Goal: Information Seeking & Learning: Learn about a topic

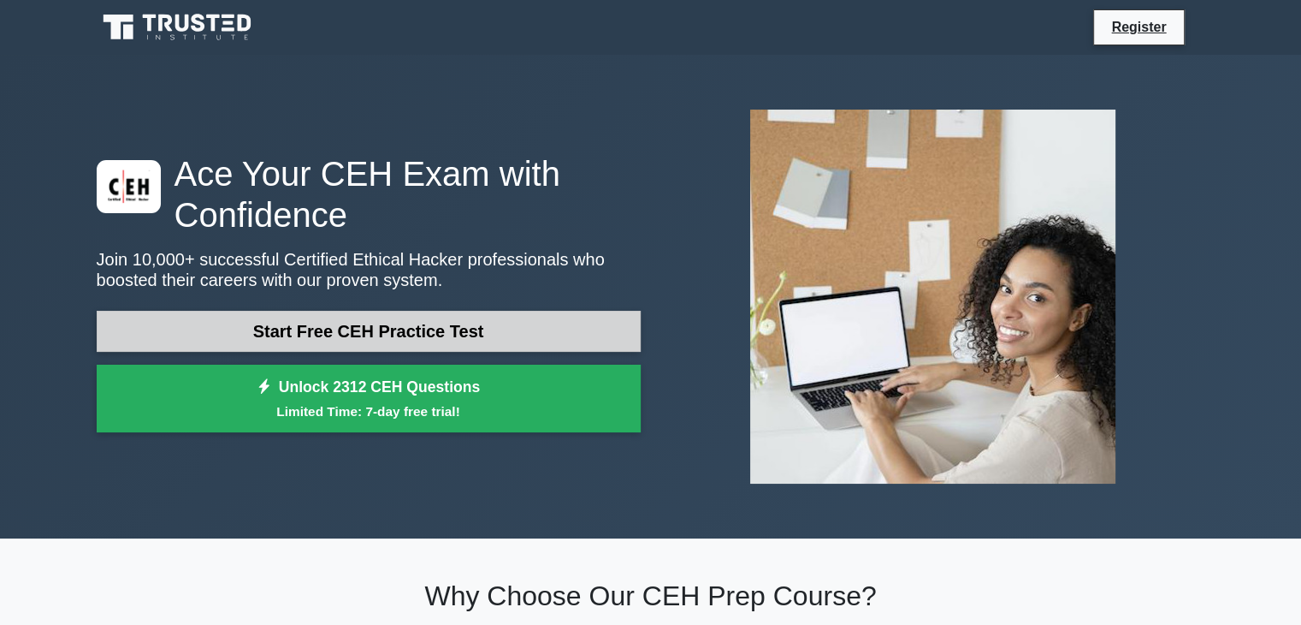
click at [402, 330] on link "Start Free CEH Practice Test" at bounding box center [369, 331] width 544 height 41
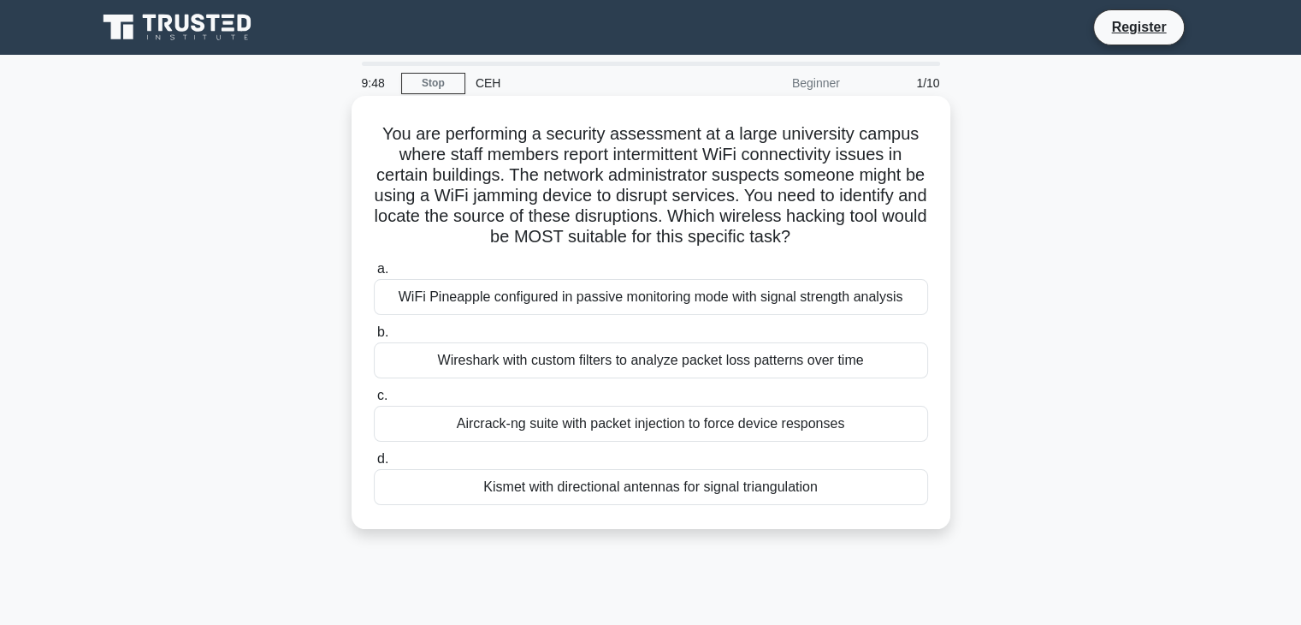
click at [525, 422] on div "Aircrack-ng suite with packet injection to force device responses" at bounding box center [651, 424] width 554 height 36
click at [374, 401] on input "c. Aircrack-ng suite with packet injection to force device responses" at bounding box center [374, 395] width 0 height 11
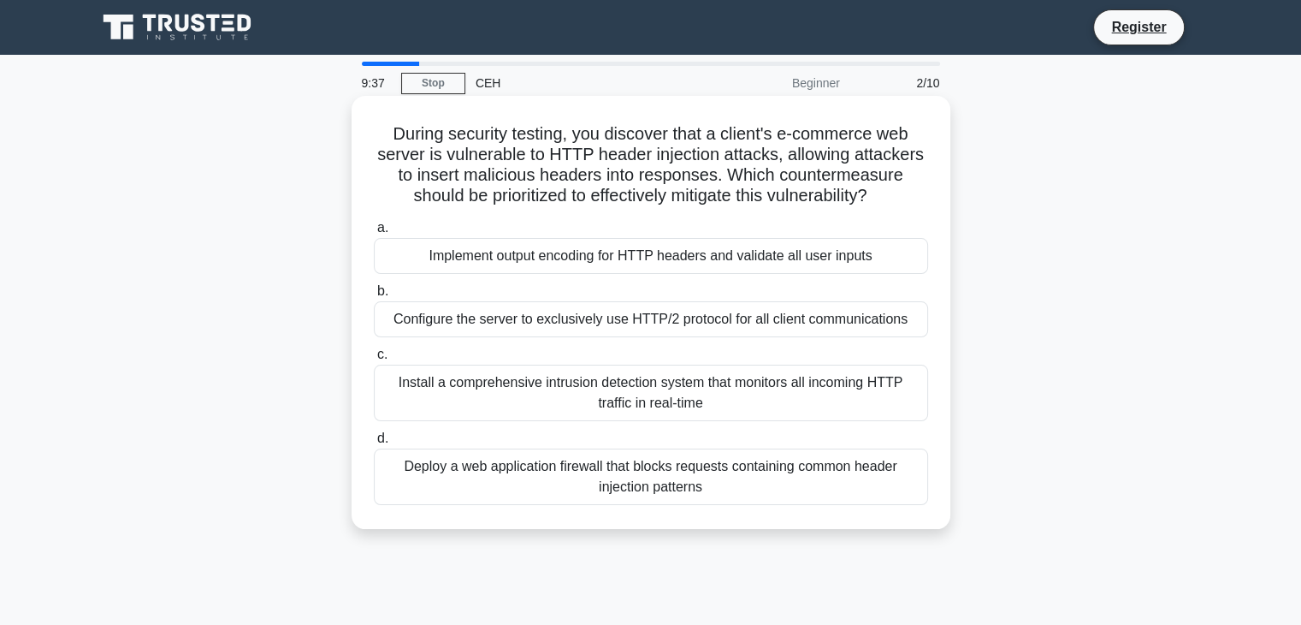
click at [626, 307] on div "Configure the server to exclusively use HTTP/2 protocol for all client communic…" at bounding box center [651, 319] width 554 height 36
click at [374, 297] on input "b. Configure the server to exclusively use HTTP/2 protocol for all client commu…" at bounding box center [374, 291] width 0 height 11
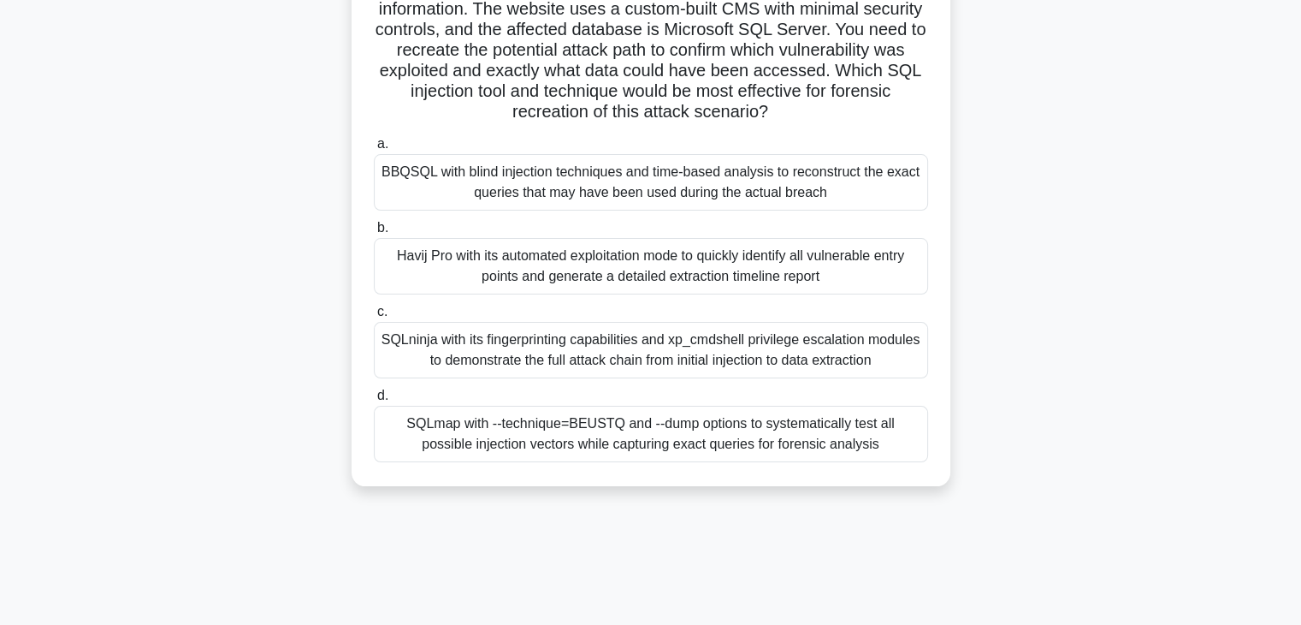
scroll to position [187, 0]
click at [602, 430] on div "SQLmap with --technique=BEUSTQ and --dump options to systematically test all po…" at bounding box center [651, 433] width 554 height 56
click at [374, 400] on input "d. SQLmap with --technique=BEUSTQ and --dump options to systematically test all…" at bounding box center [374, 394] width 0 height 11
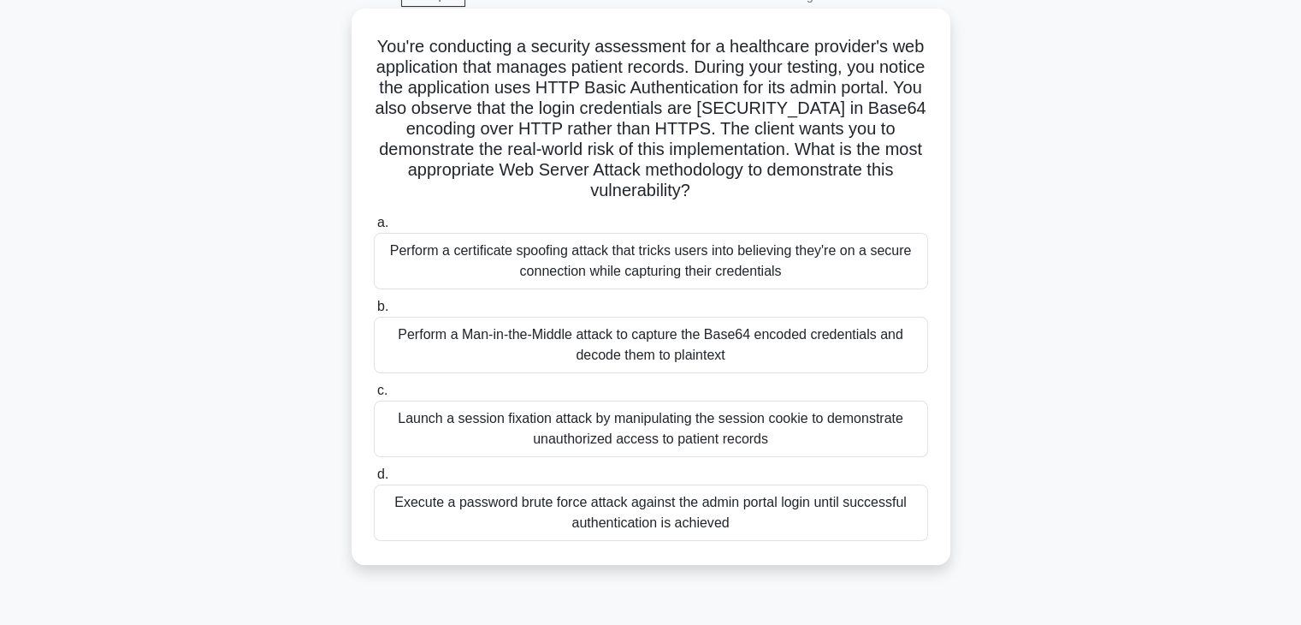
scroll to position [88, 0]
click at [572, 354] on div "Perform a Man-in-the-Middle attack to capture the Base64 encoded credentials an…" at bounding box center [651, 344] width 554 height 56
click at [374, 311] on input "b. Perform a Man-in-the-Middle attack to capture the Base64 encoded credentials…" at bounding box center [374, 305] width 0 height 11
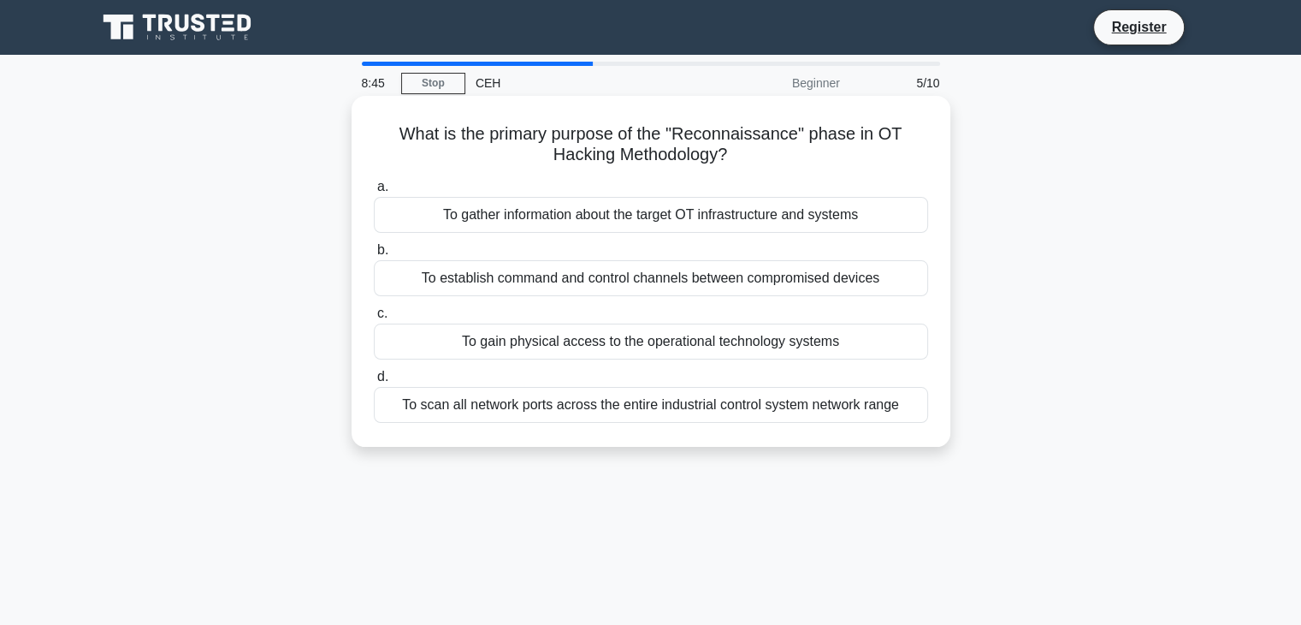
scroll to position [0, 0]
click at [647, 211] on div "To gather information about the target OT infrastructure and systems" at bounding box center [651, 215] width 554 height 36
click at [374, 193] on input "a. To gather information about the target OT infrastructure and systems" at bounding box center [374, 186] width 0 height 11
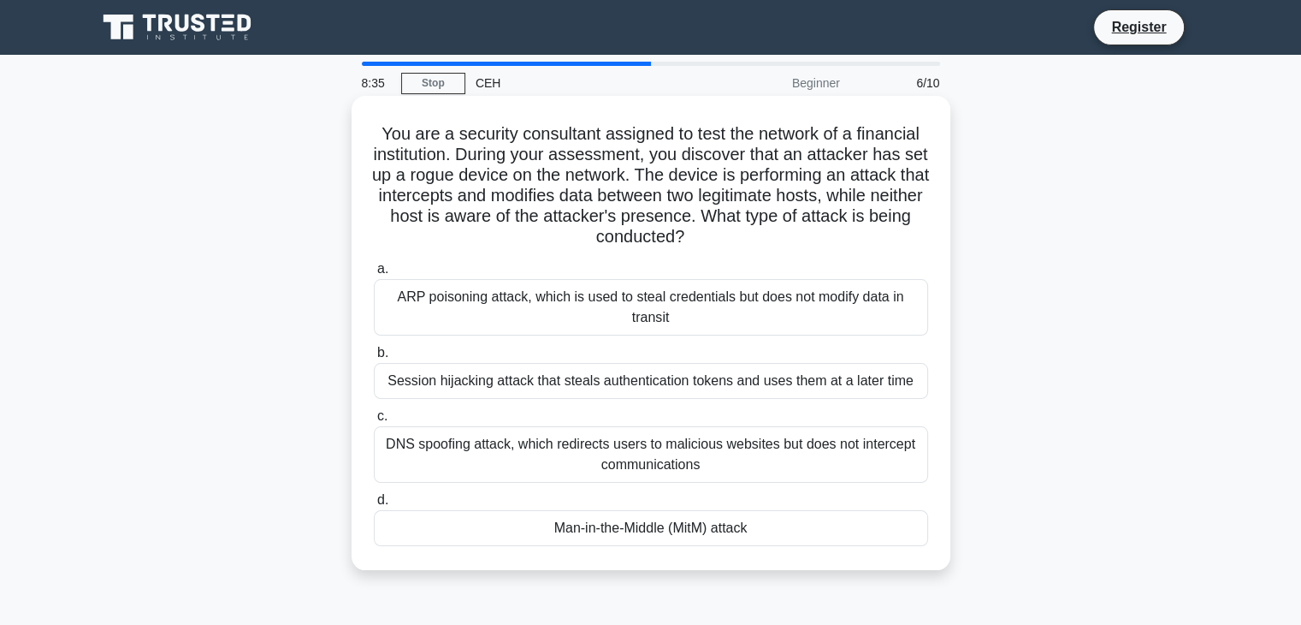
click at [608, 529] on div "Man-in-the-Middle (MitM) attack" at bounding box center [651, 528] width 554 height 36
click at [374, 506] on input "d. Man-in-the-Middle (MitM) attack" at bounding box center [374, 500] width 0 height 11
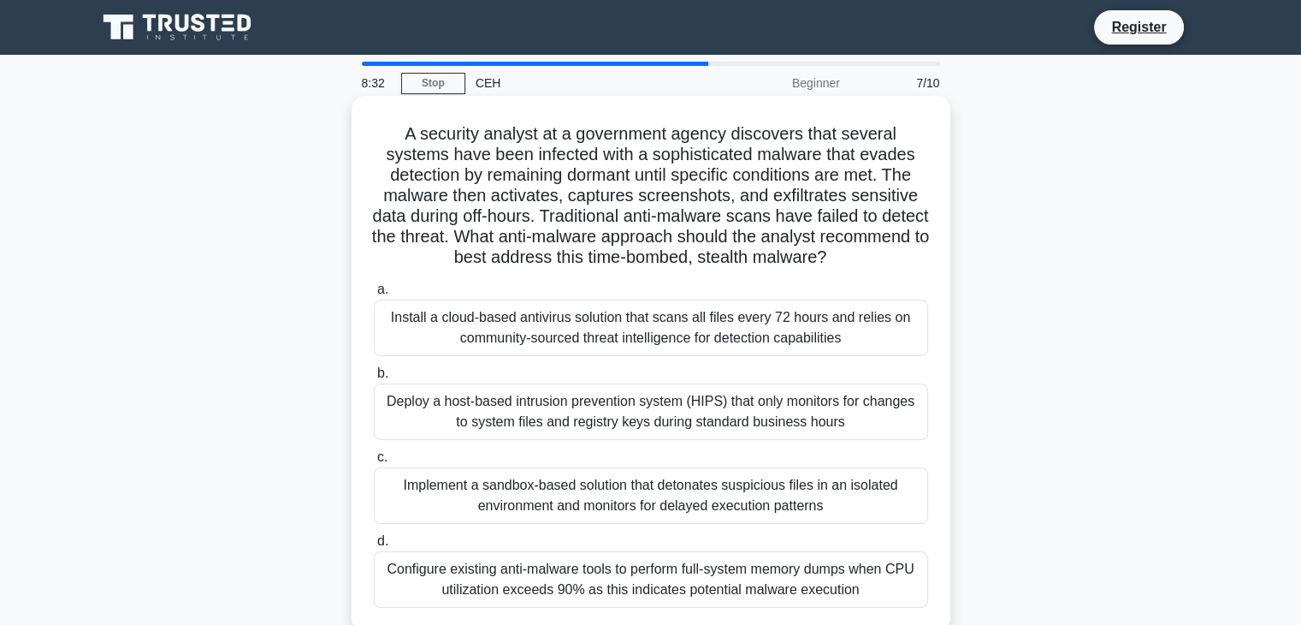
click at [619, 337] on div "Install a cloud-based antivirus solution that scans all files every 72 hours an…" at bounding box center [651, 327] width 554 height 56
click at [374, 295] on input "a. Install a cloud-based antivirus solution that scans all files every 72 hours…" at bounding box center [374, 289] width 0 height 11
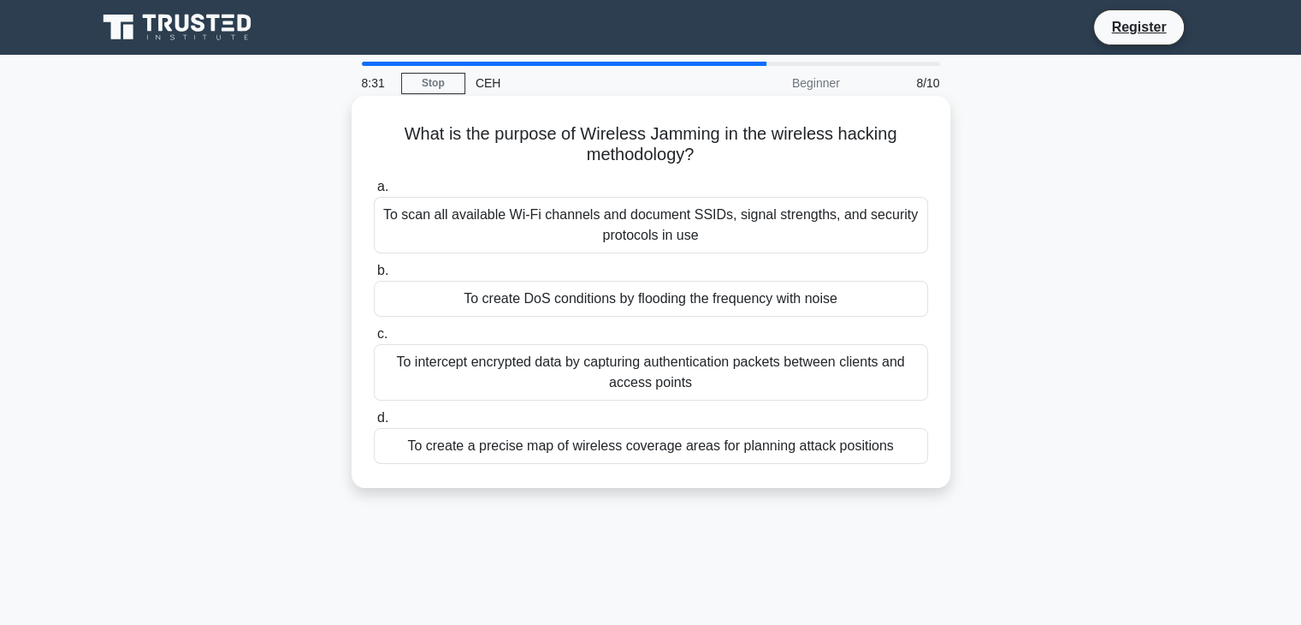
click at [630, 357] on div "To intercept encrypted data by capturing authentication packets between clients…" at bounding box center [651, 372] width 554 height 56
click at [374, 340] on input "c. To intercept encrypted data by capturing authentication packets between clie…" at bounding box center [374, 334] width 0 height 11
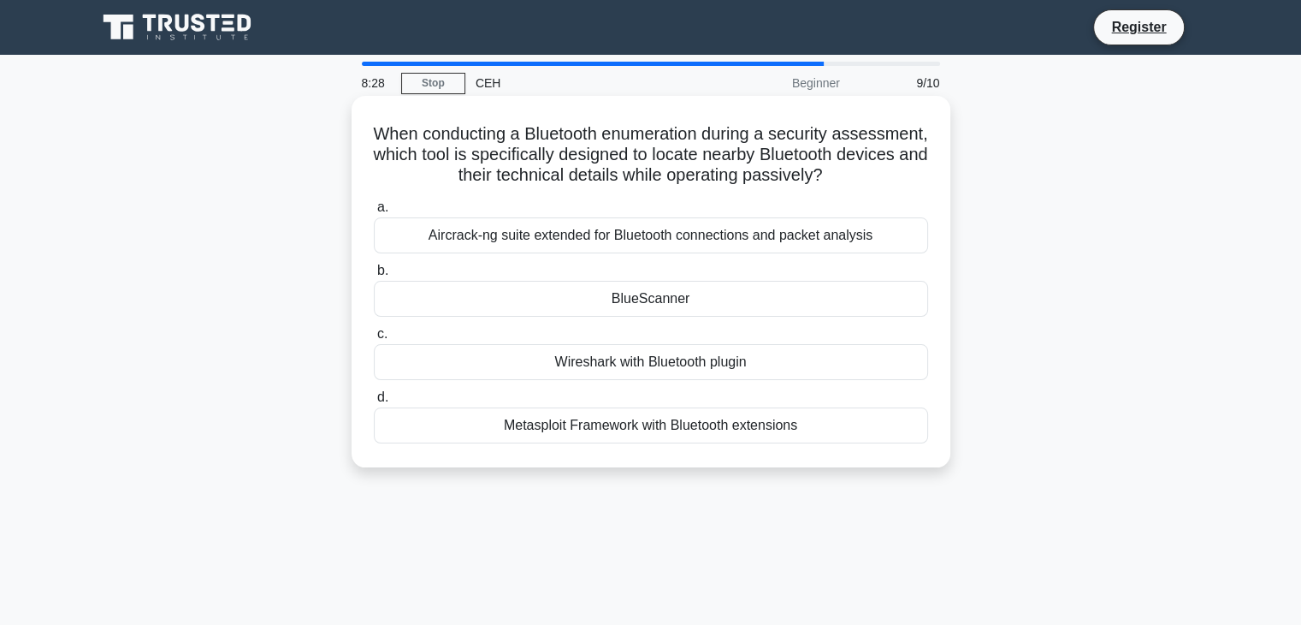
click at [590, 317] on div "BlueScanner" at bounding box center [651, 299] width 554 height 36
click at [374, 276] on input "b. BlueScanner" at bounding box center [374, 270] width 0 height 11
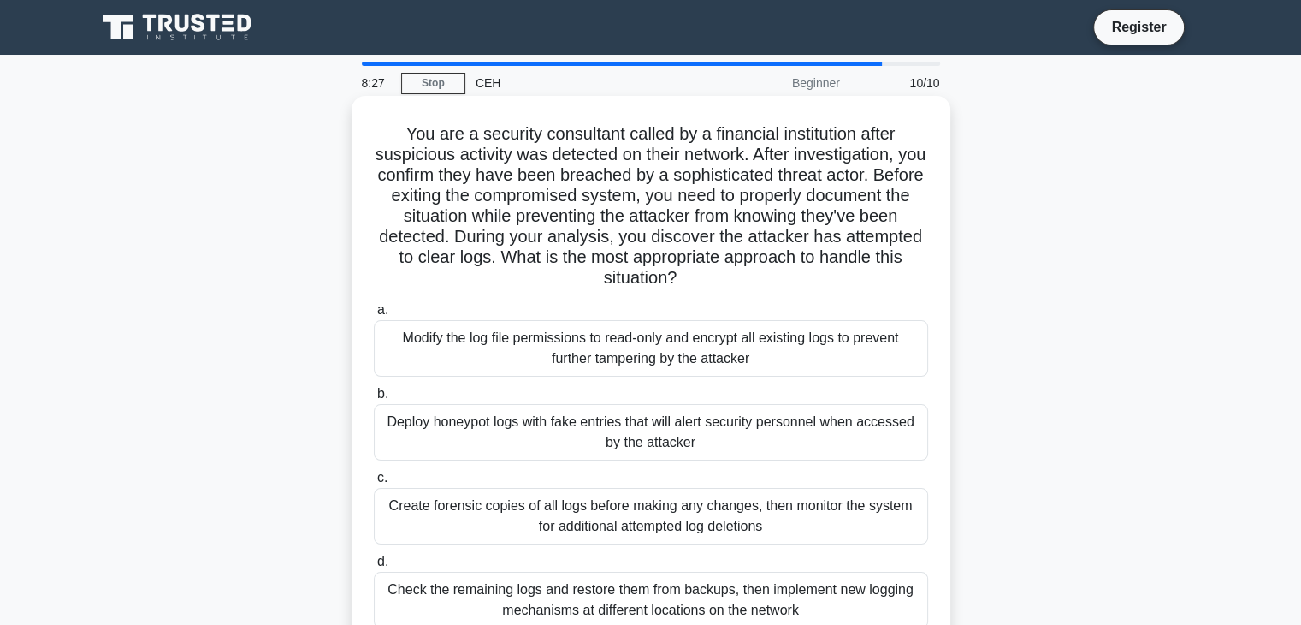
click at [627, 438] on div "Deploy honeypot logs with fake entries that will alert security personnel when …" at bounding box center [651, 432] width 554 height 56
click at [374, 400] on input "b. Deploy honeypot logs with fake entries that will alert security personnel wh…" at bounding box center [374, 393] width 0 height 11
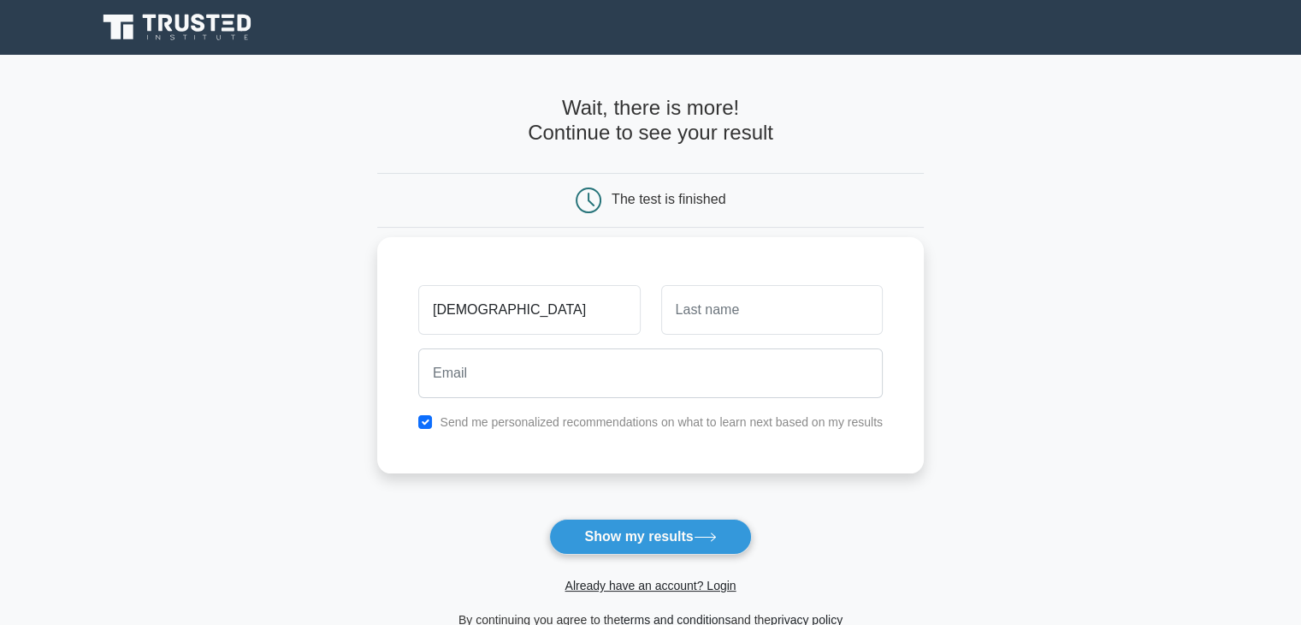
type input "[DEMOGRAPHIC_DATA]"
click at [701, 321] on input "text" at bounding box center [772, 310] width 222 height 50
type input "Jadhav"
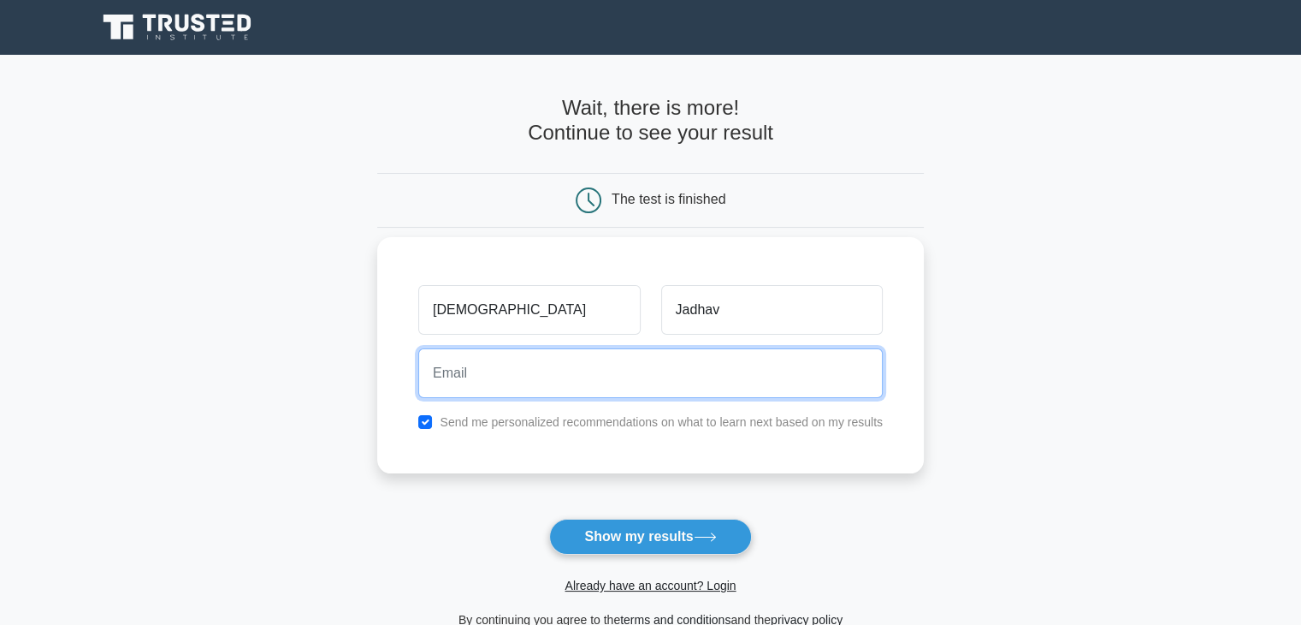
click at [635, 358] on input "email" at bounding box center [650, 373] width 465 height 50
type input "vaibhvajadhav@gmail.com"
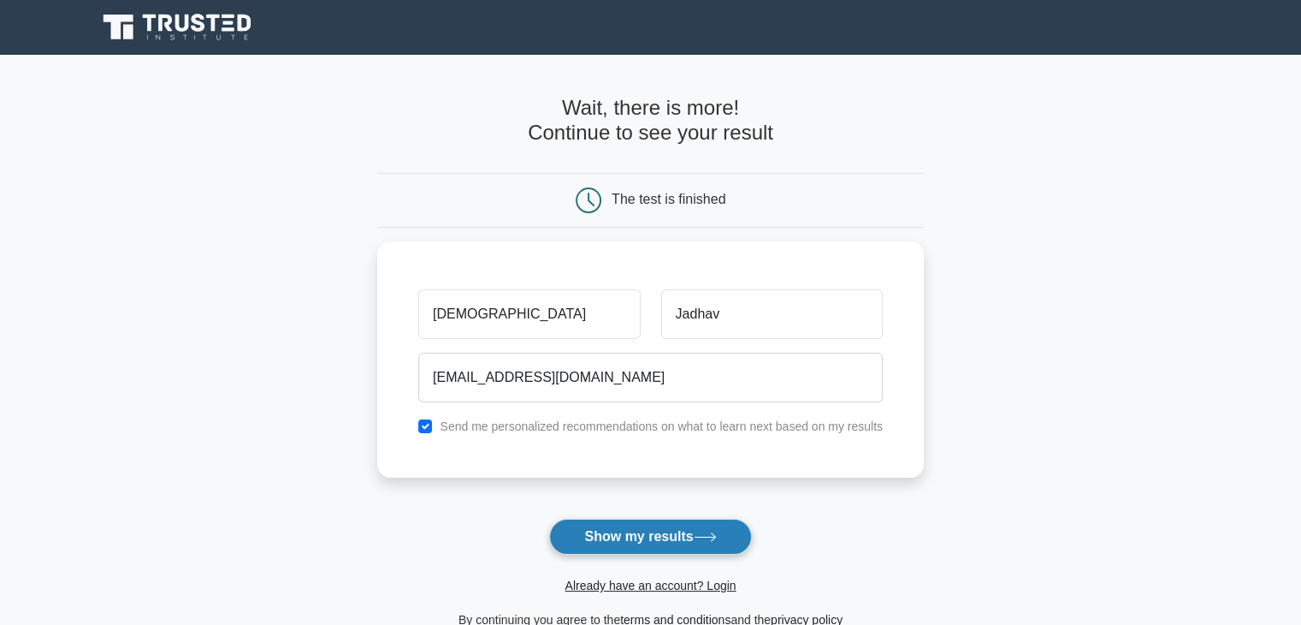
click at [648, 528] on button "Show my results" at bounding box center [650, 537] width 202 height 36
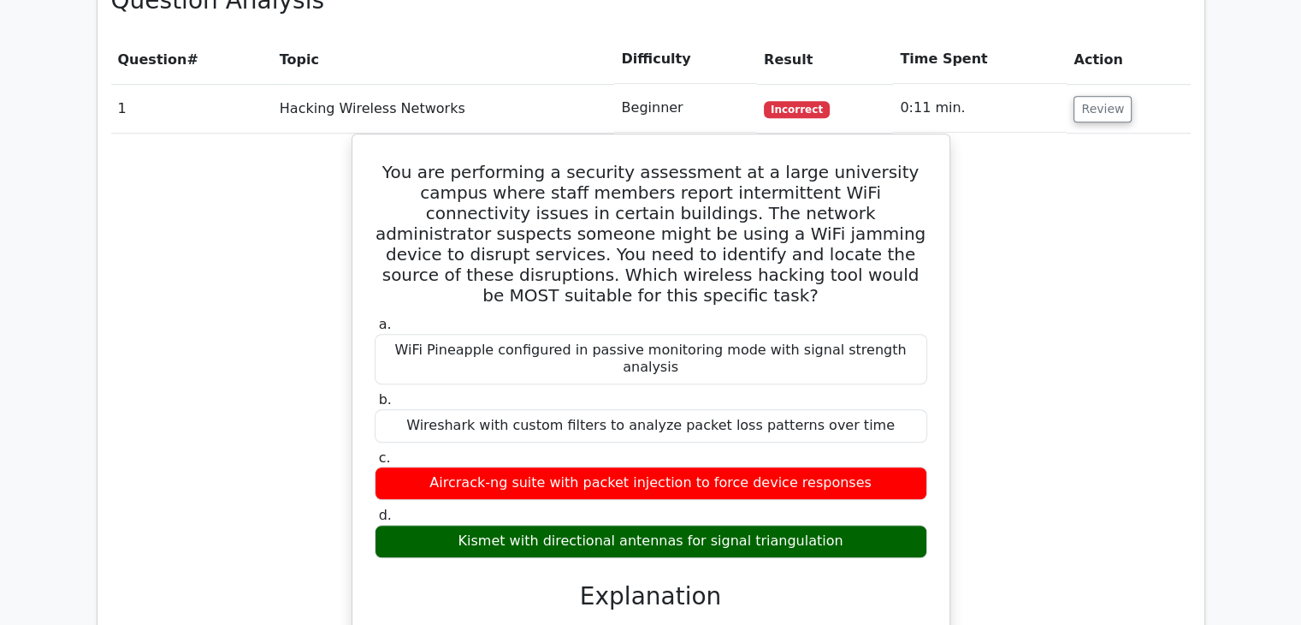
scroll to position [1386, 0]
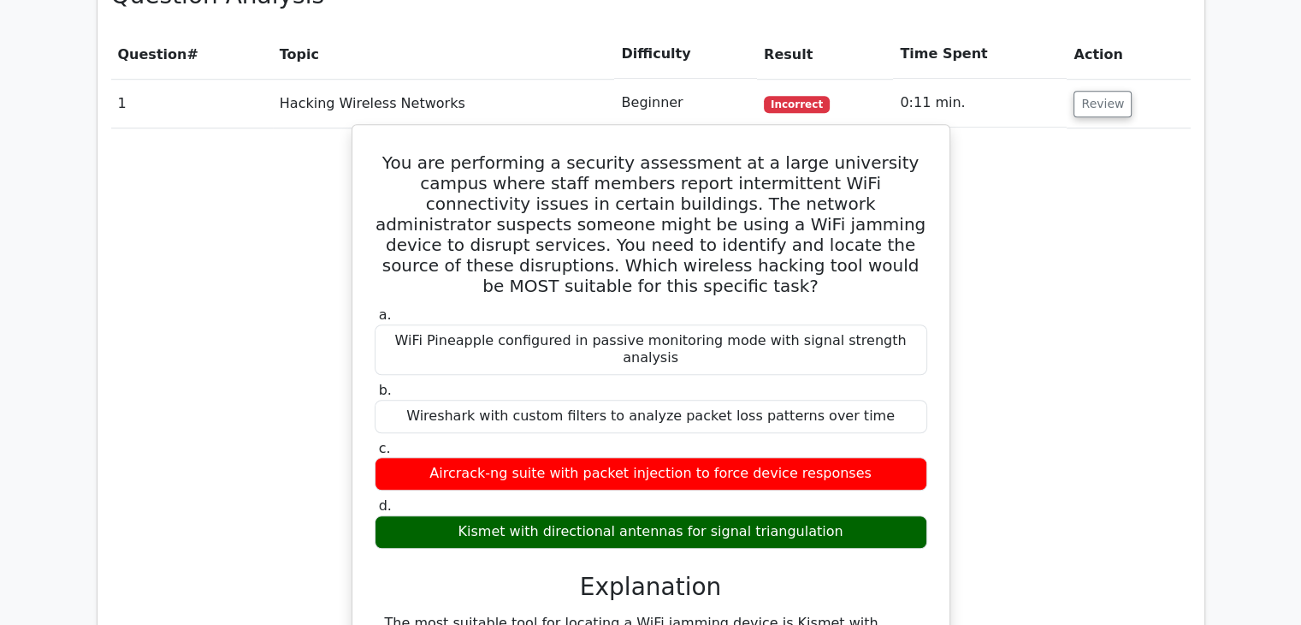
click at [588, 515] on div "Kismet with directional antennas for signal triangulation" at bounding box center [651, 531] width 553 height 33
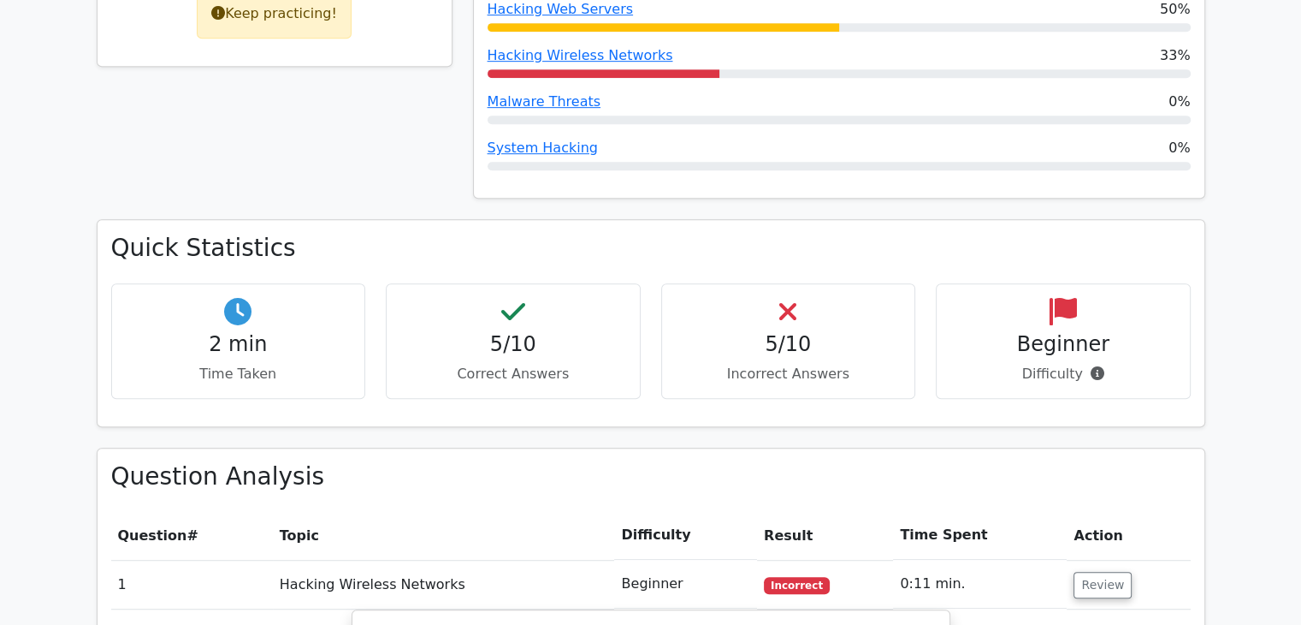
scroll to position [910, 0]
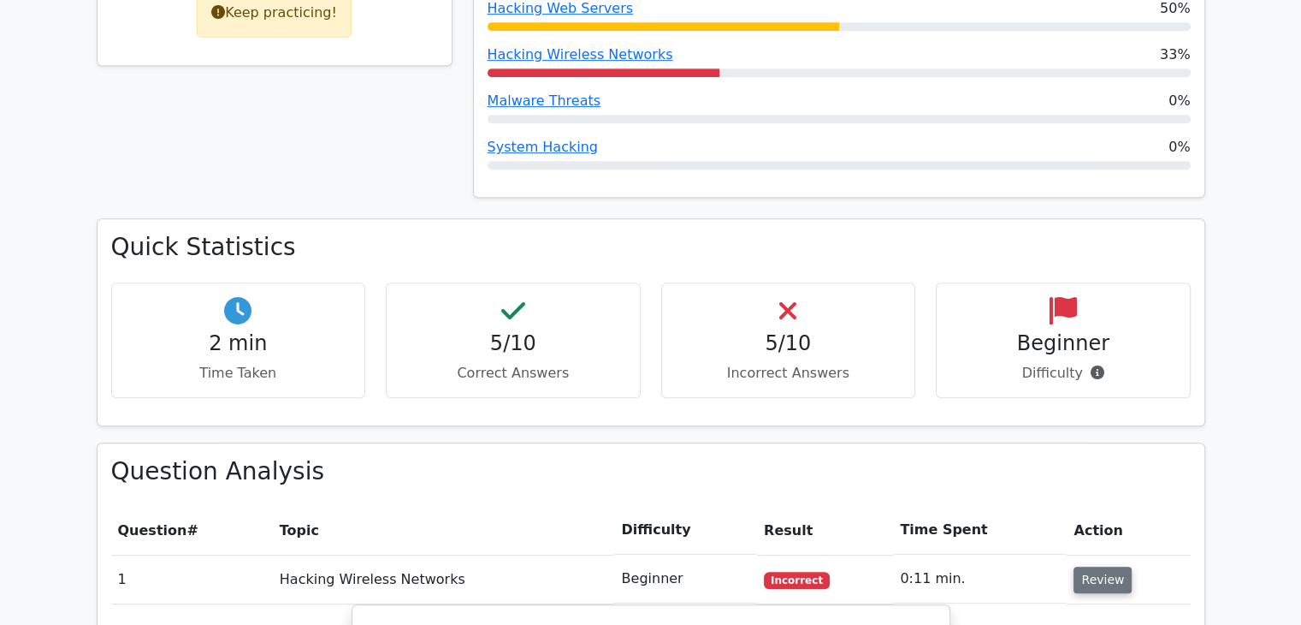
click at [1085, 566] on button "Review" at bounding box center [1103, 579] width 58 height 27
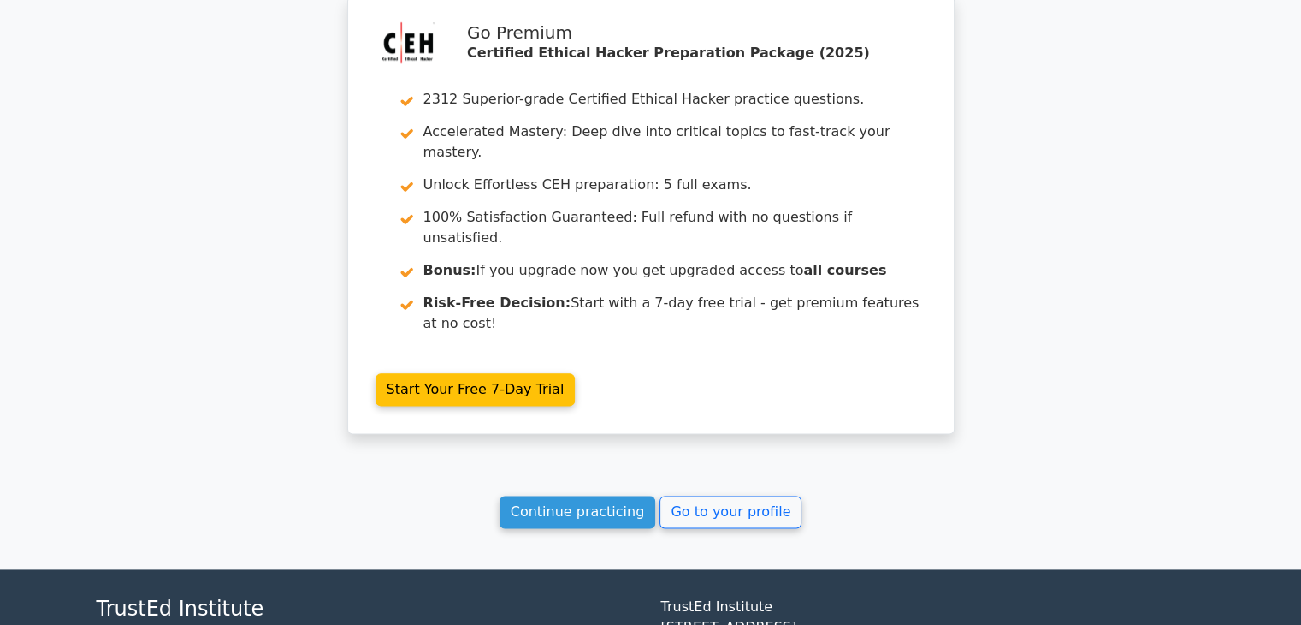
scroll to position [2056, 0]
click at [569, 495] on link "Continue practicing" at bounding box center [578, 511] width 157 height 33
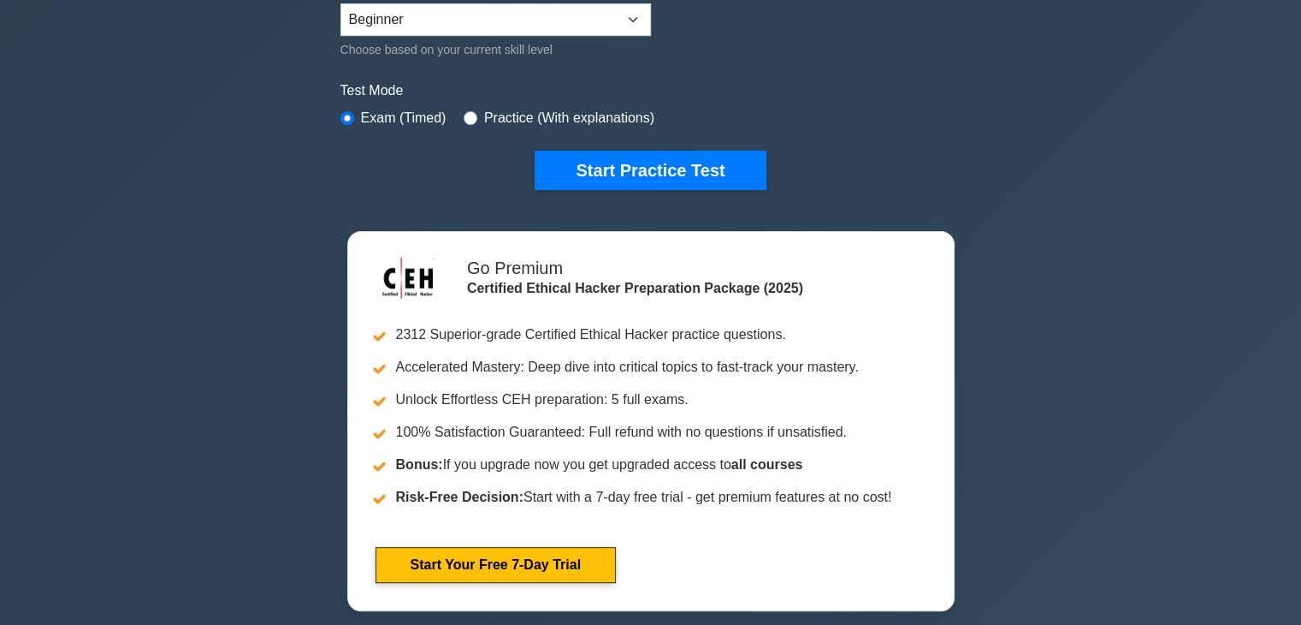
scroll to position [454, 0]
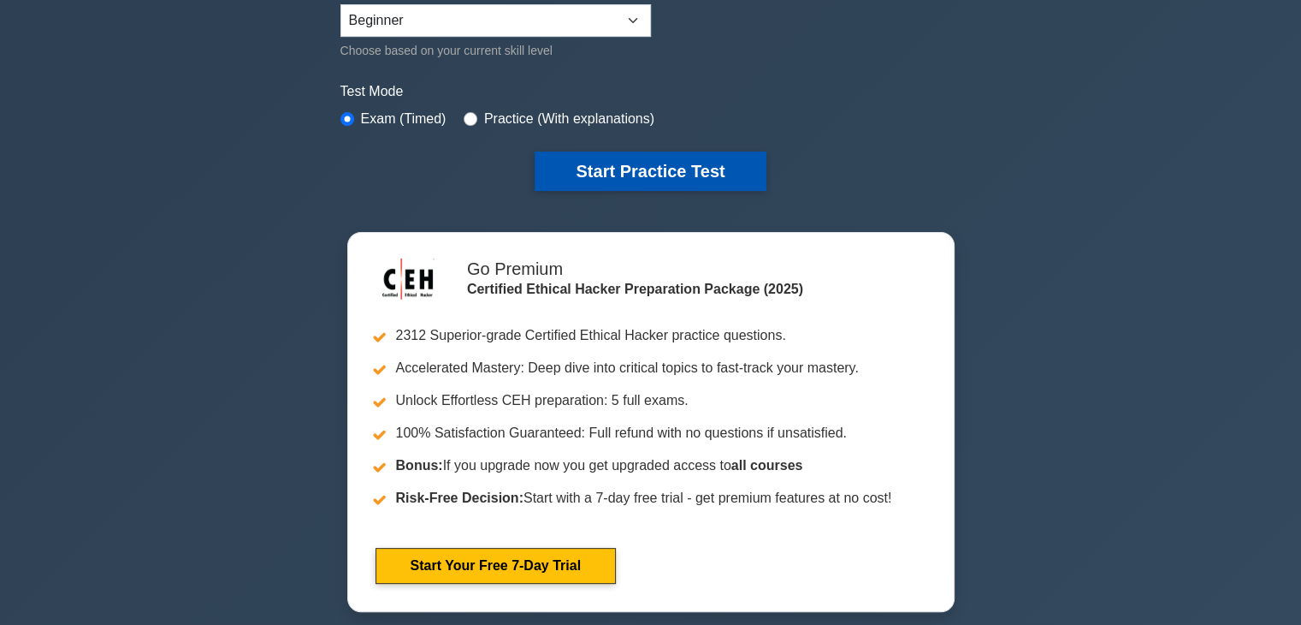
click at [597, 157] on button "Start Practice Test" at bounding box center [650, 170] width 231 height 39
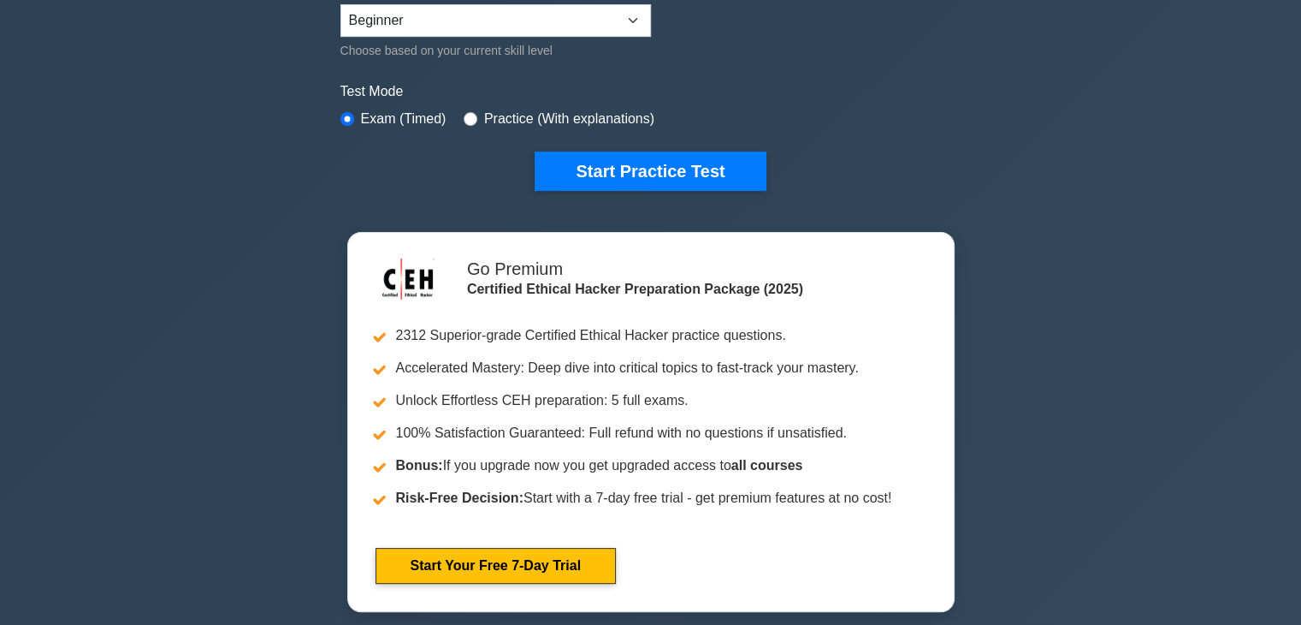
click at [479, 116] on div "Practice (With explanations)" at bounding box center [559, 119] width 191 height 21
click at [473, 114] on div "Practice (With explanations)" at bounding box center [559, 119] width 191 height 21
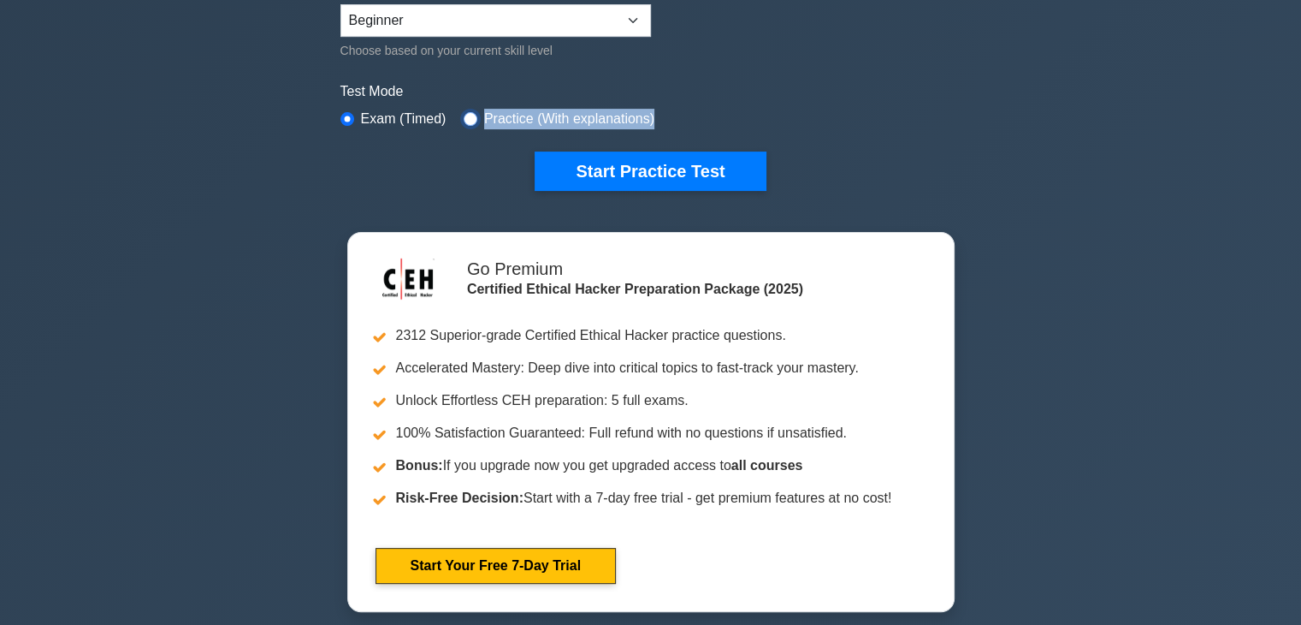
click at [464, 114] on input "radio" at bounding box center [471, 119] width 14 height 14
radio input "true"
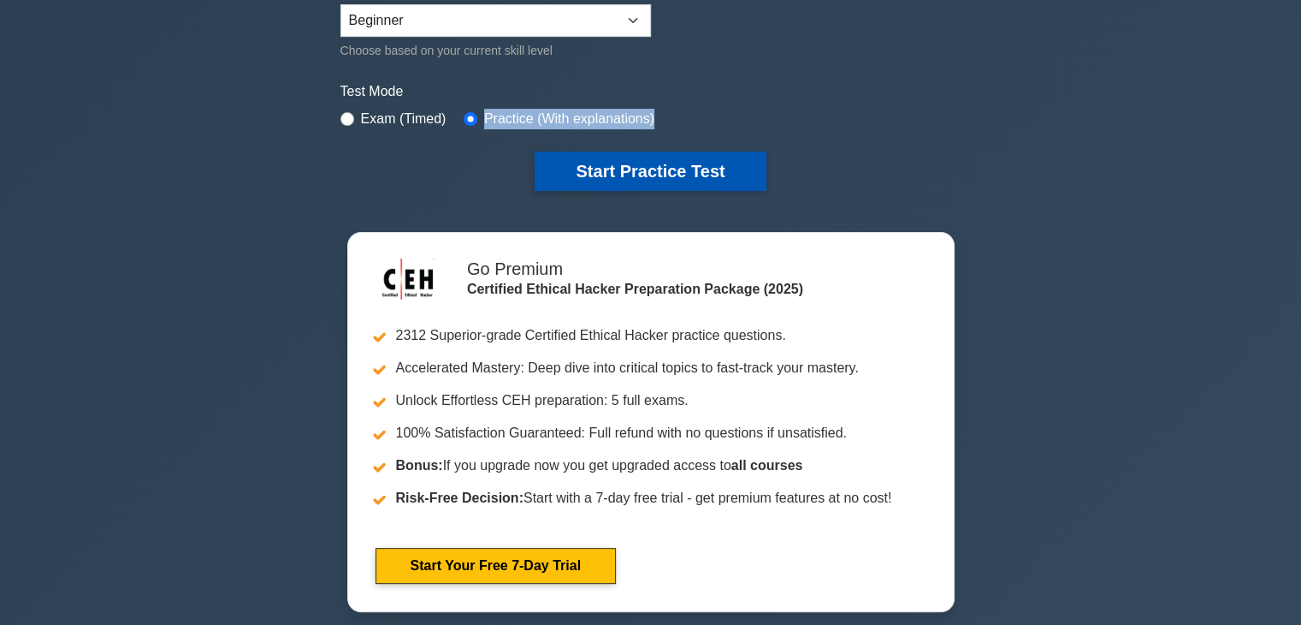
click at [555, 171] on button "Start Practice Test" at bounding box center [650, 170] width 231 height 39
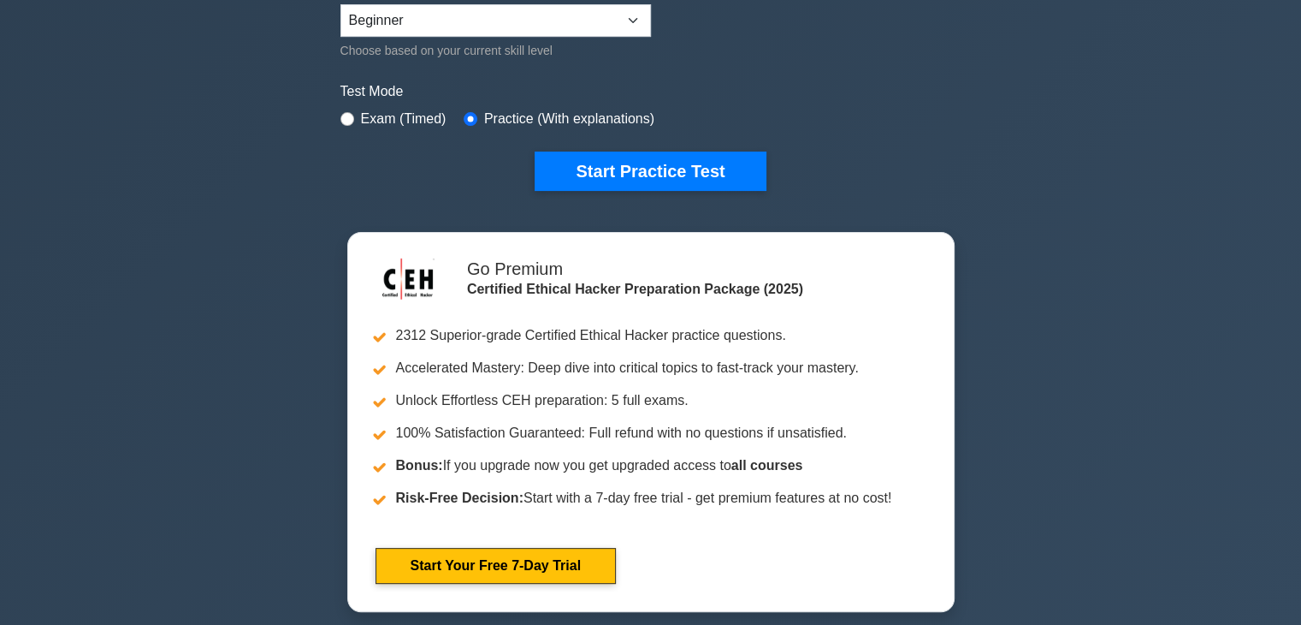
click at [358, 118] on div "Exam (Timed)" at bounding box center [394, 119] width 106 height 21
click at [352, 115] on input "radio" at bounding box center [348, 119] width 14 height 14
radio input "true"
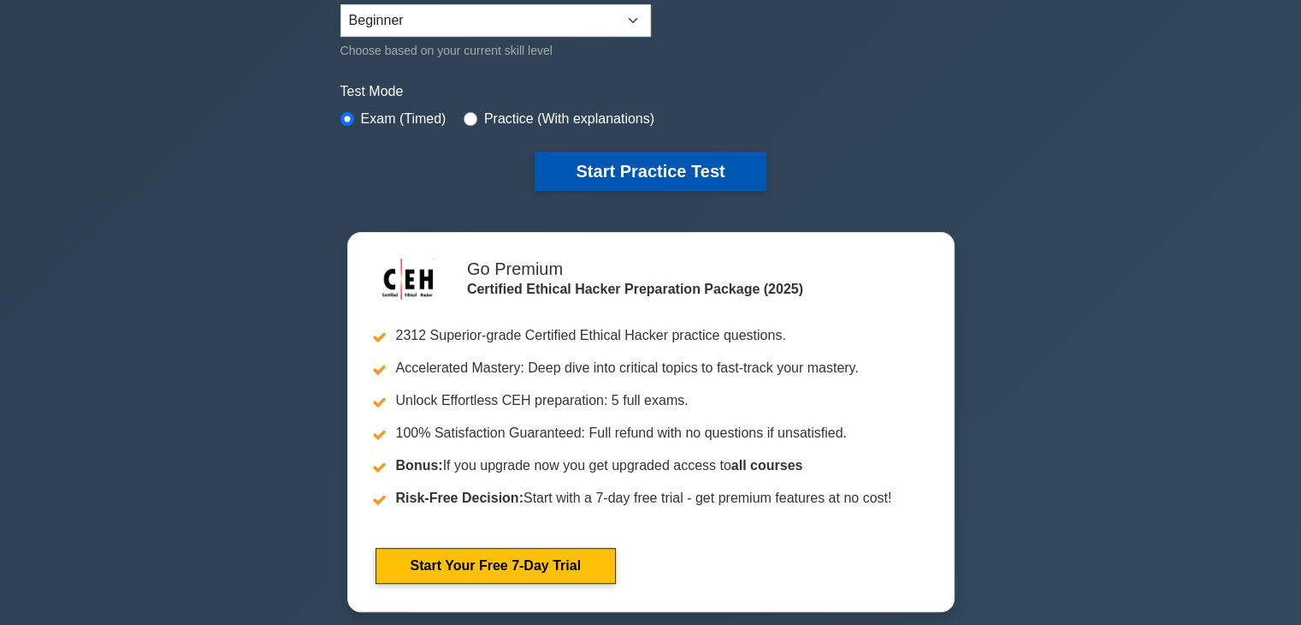
click at [578, 165] on button "Start Practice Test" at bounding box center [650, 170] width 231 height 39
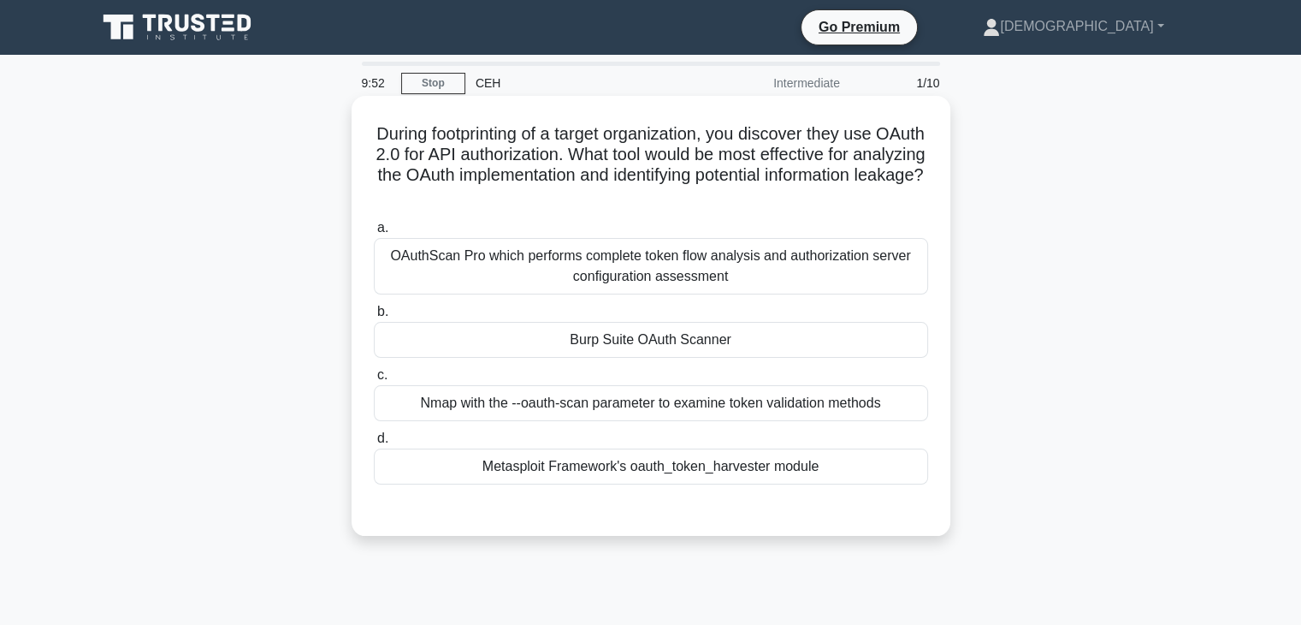
click at [488, 338] on div "Burp Suite OAuth Scanner" at bounding box center [651, 340] width 554 height 36
click at [374, 317] on input "b. Burp Suite OAuth Scanner" at bounding box center [374, 311] width 0 height 11
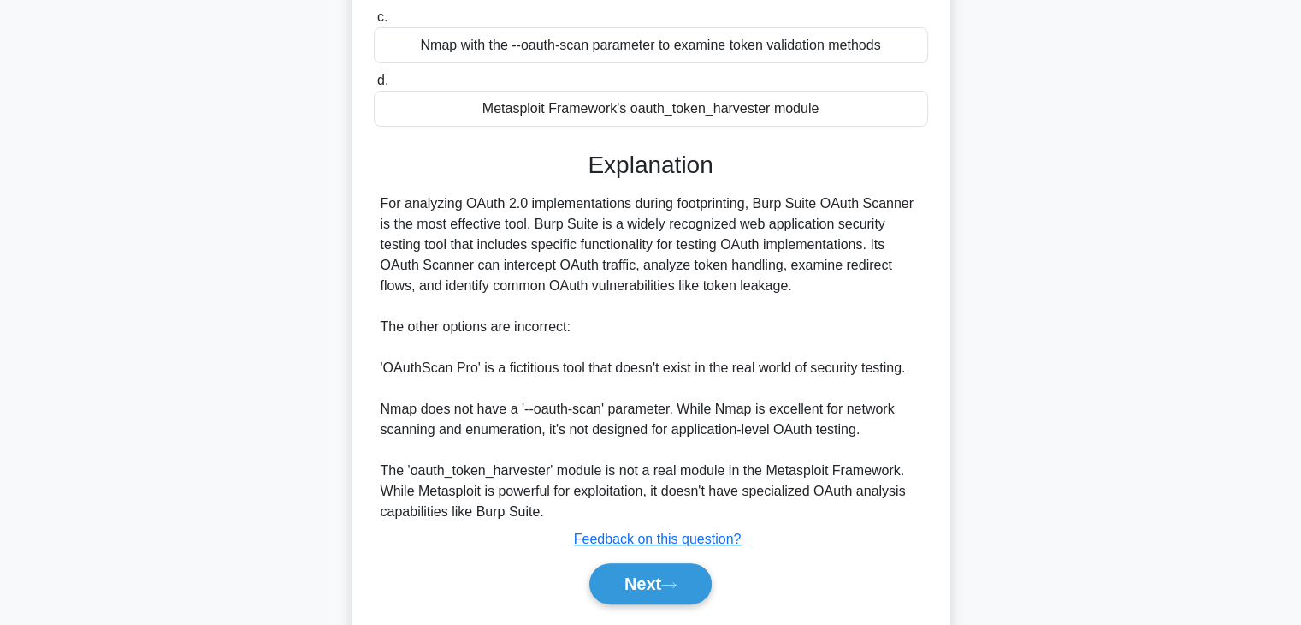
scroll to position [409, 0]
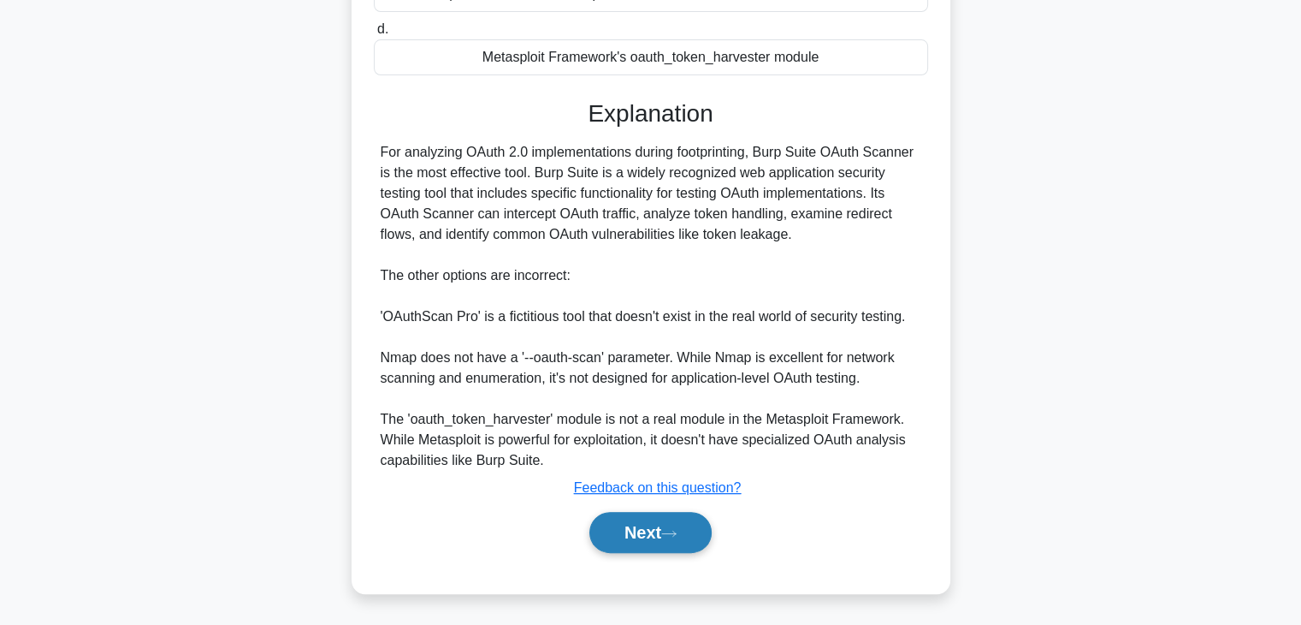
click at [613, 513] on button "Next" at bounding box center [651, 532] width 122 height 41
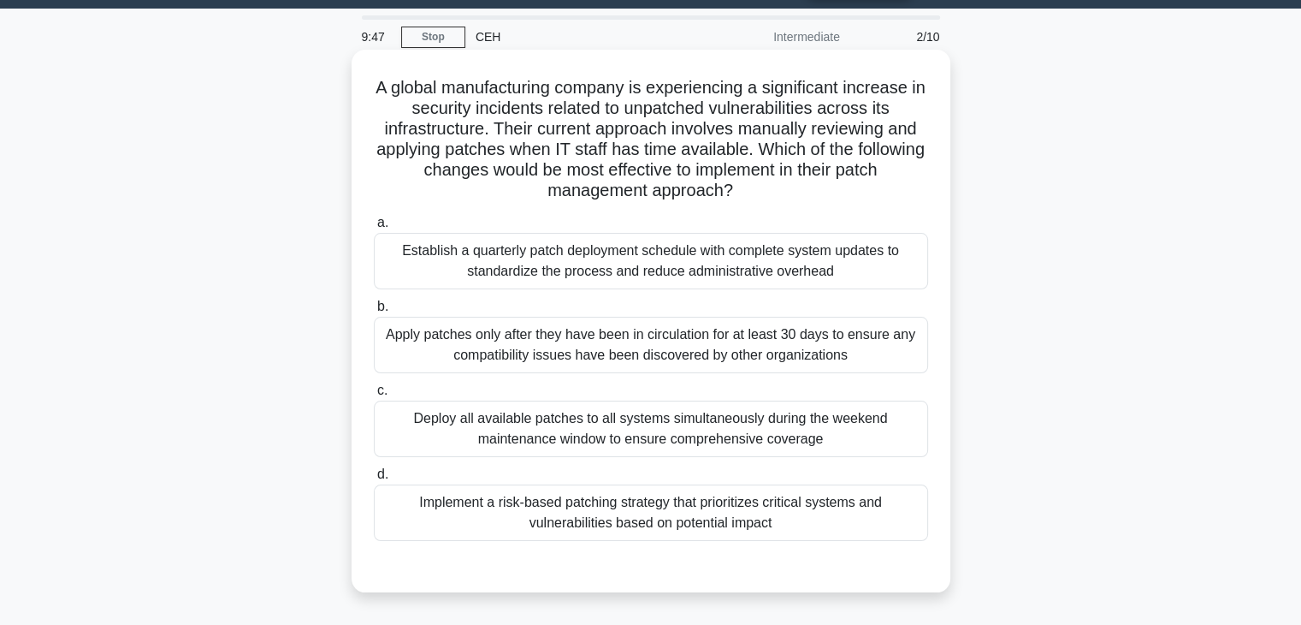
scroll to position [30, 0]
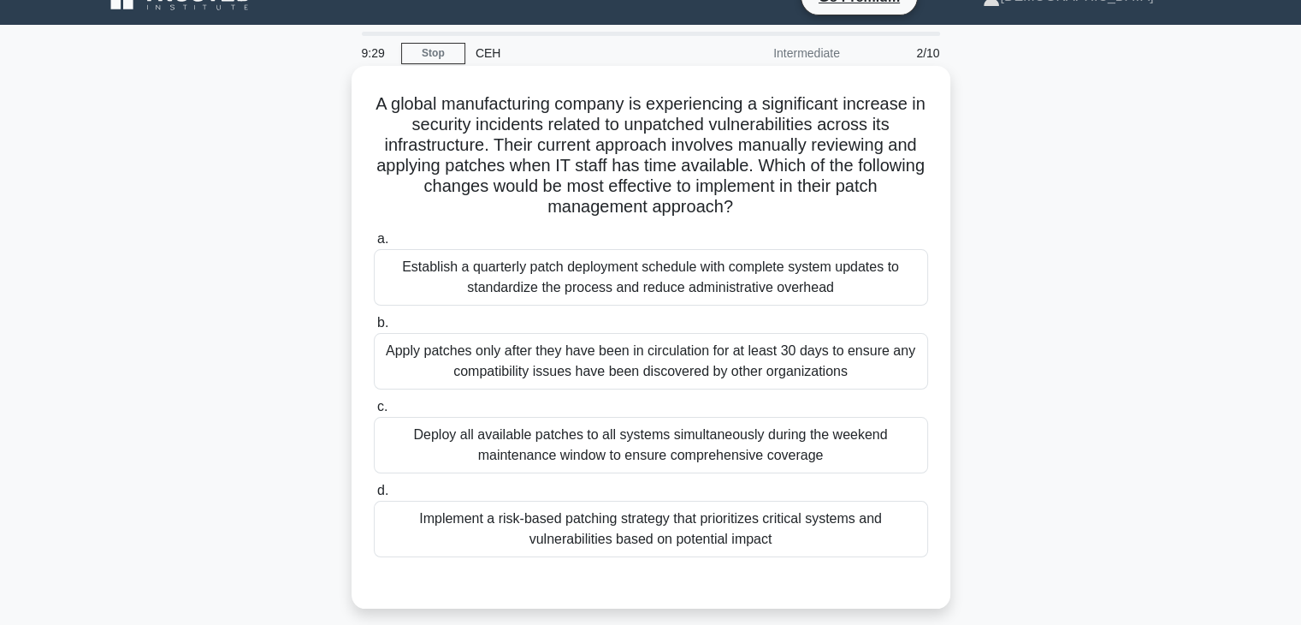
click at [637, 513] on div "Implement a risk-based patching strategy that prioritizes critical systems and …" at bounding box center [651, 529] width 554 height 56
click at [374, 496] on input "d. Implement a risk-based patching strategy that prioritizes critical systems a…" at bounding box center [374, 490] width 0 height 11
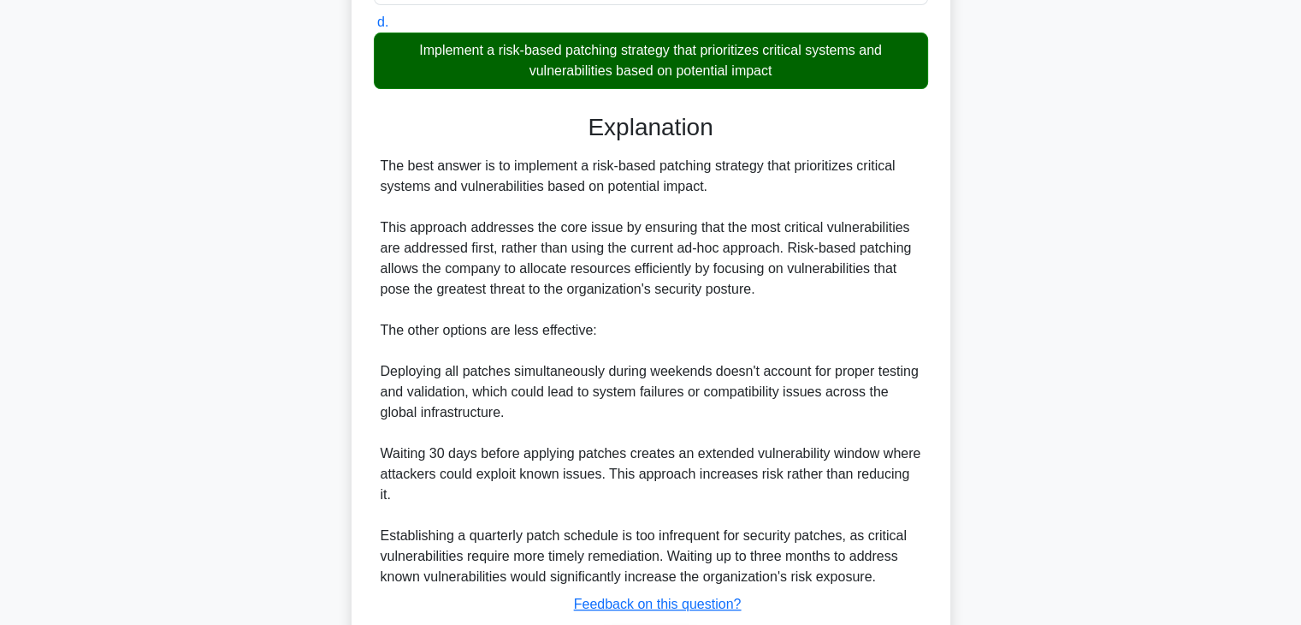
scroll to position [594, 0]
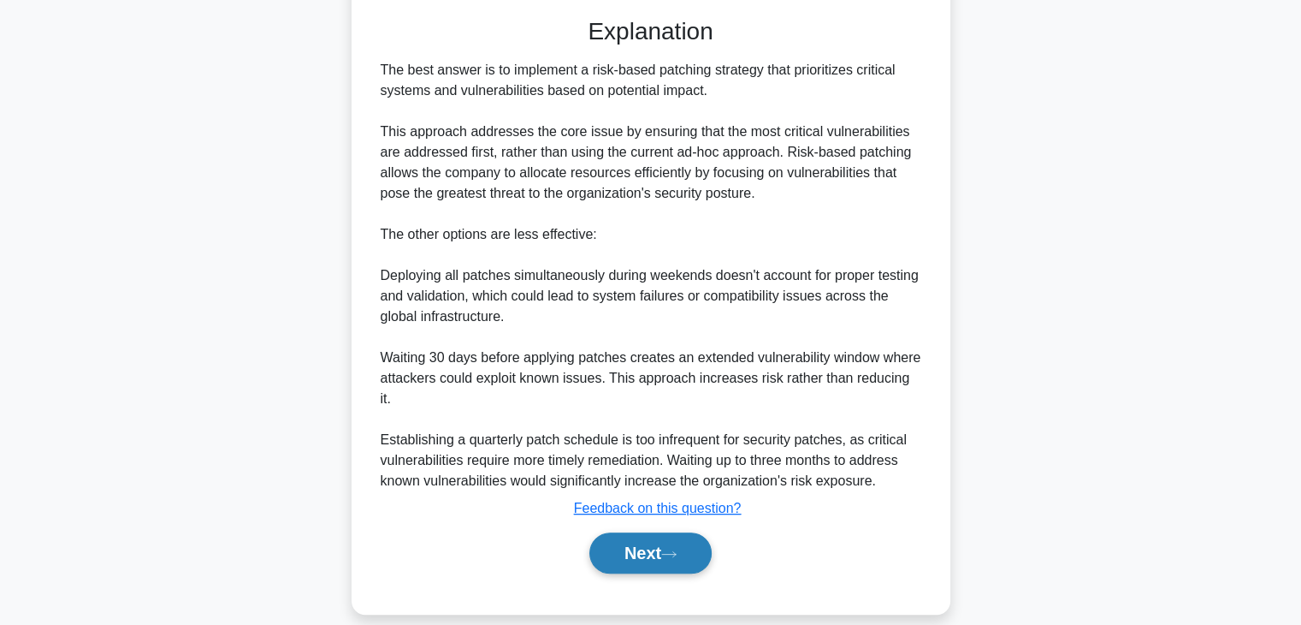
click at [656, 532] on button "Next" at bounding box center [651, 552] width 122 height 41
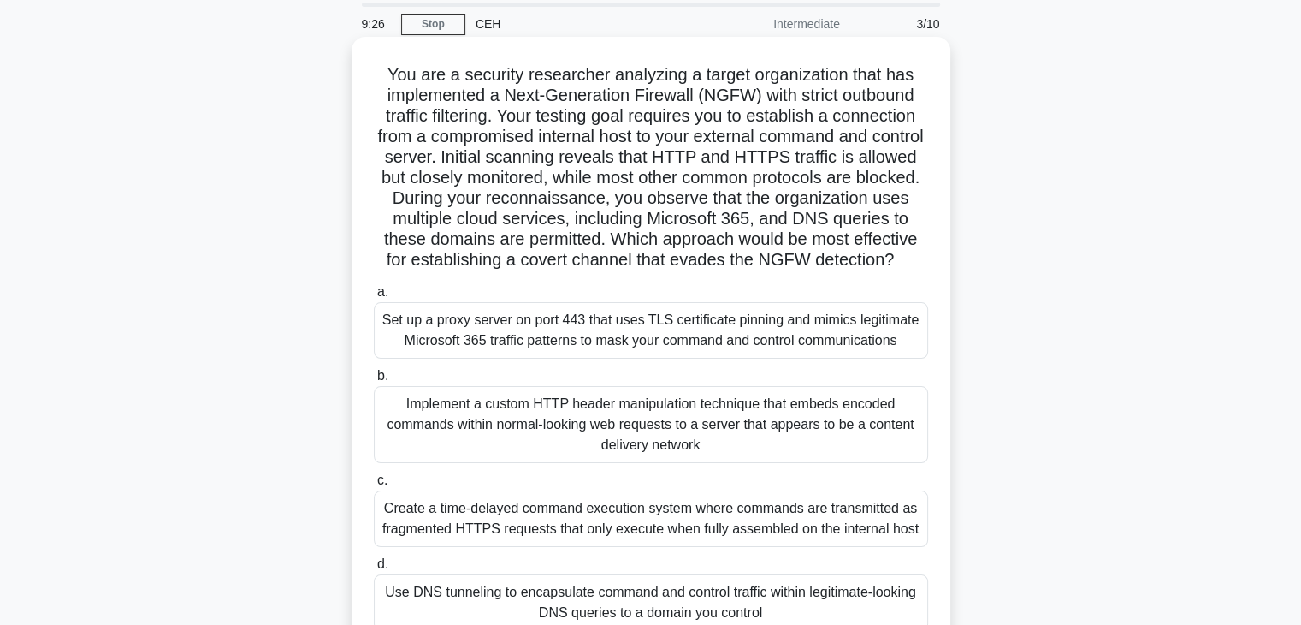
scroll to position [58, 0]
click at [573, 429] on div "Implement a custom HTTP header manipulation technique that embeds encoded comma…" at bounding box center [651, 425] width 554 height 77
click at [374, 382] on input "b. Implement a custom HTTP header manipulation technique that embeds encoded co…" at bounding box center [374, 376] width 0 height 11
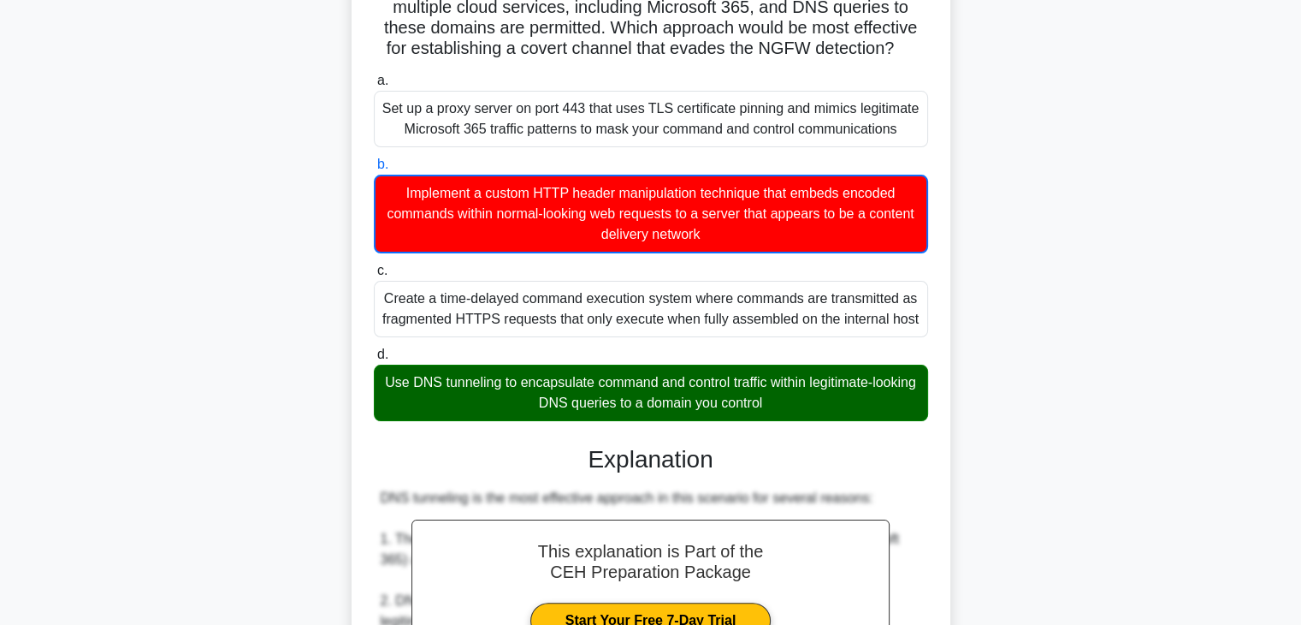
scroll to position [274, 0]
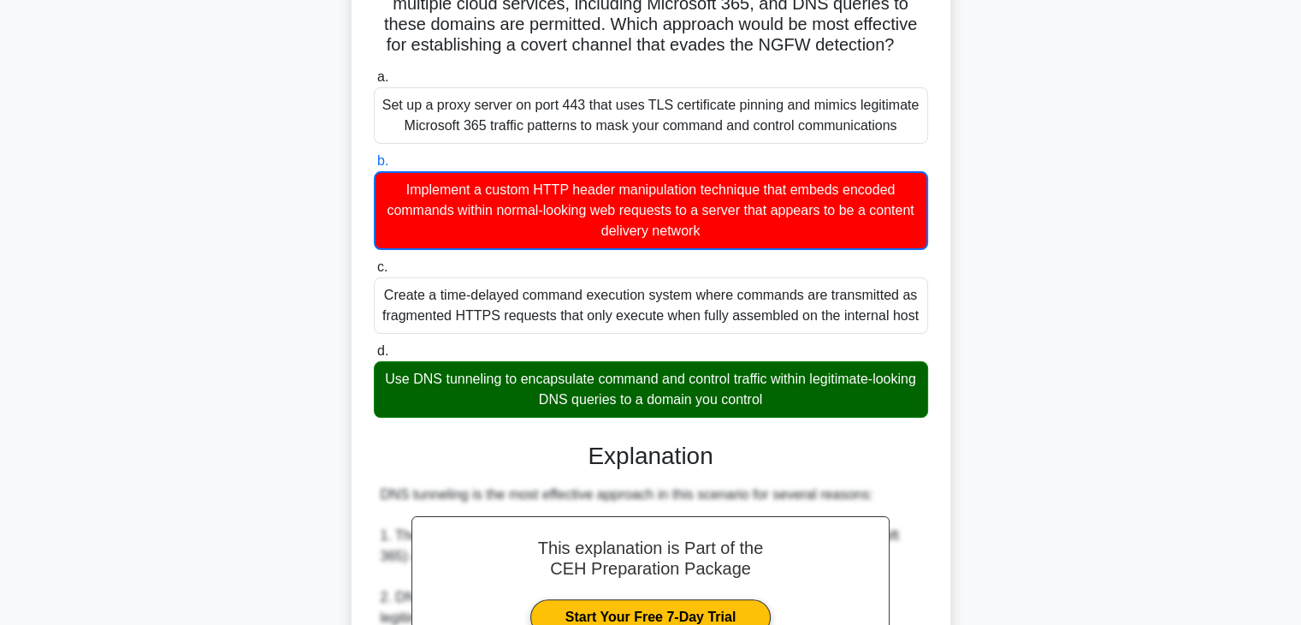
click at [767, 394] on div "Use DNS tunneling to encapsulate command and control traffic within legitimate-…" at bounding box center [651, 389] width 554 height 56
click at [374, 357] on input "d. Use DNS tunneling to encapsulate command and control traffic within legitima…" at bounding box center [374, 351] width 0 height 11
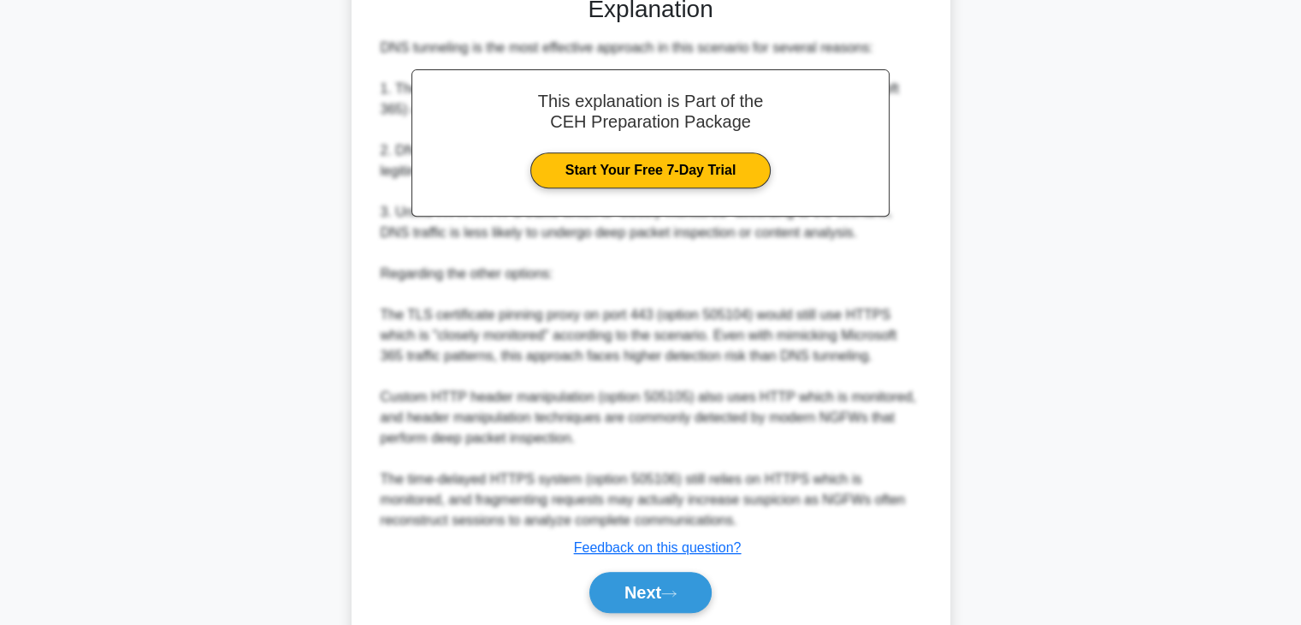
scroll to position [799, 0]
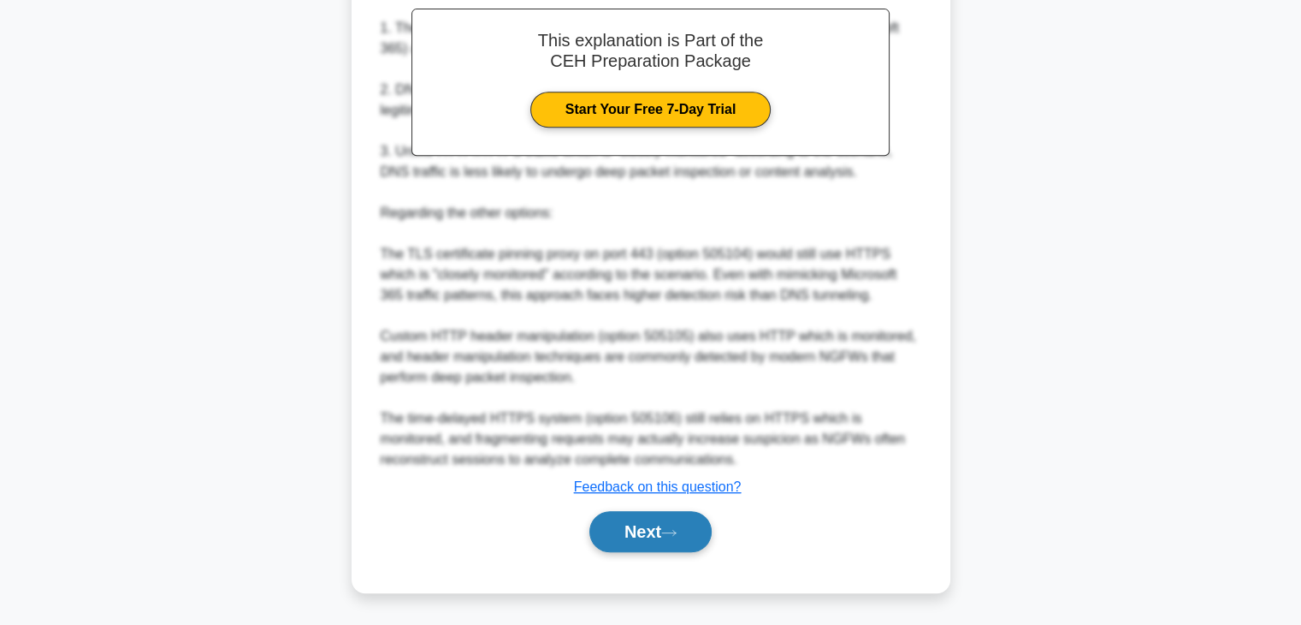
click at [661, 529] on button "Next" at bounding box center [651, 531] width 122 height 41
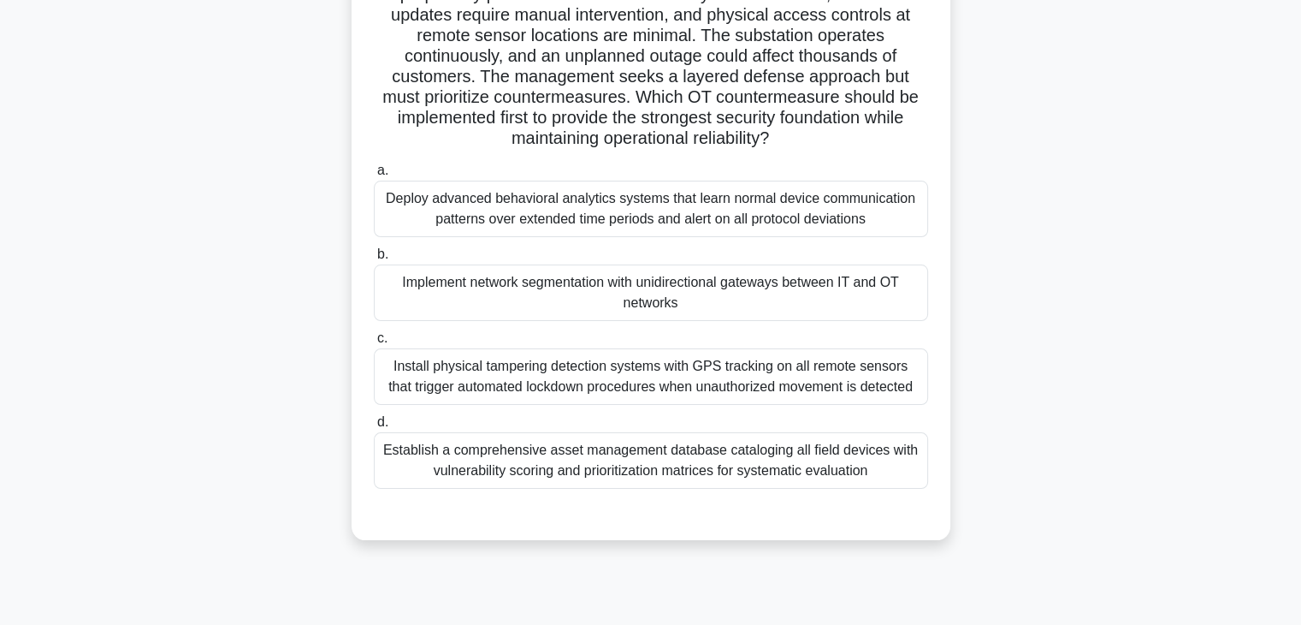
scroll to position [199, 0]
click at [642, 294] on div "Implement network segmentation with unidirectional gateways between IT and OT n…" at bounding box center [651, 294] width 554 height 56
click at [374, 262] on input "b. Implement network segmentation with unidirectional gateways between IT and O…" at bounding box center [374, 256] width 0 height 11
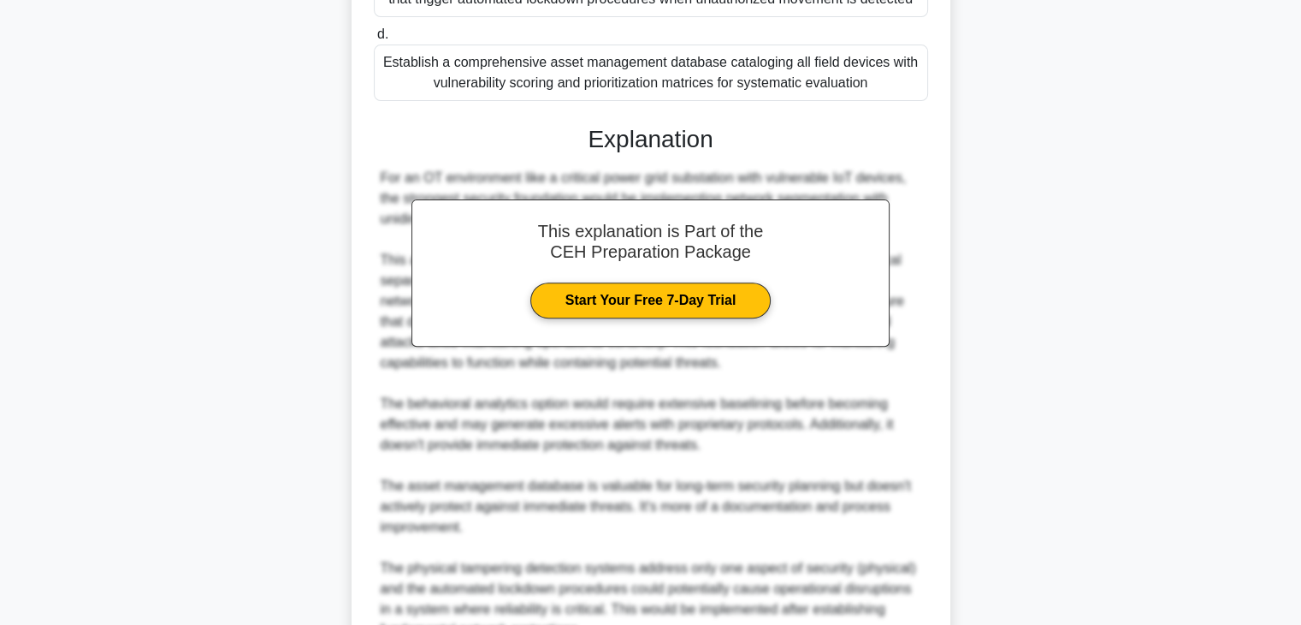
scroll to position [758, 0]
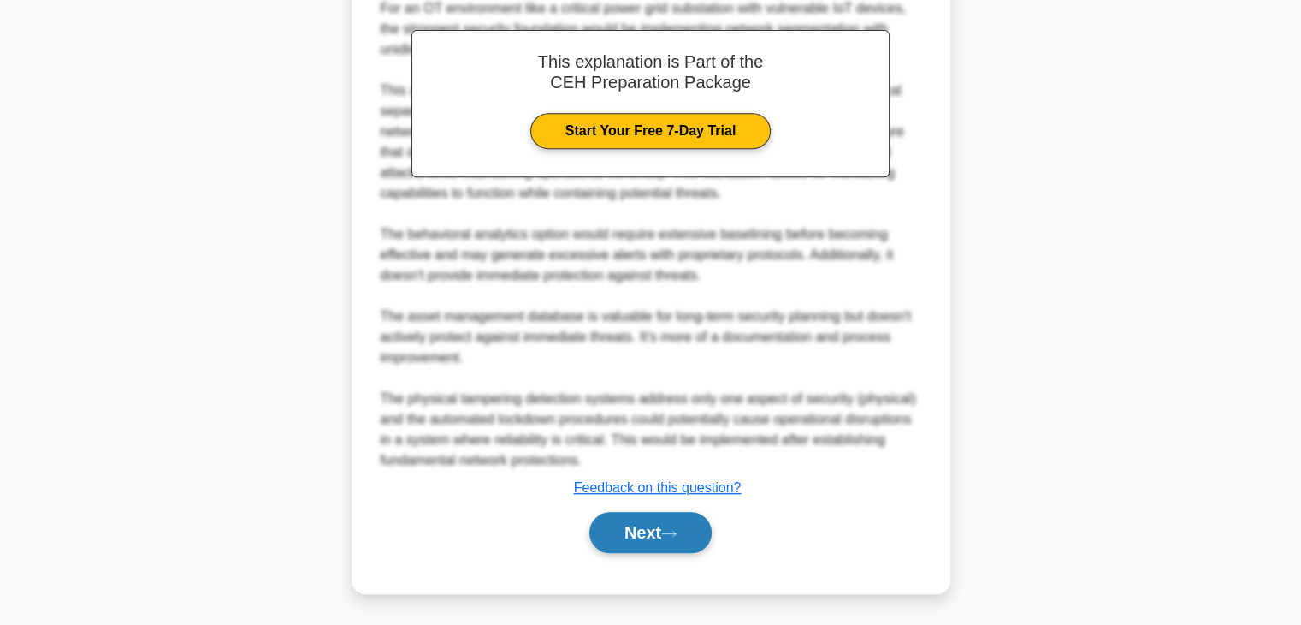
click at [631, 521] on button "Next" at bounding box center [651, 532] width 122 height 41
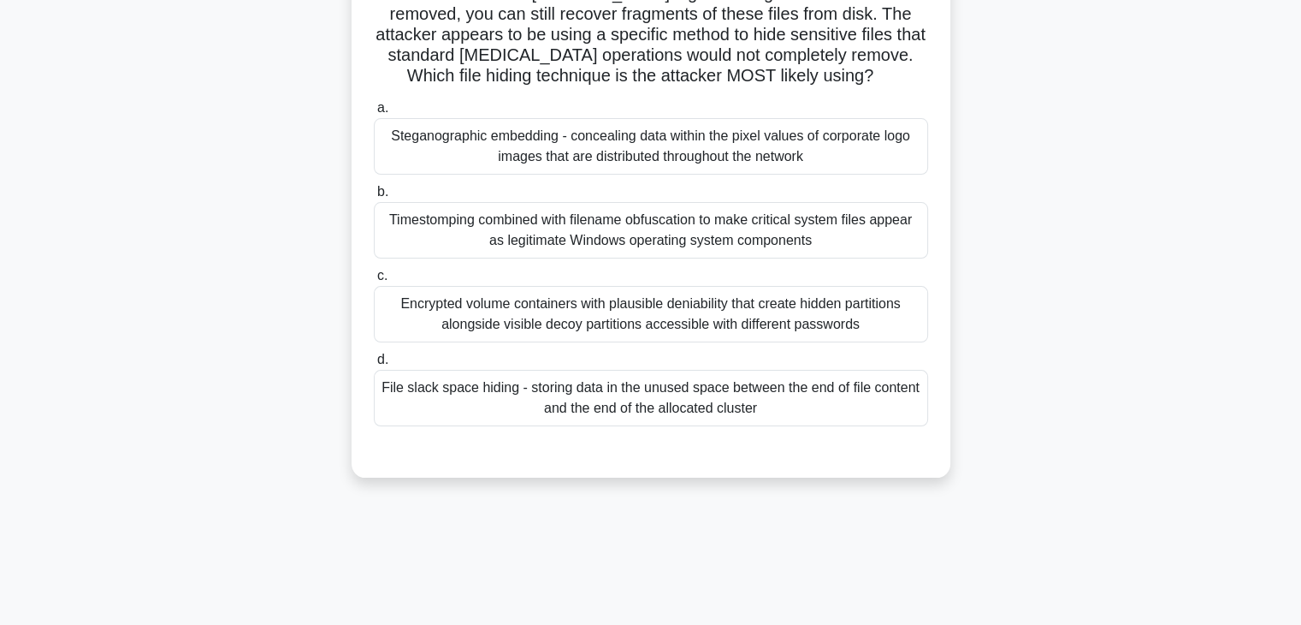
scroll to position [204, 0]
click at [683, 147] on div "Steganographic embedding - concealing data within the pixel values of corporate…" at bounding box center [651, 144] width 554 height 56
click at [374, 112] on input "a. Steganographic embedding - concealing data within the pixel values of corpor…" at bounding box center [374, 106] width 0 height 11
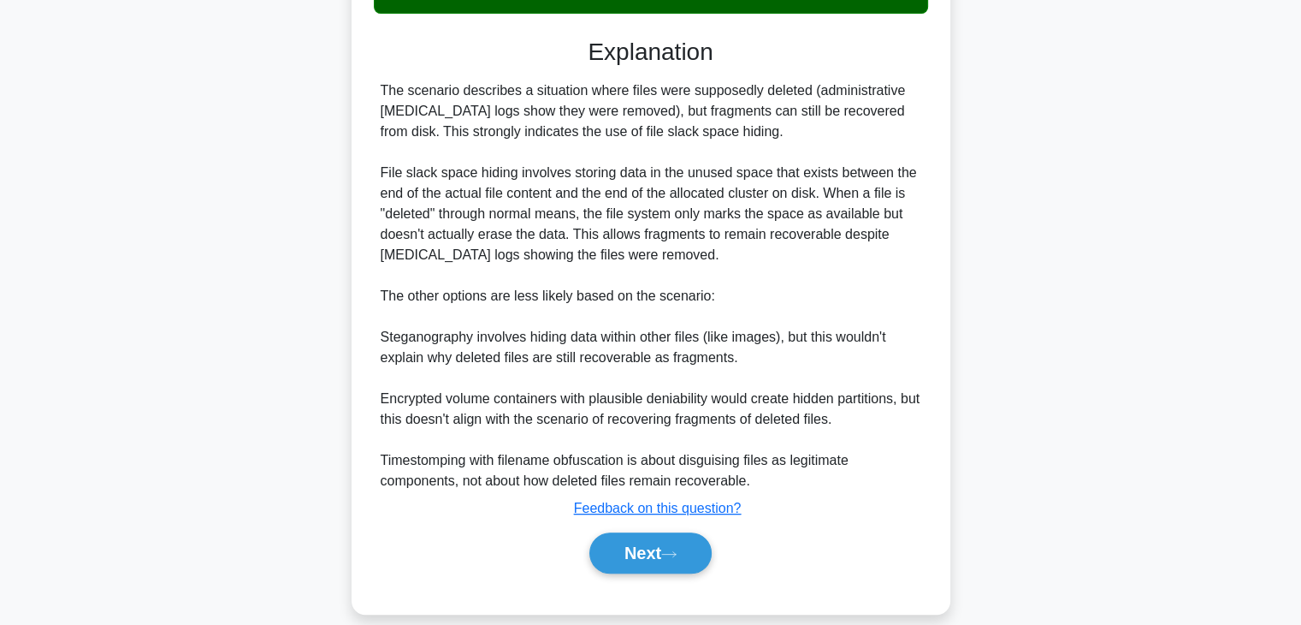
scroll to position [637, 0]
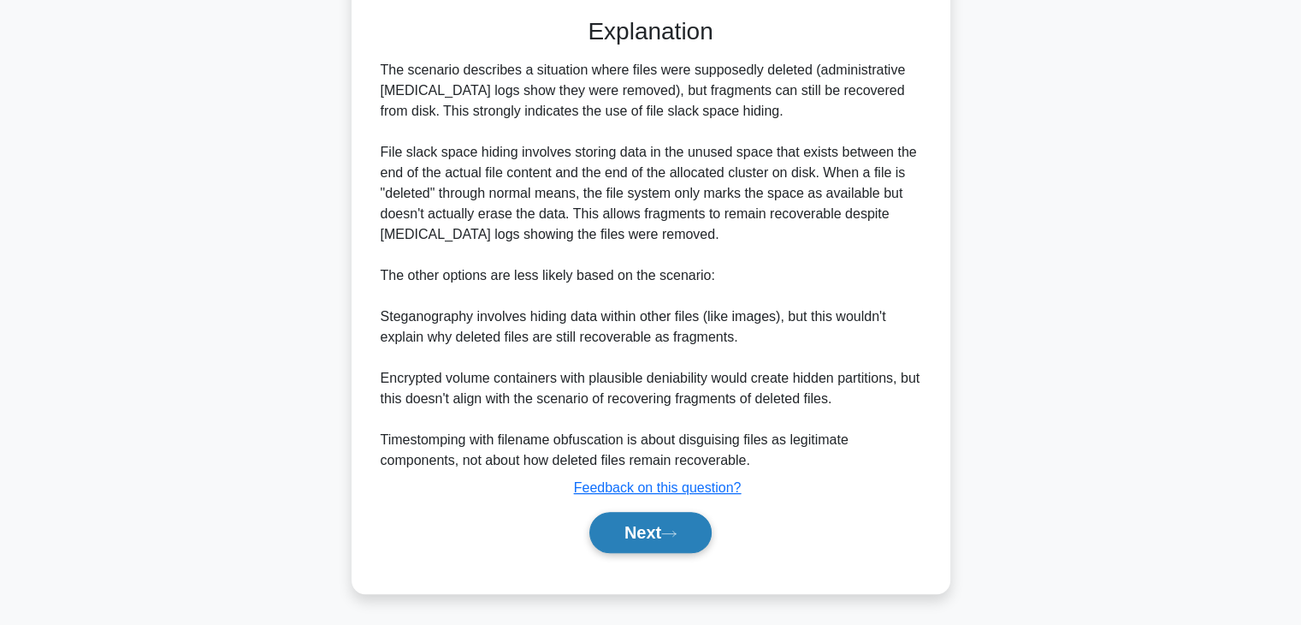
click at [635, 524] on button "Next" at bounding box center [651, 532] width 122 height 41
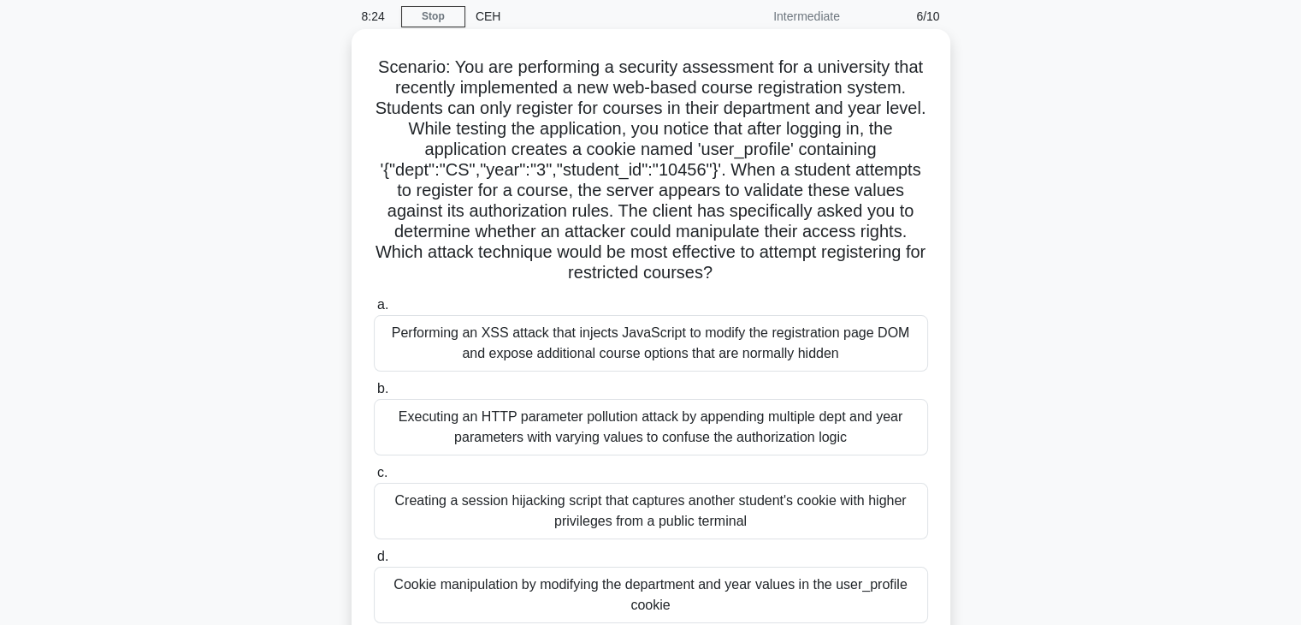
scroll to position [0, 0]
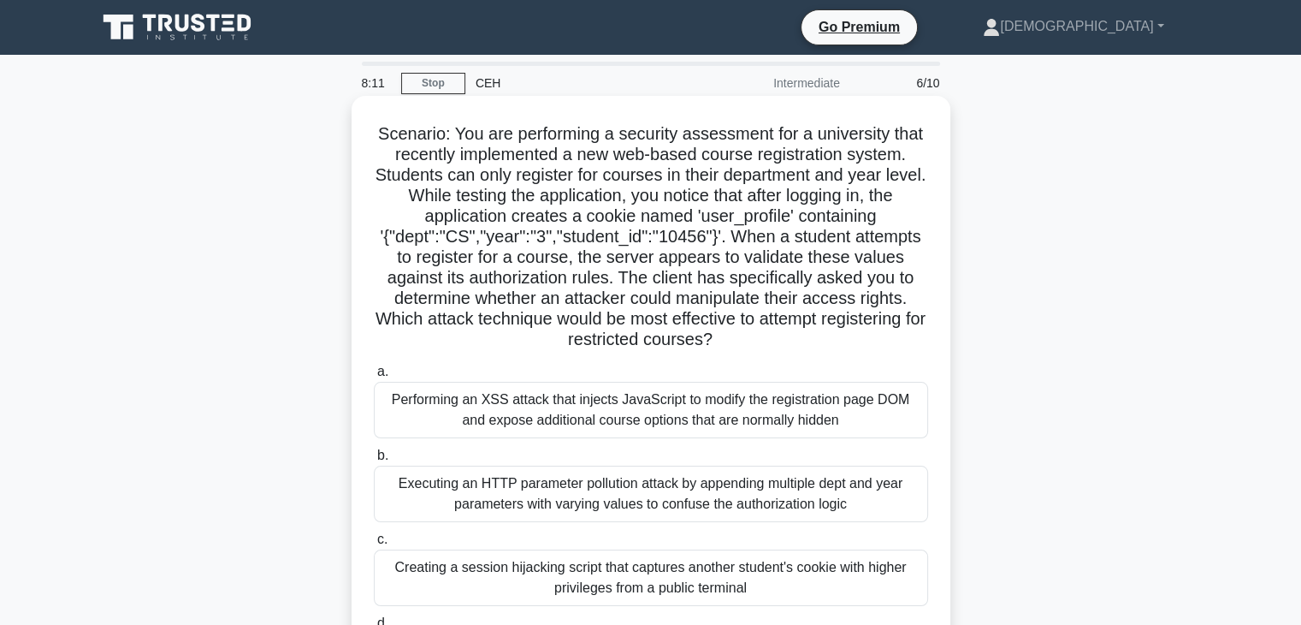
click at [548, 403] on div "Performing an XSS attack that injects JavaScript to modify the registration pag…" at bounding box center [651, 410] width 554 height 56
click at [374, 377] on input "a. Performing an XSS attack that injects JavaScript to modify the registration …" at bounding box center [374, 371] width 0 height 11
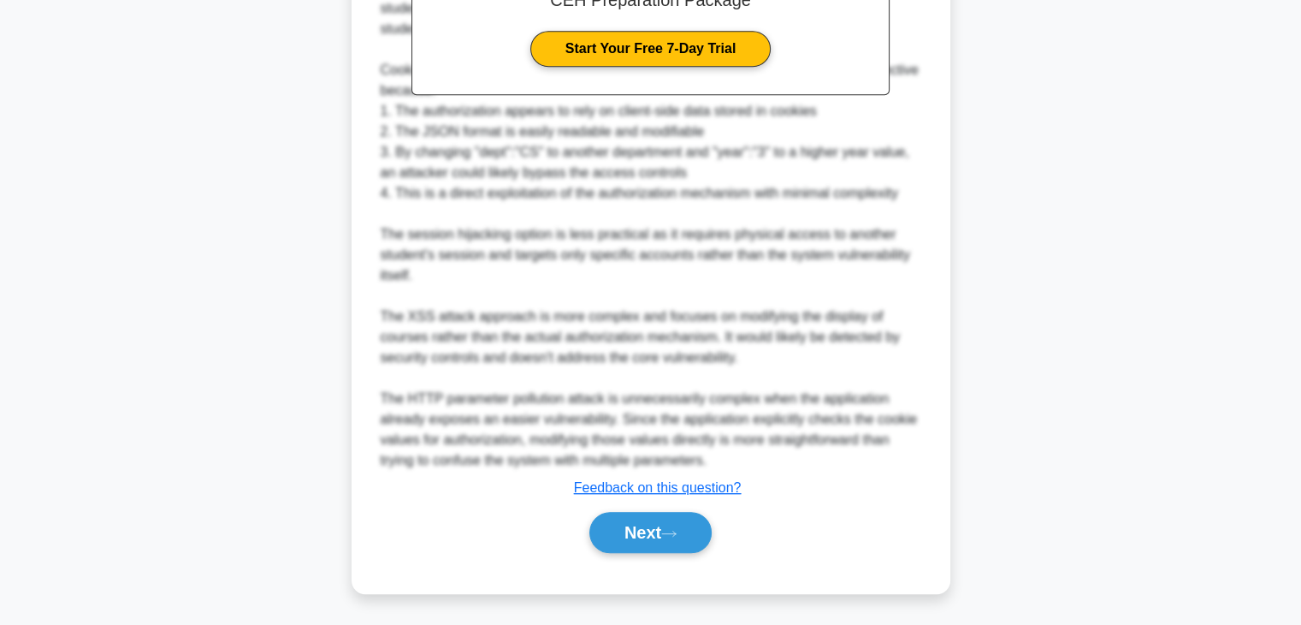
scroll to position [841, 0]
click at [629, 543] on button "Next" at bounding box center [651, 533] width 122 height 41
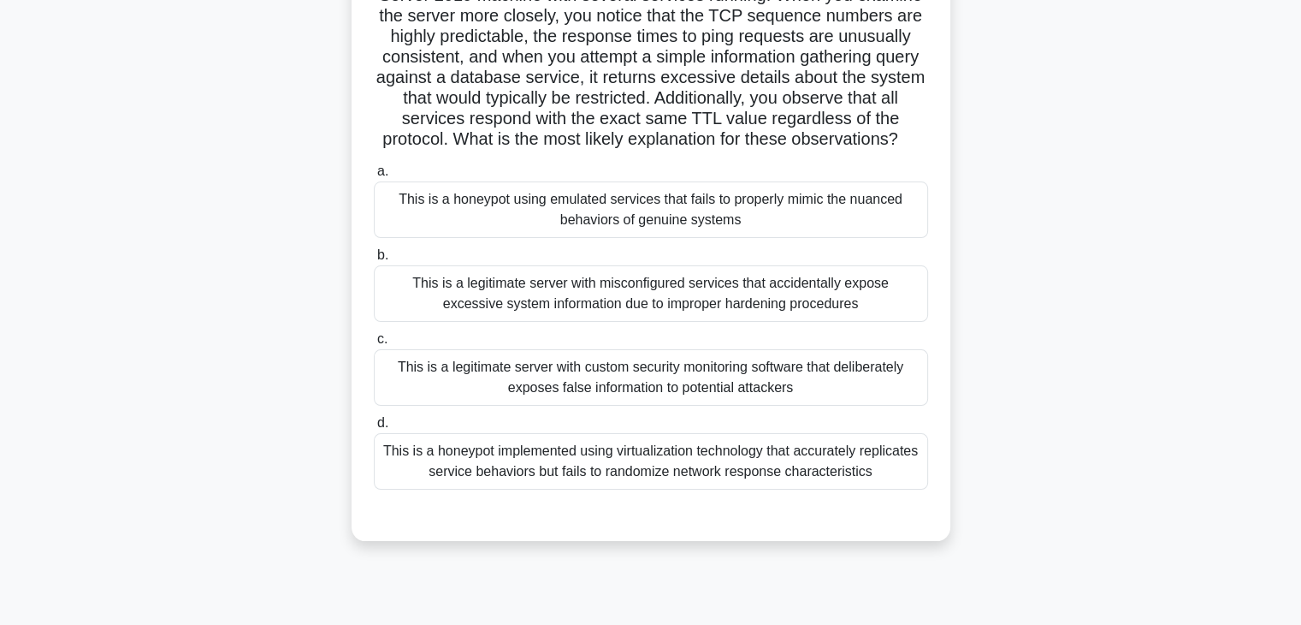
scroll to position [0, 0]
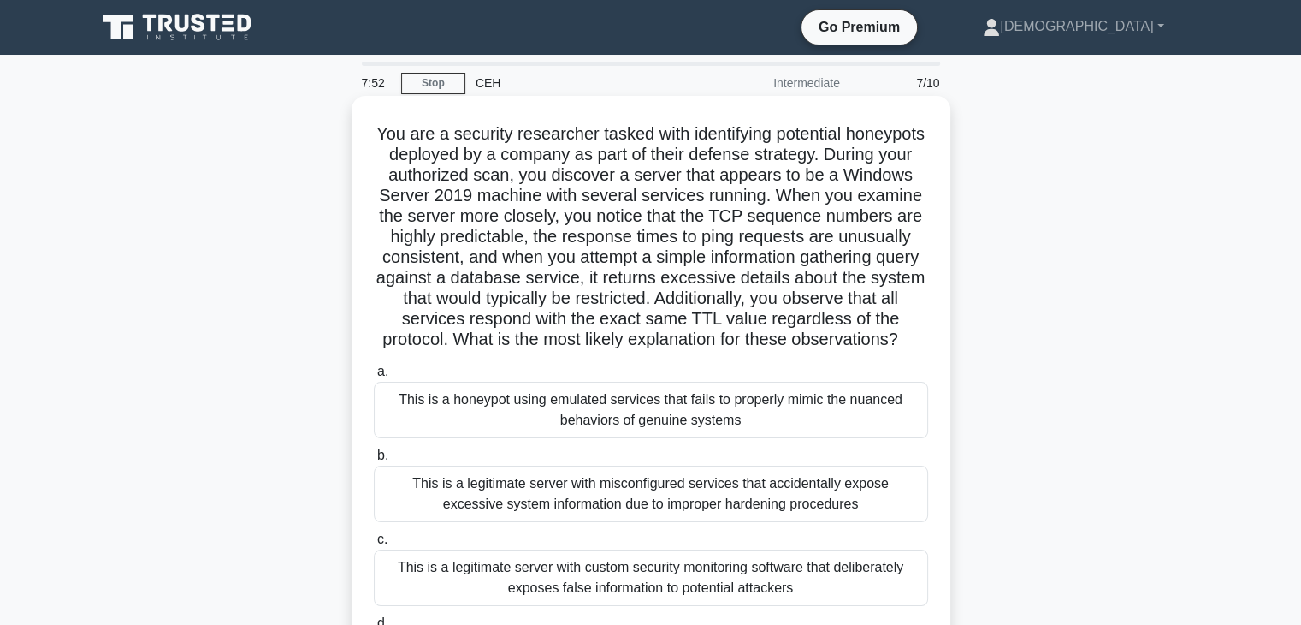
click at [535, 436] on div "This is a honeypot using emulated services that fails to properly mimic the nua…" at bounding box center [651, 410] width 554 height 56
click at [374, 377] on input "a. This is a honeypot using emulated services that fails to properly mimic the …" at bounding box center [374, 371] width 0 height 11
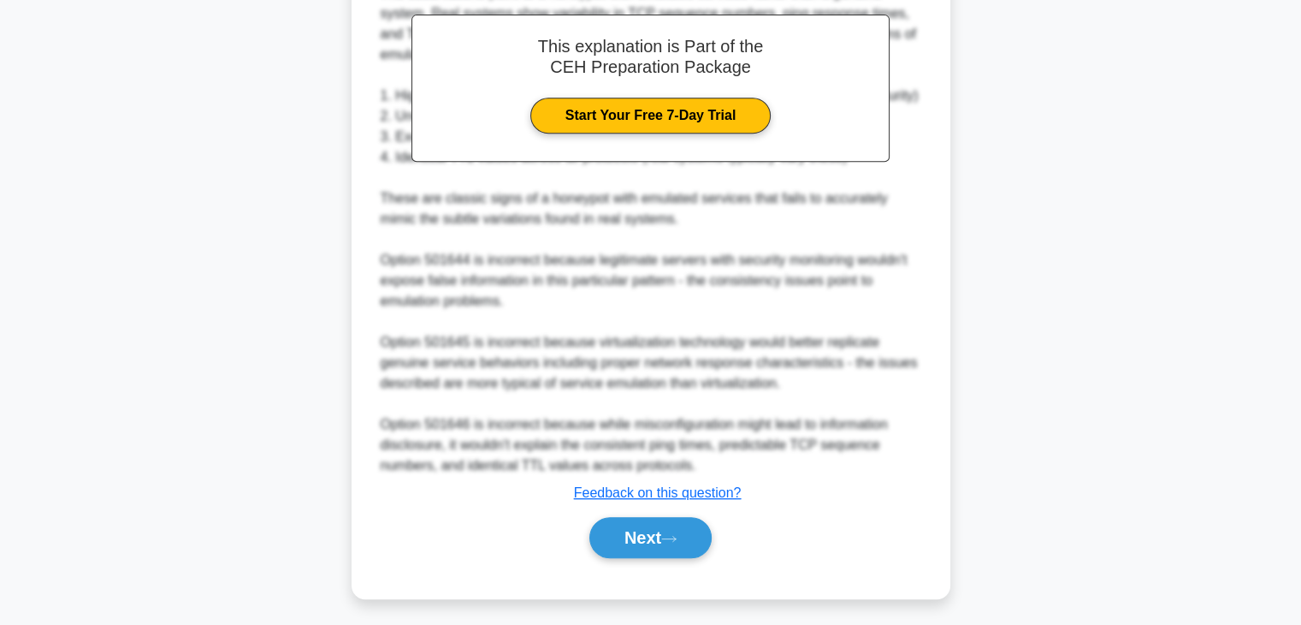
scroll to position [799, 0]
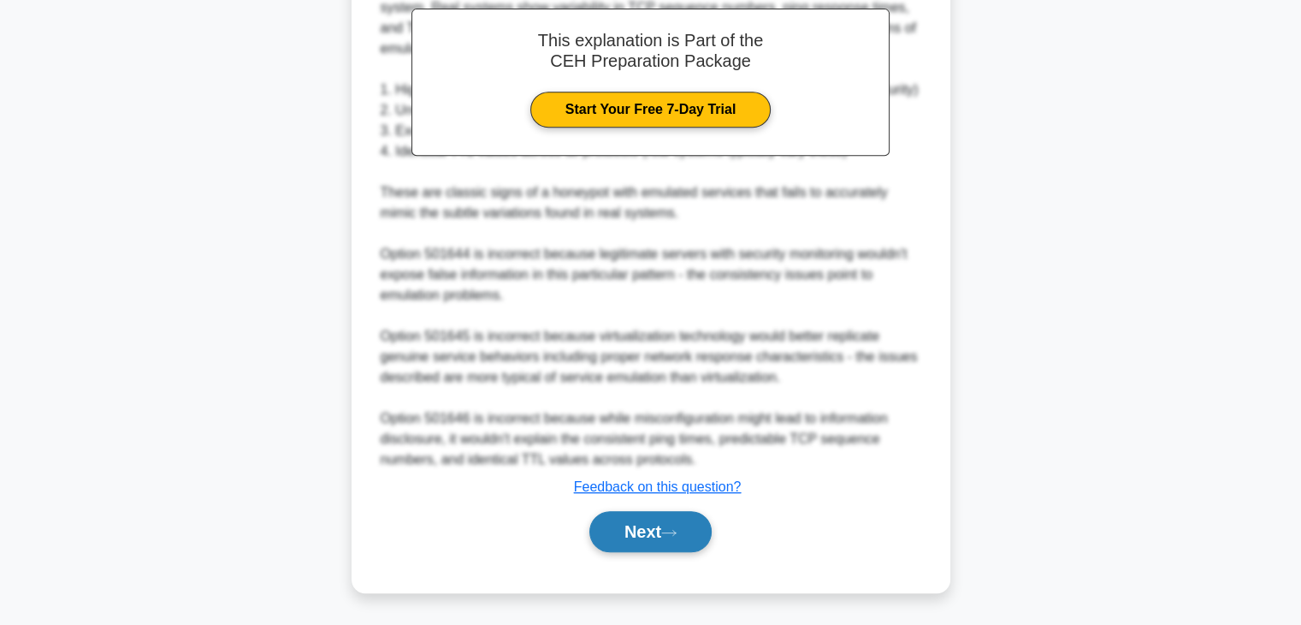
click at [661, 538] on button "Next" at bounding box center [651, 531] width 122 height 41
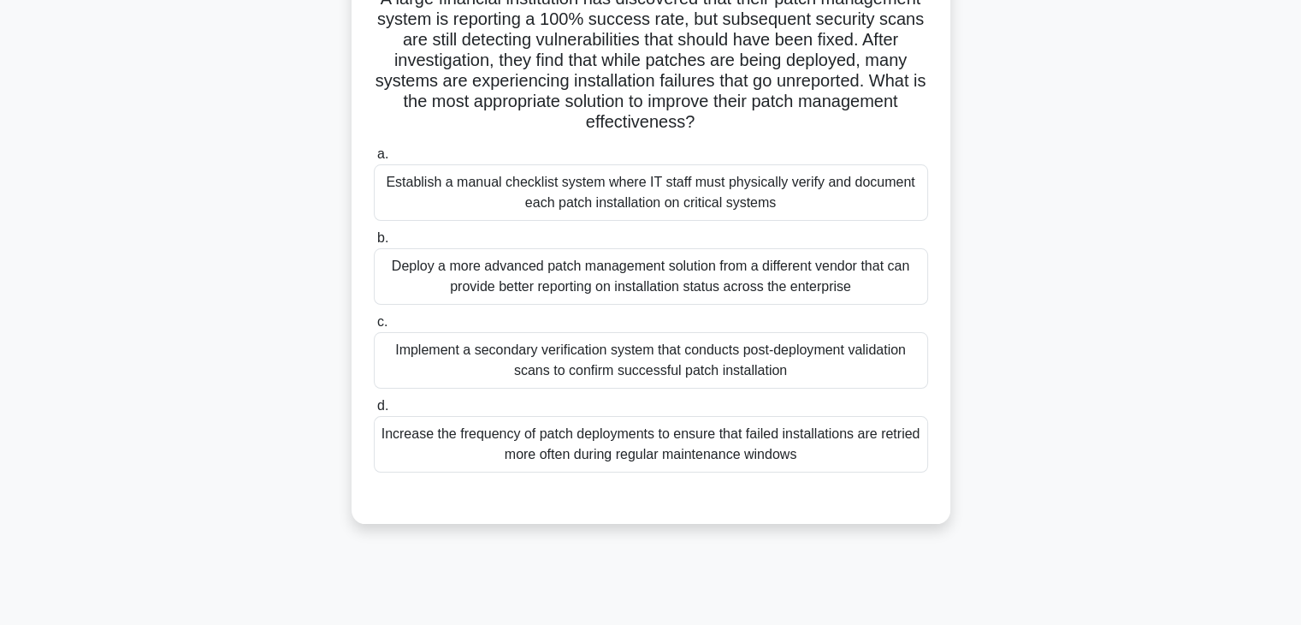
scroll to position [137, 0]
click at [626, 198] on div "Establish a manual checklist system where IT staff must physically verify and d…" at bounding box center [651, 191] width 554 height 56
click at [374, 158] on input "a. Establish a manual checklist system where IT staff must physically verify an…" at bounding box center [374, 152] width 0 height 11
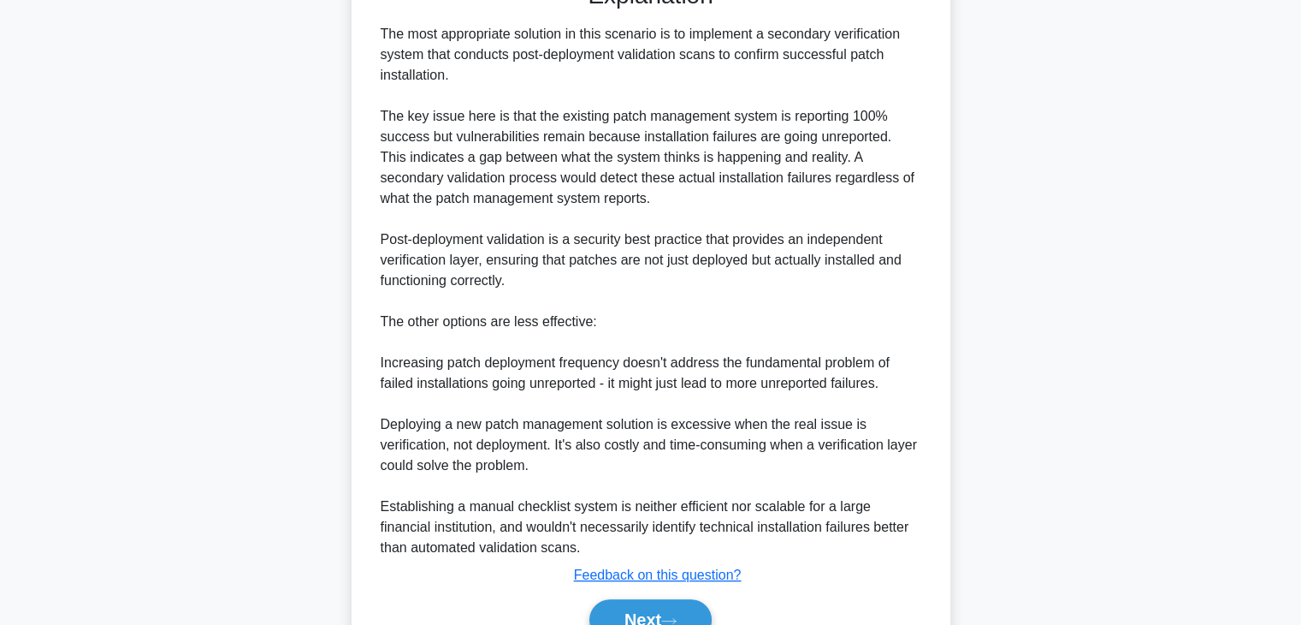
scroll to position [739, 0]
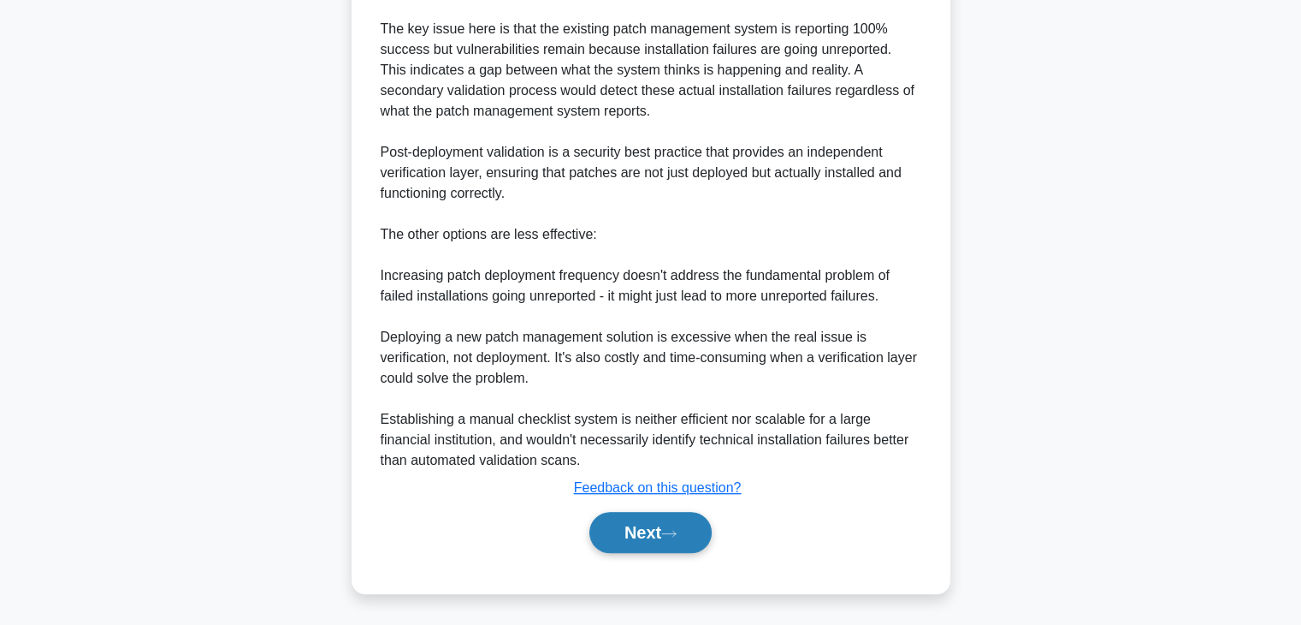
click at [657, 536] on button "Next" at bounding box center [651, 532] width 122 height 41
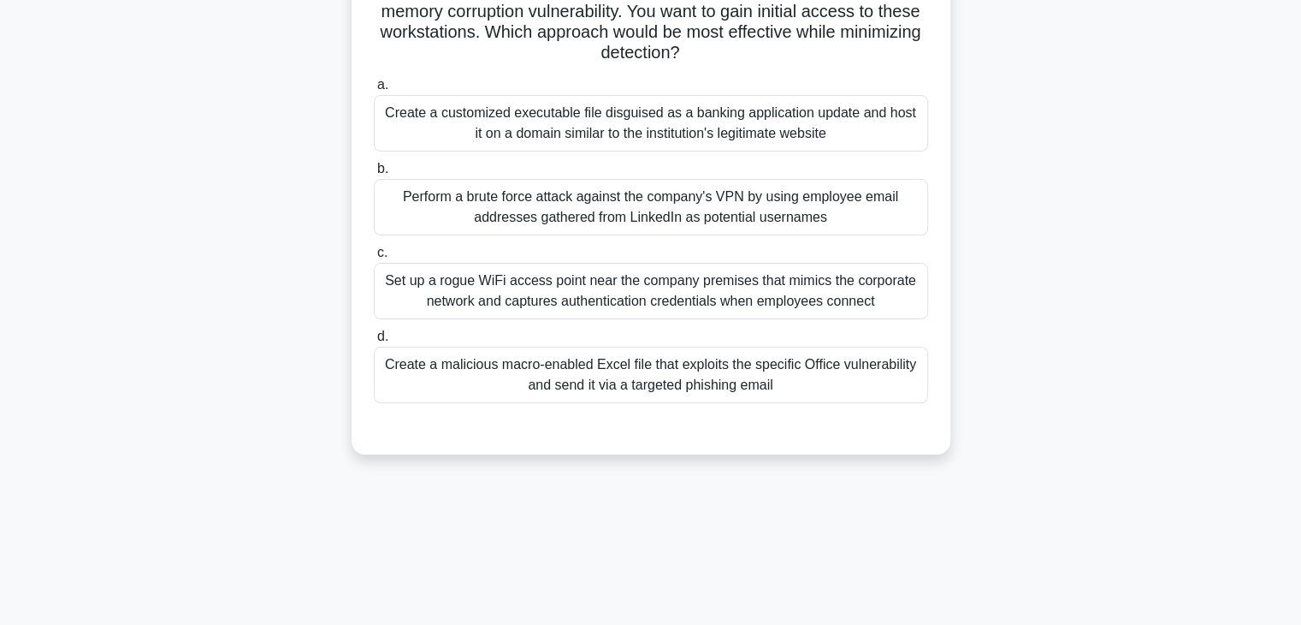
scroll to position [185, 0]
click at [661, 225] on div "Perform a brute force attack against the company's VPN by using employee email …" at bounding box center [651, 206] width 554 height 56
click at [374, 174] on input "b. Perform a brute force attack against the company's VPN by using employee ema…" at bounding box center [374, 168] width 0 height 11
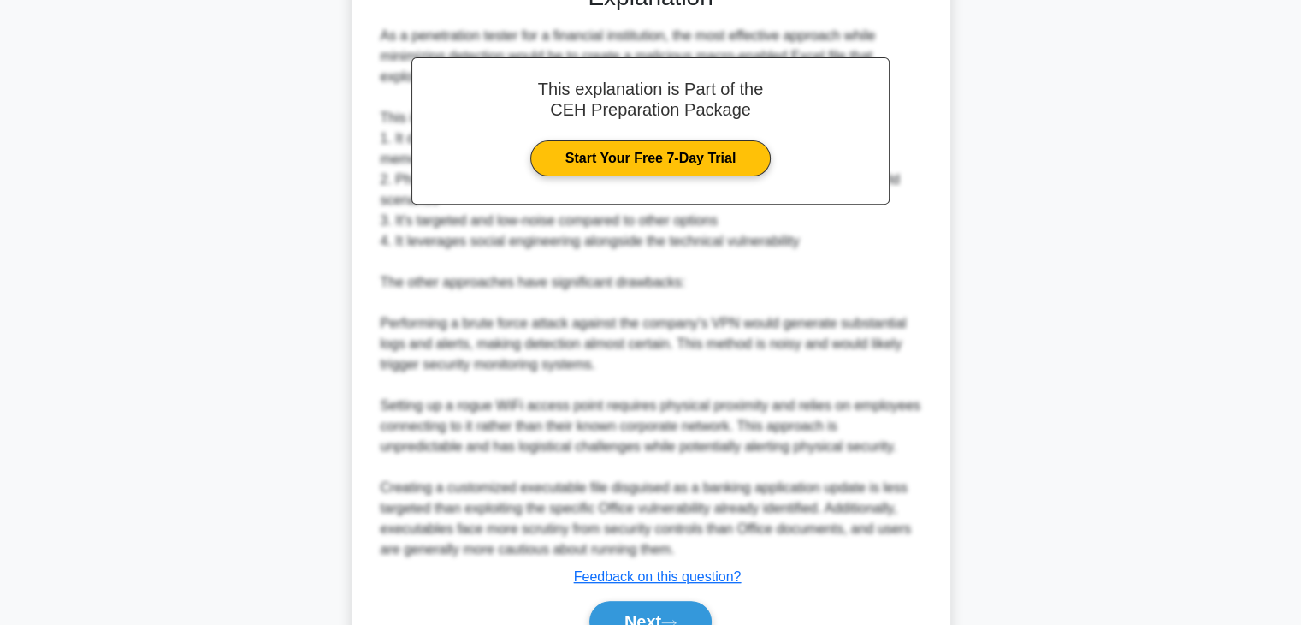
scroll to position [719, 0]
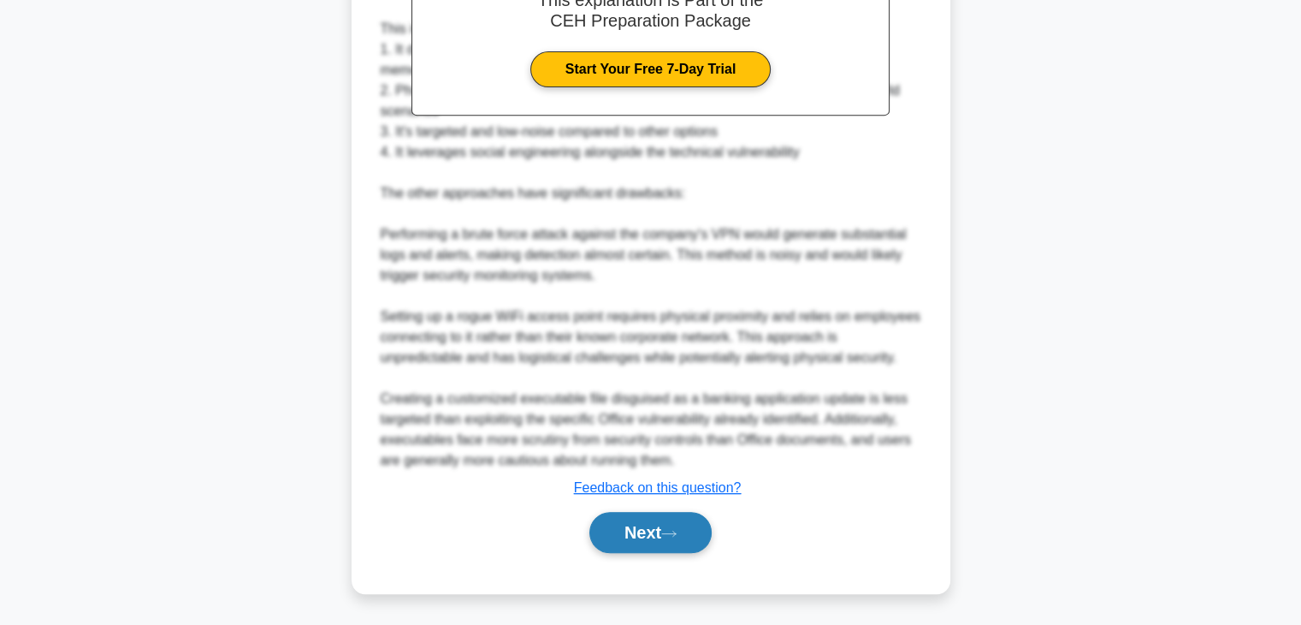
click at [646, 529] on button "Next" at bounding box center [651, 532] width 122 height 41
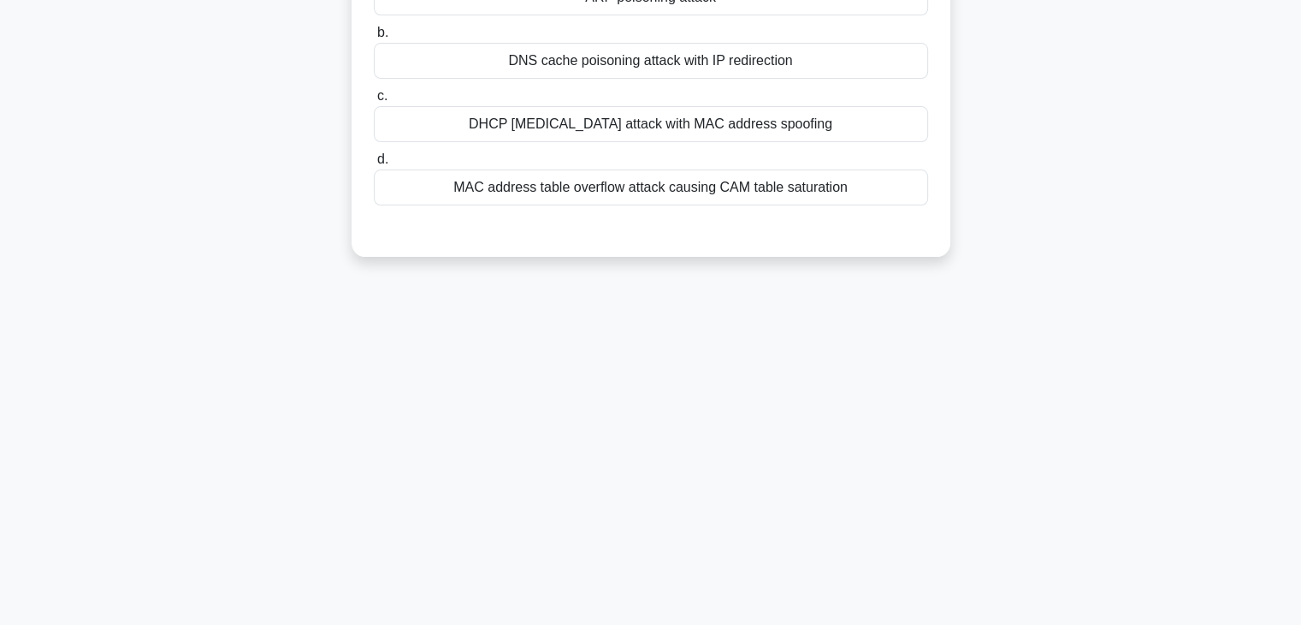
scroll to position [0, 0]
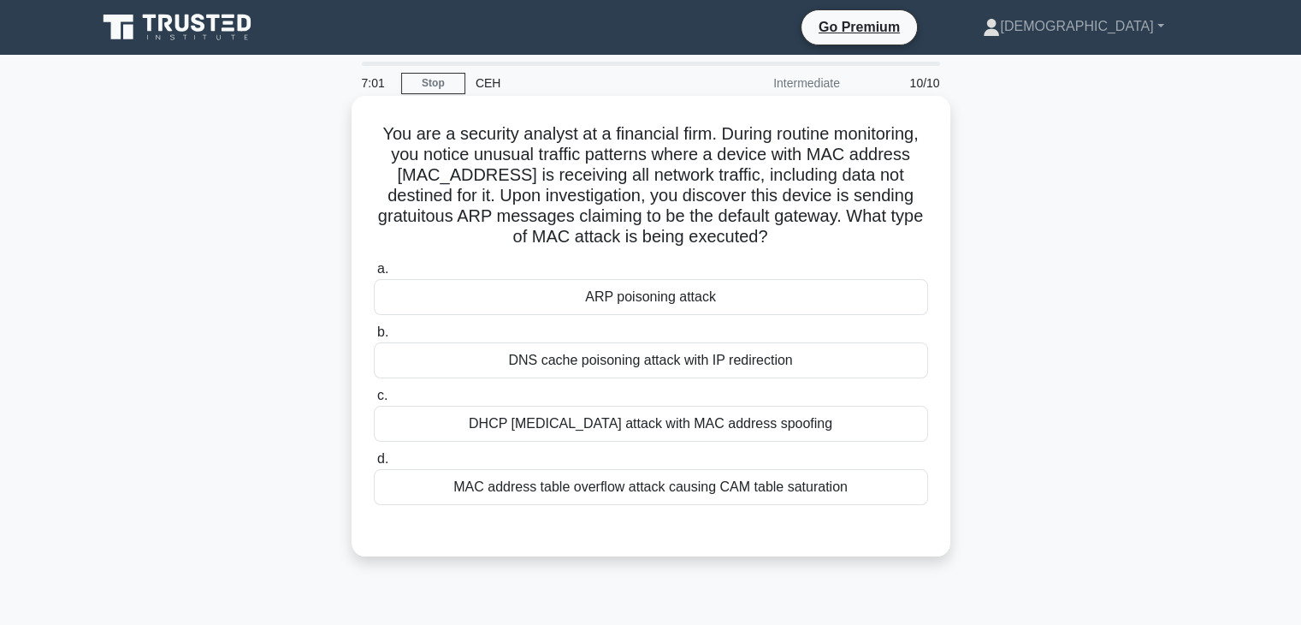
click at [578, 487] on div "MAC address table overflow attack causing CAM table saturation" at bounding box center [651, 487] width 554 height 36
click at [374, 465] on input "d. MAC address table overflow attack causing CAM table saturation" at bounding box center [374, 458] width 0 height 11
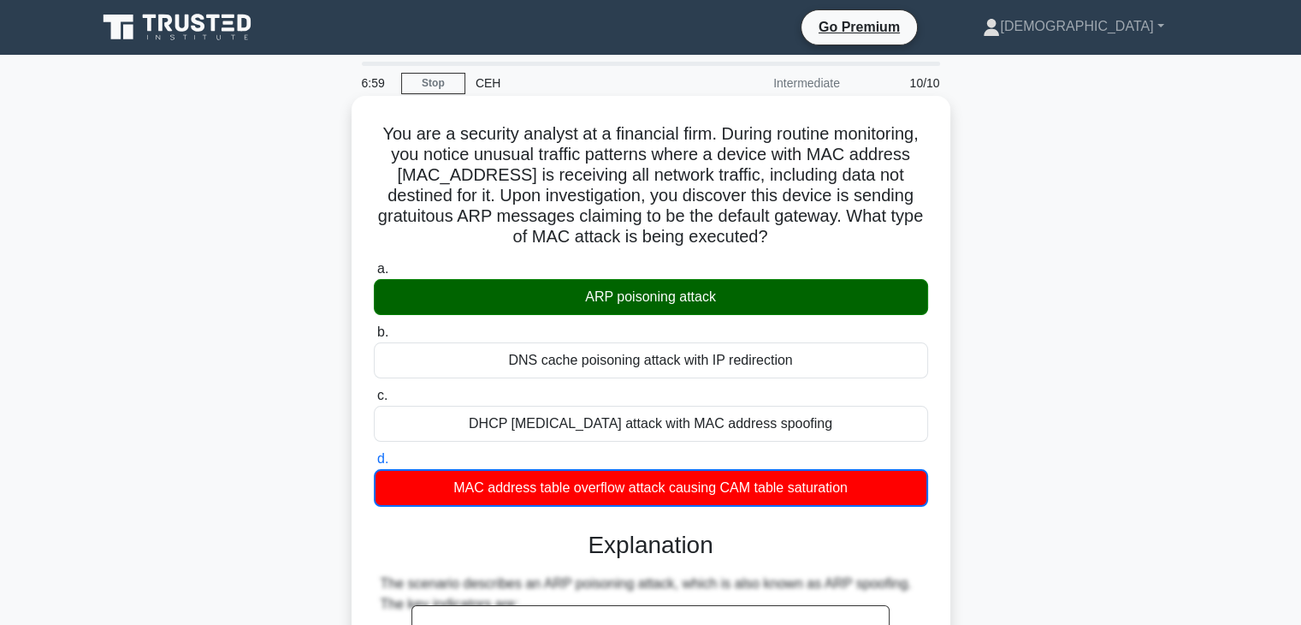
scroll to position [616, 0]
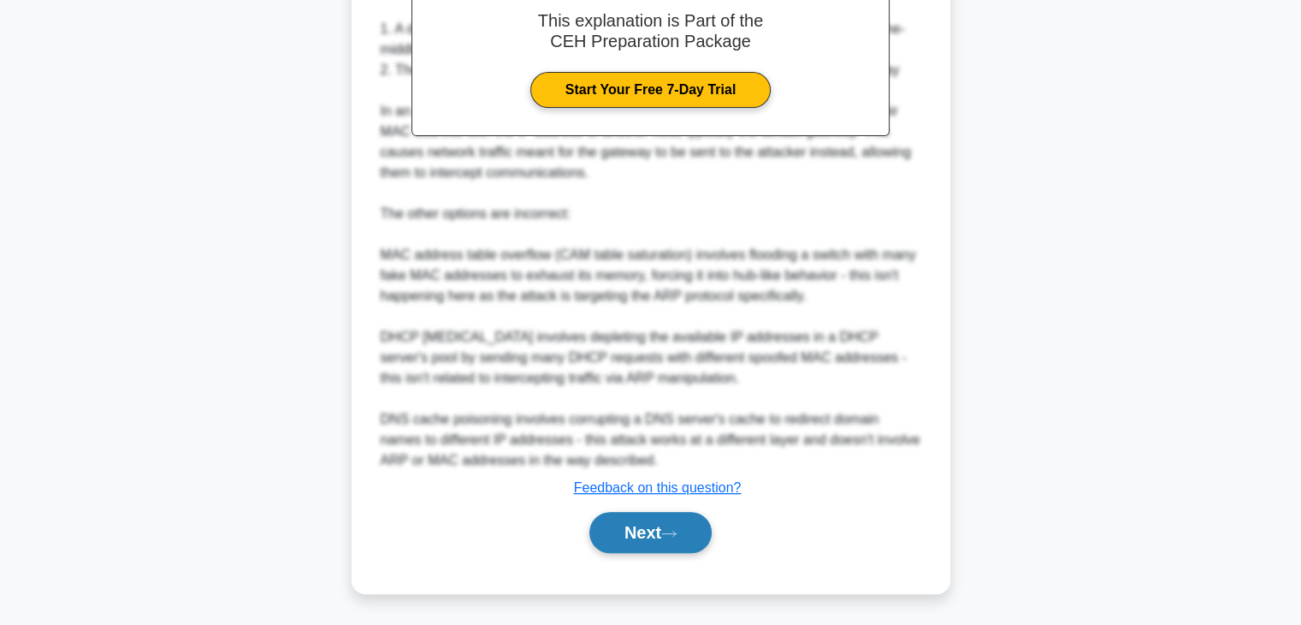
click at [662, 525] on button "Next" at bounding box center [651, 532] width 122 height 41
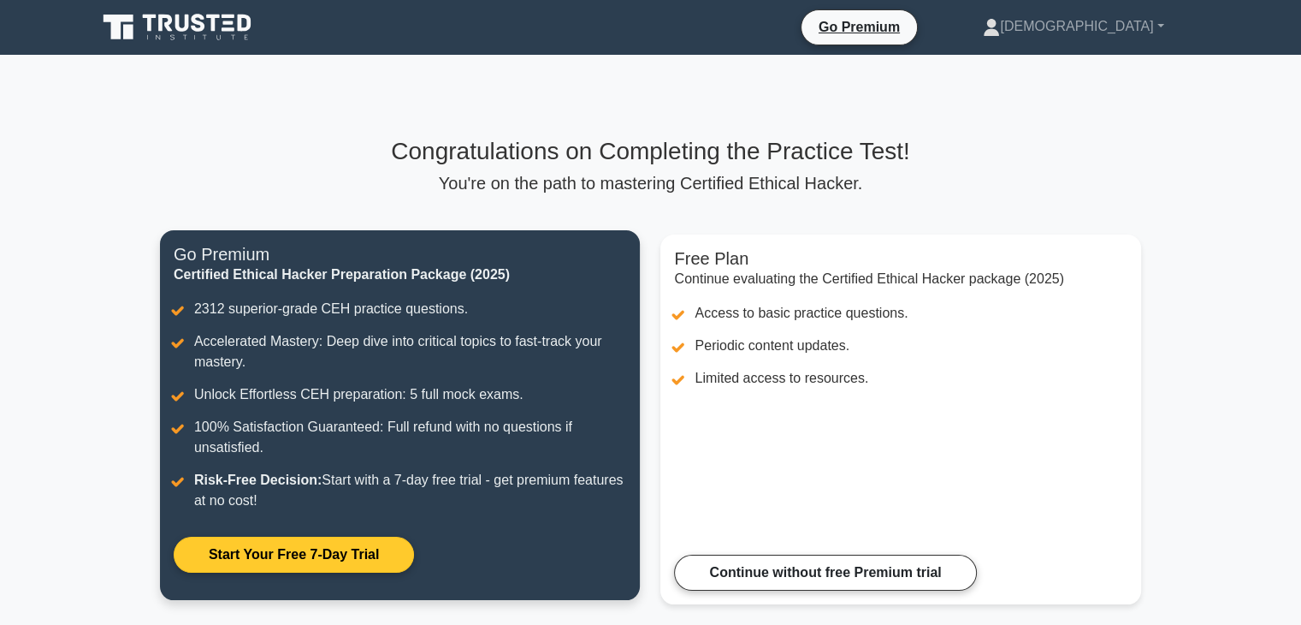
scroll to position [270, 0]
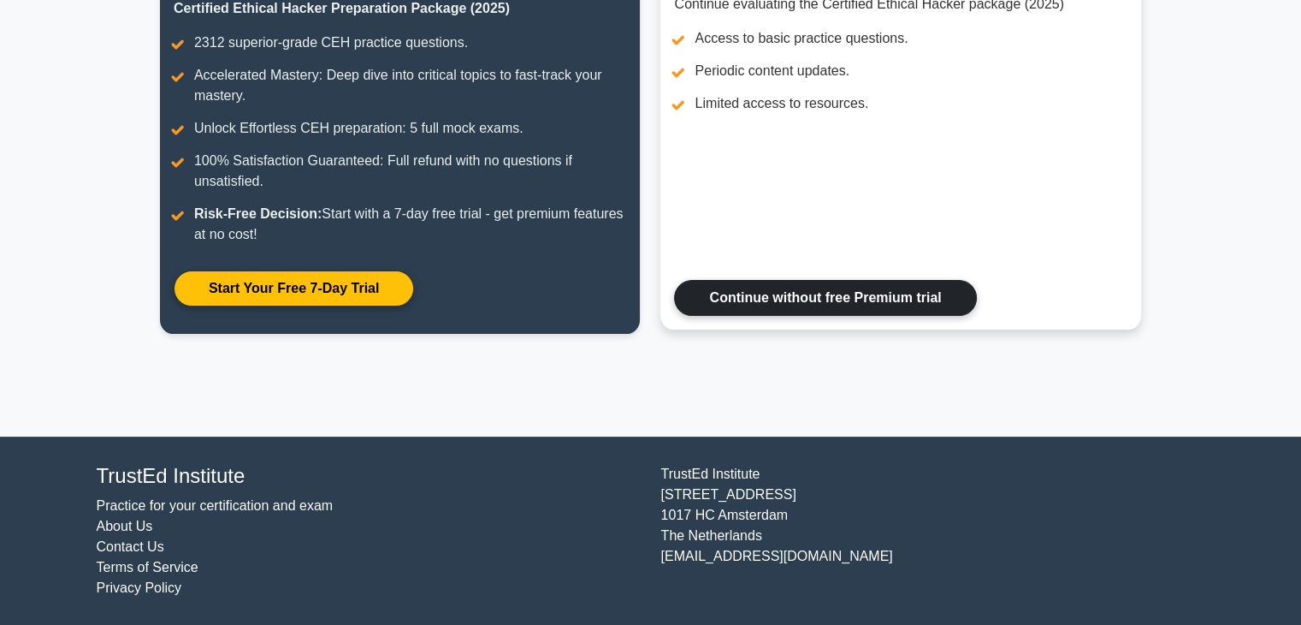
click at [724, 311] on link "Continue without free Premium trial" at bounding box center [825, 298] width 302 height 36
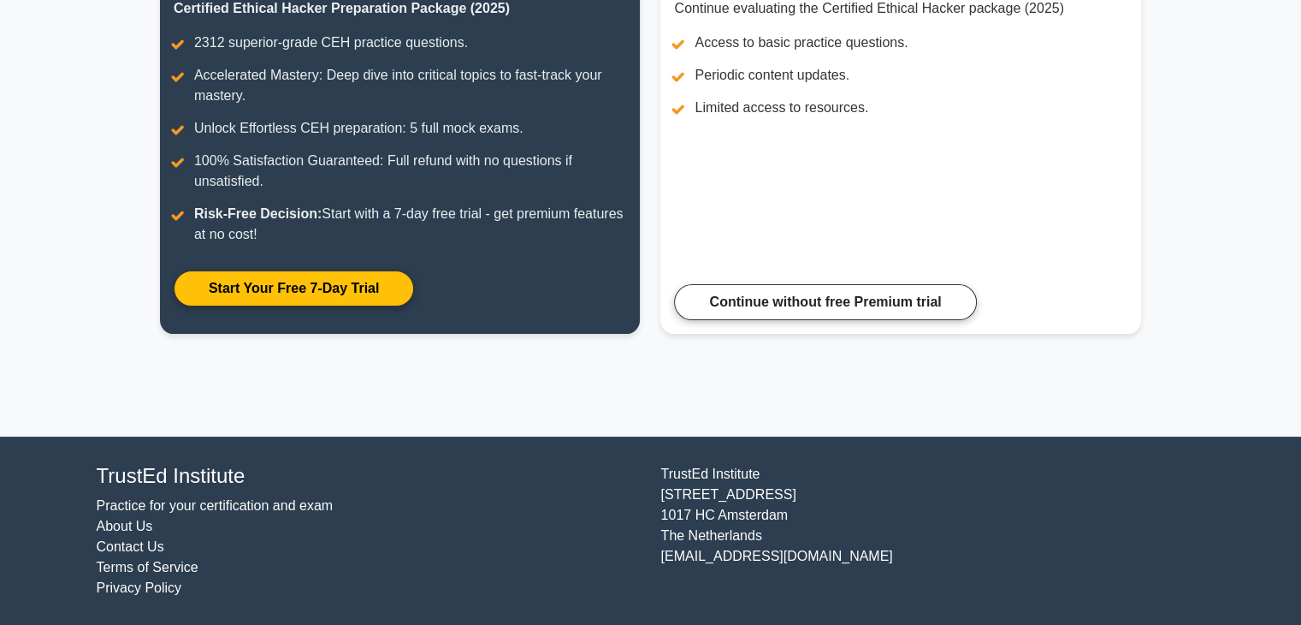
scroll to position [0, 0]
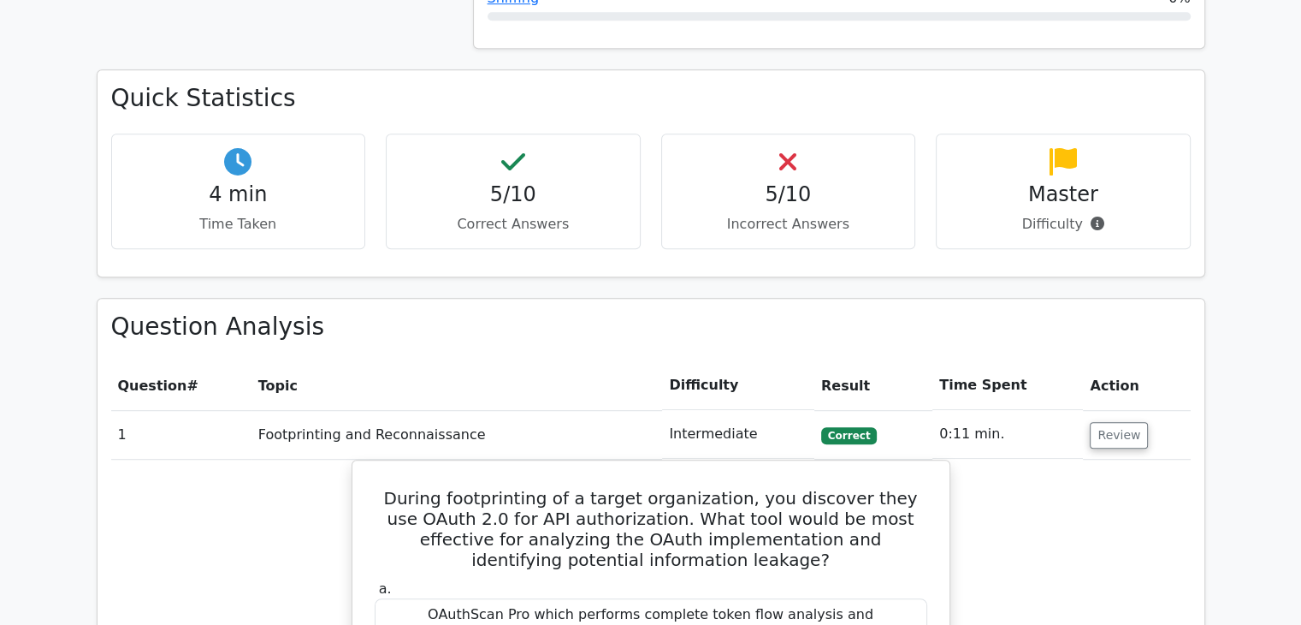
scroll to position [1018, 0]
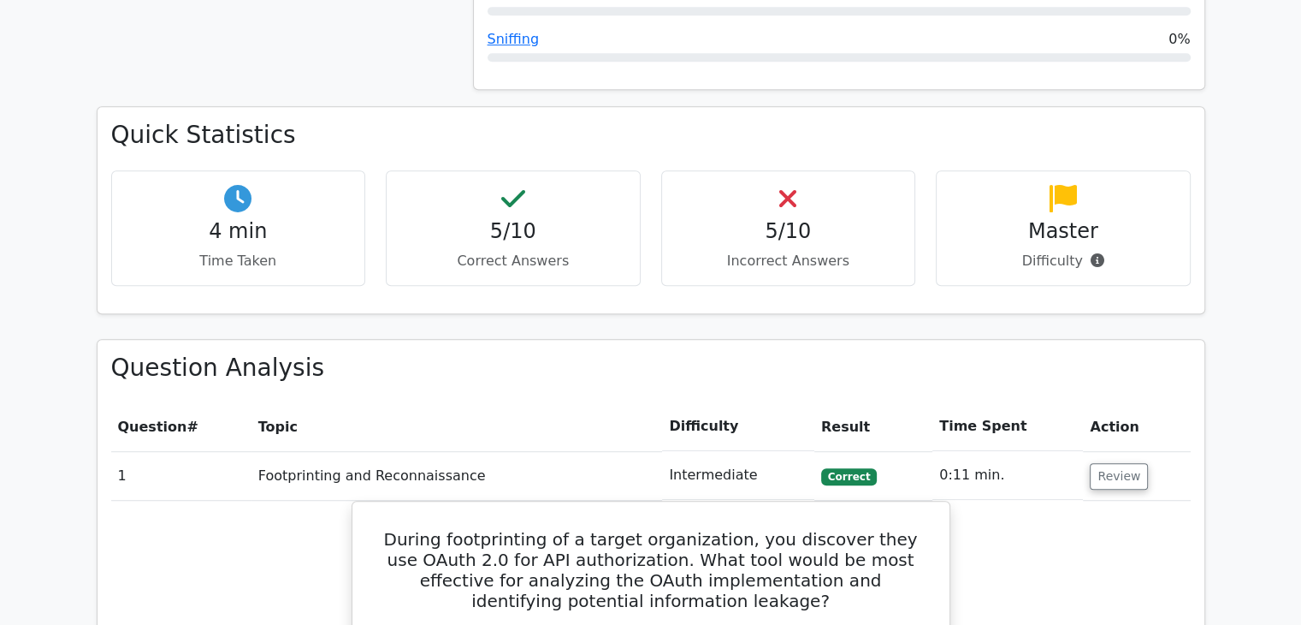
click at [1076, 219] on h4 "Master" at bounding box center [1064, 231] width 226 height 25
click at [1071, 251] on p "Difficulty" at bounding box center [1064, 261] width 226 height 21
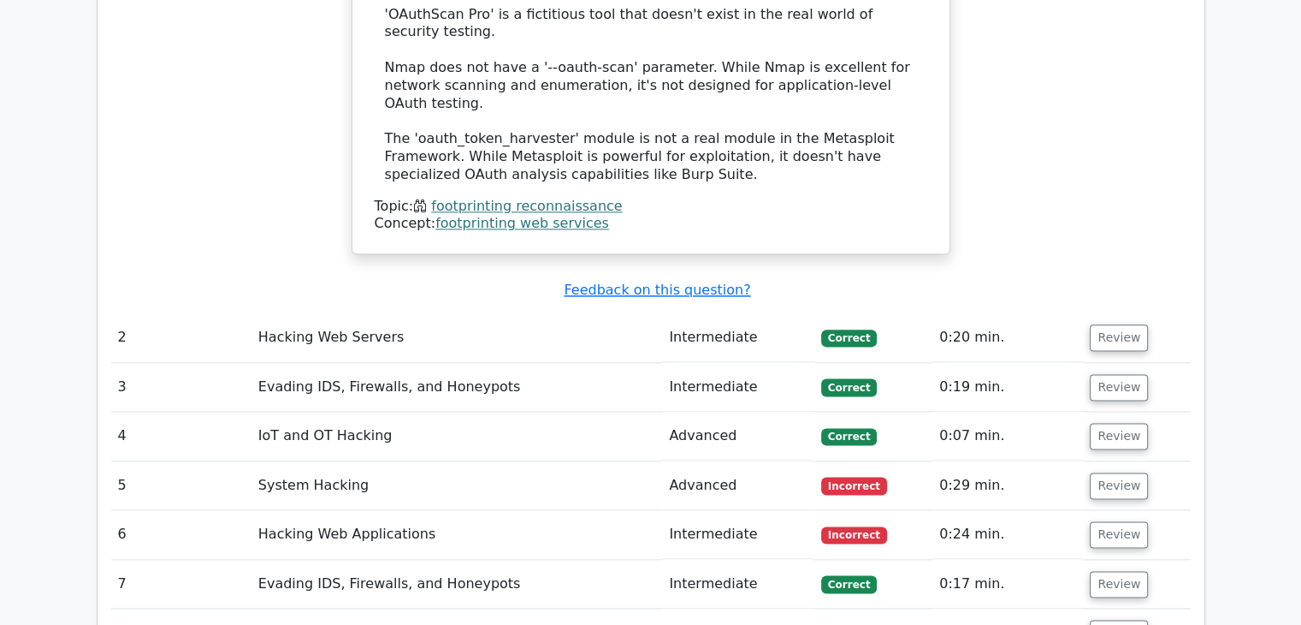
scroll to position [0, 2]
click at [584, 282] on u "Feedback on this question?" at bounding box center [655, 290] width 187 height 16
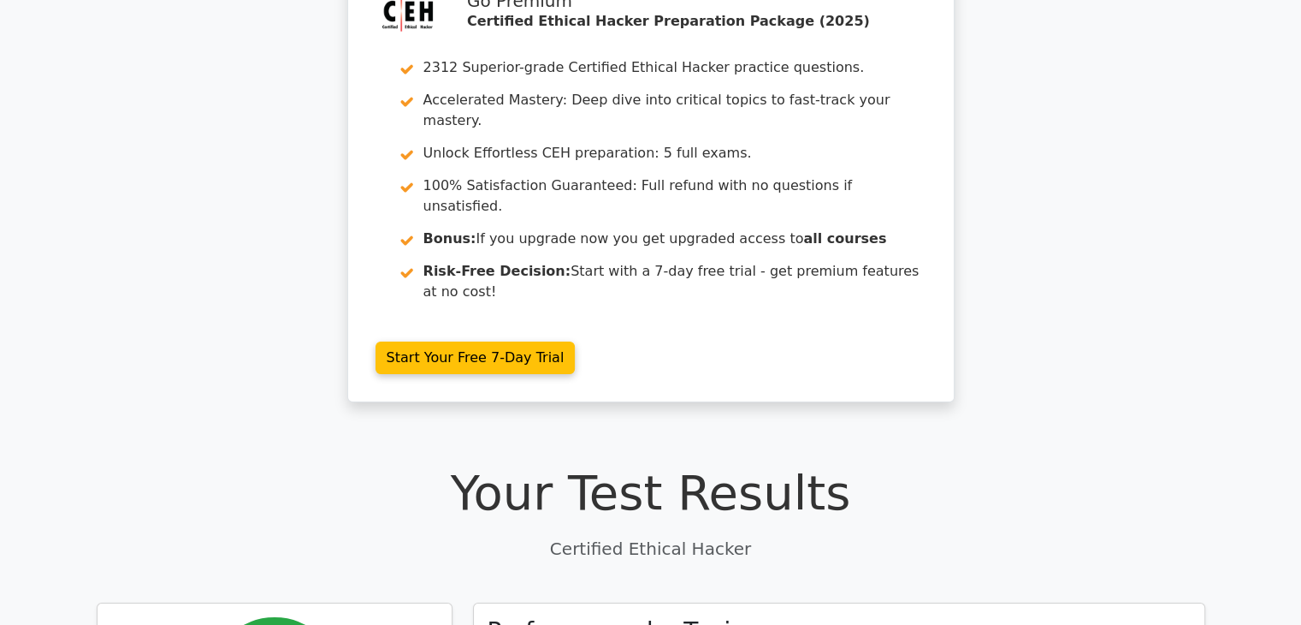
scroll to position [0, 0]
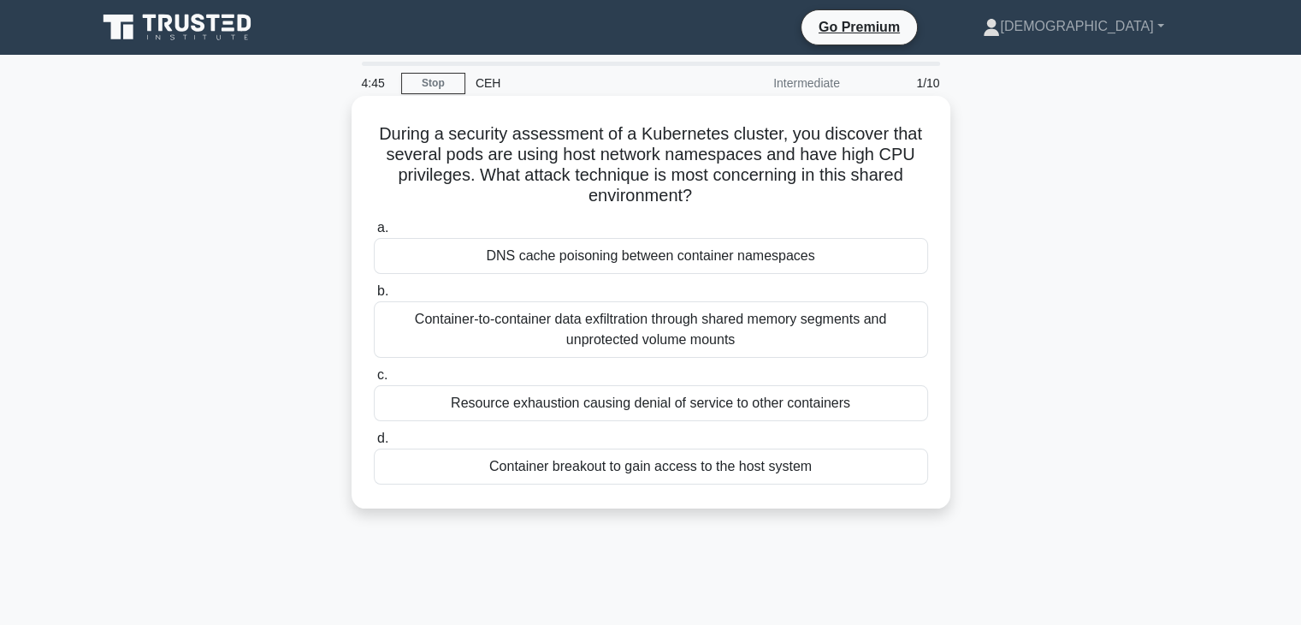
click at [745, 250] on div "DNS cache poisoning between container namespaces" at bounding box center [651, 256] width 554 height 36
click at [374, 234] on input "a. DNS cache poisoning between container namespaces" at bounding box center [374, 227] width 0 height 11
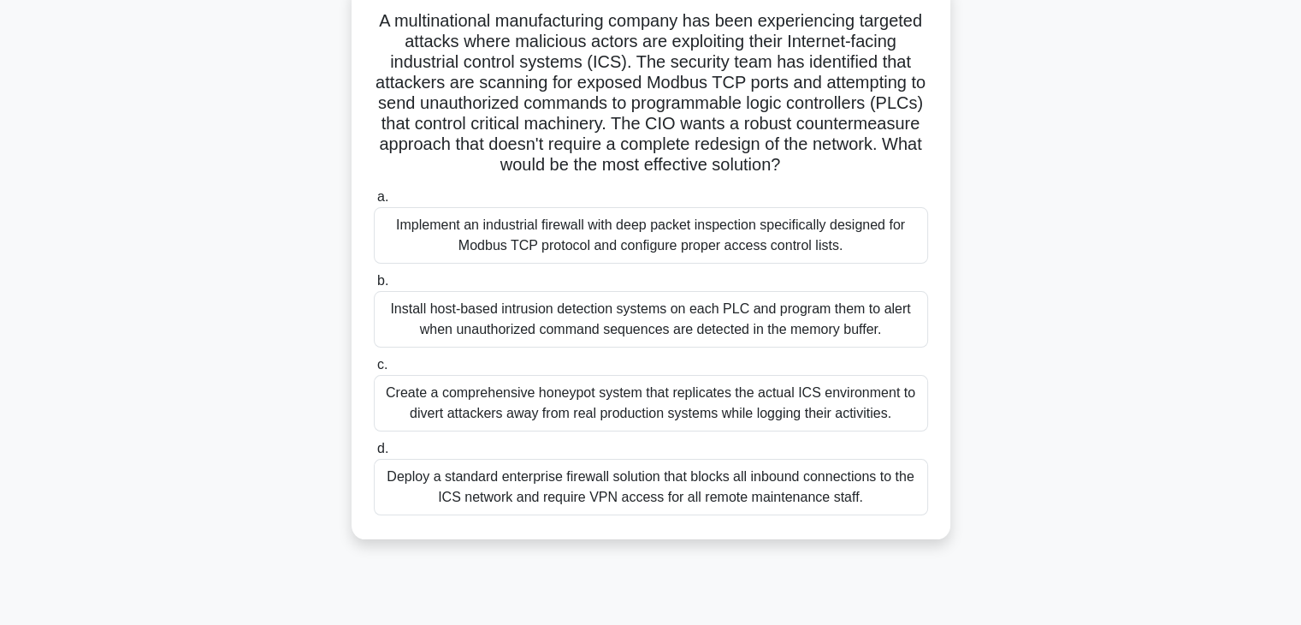
scroll to position [113, 0]
click at [615, 247] on div "Implement an industrial firewall with deep packet inspection specifically desig…" at bounding box center [651, 235] width 554 height 56
click at [374, 203] on input "a. Implement an industrial firewall with deep packet inspection specifically de…" at bounding box center [374, 197] width 0 height 11
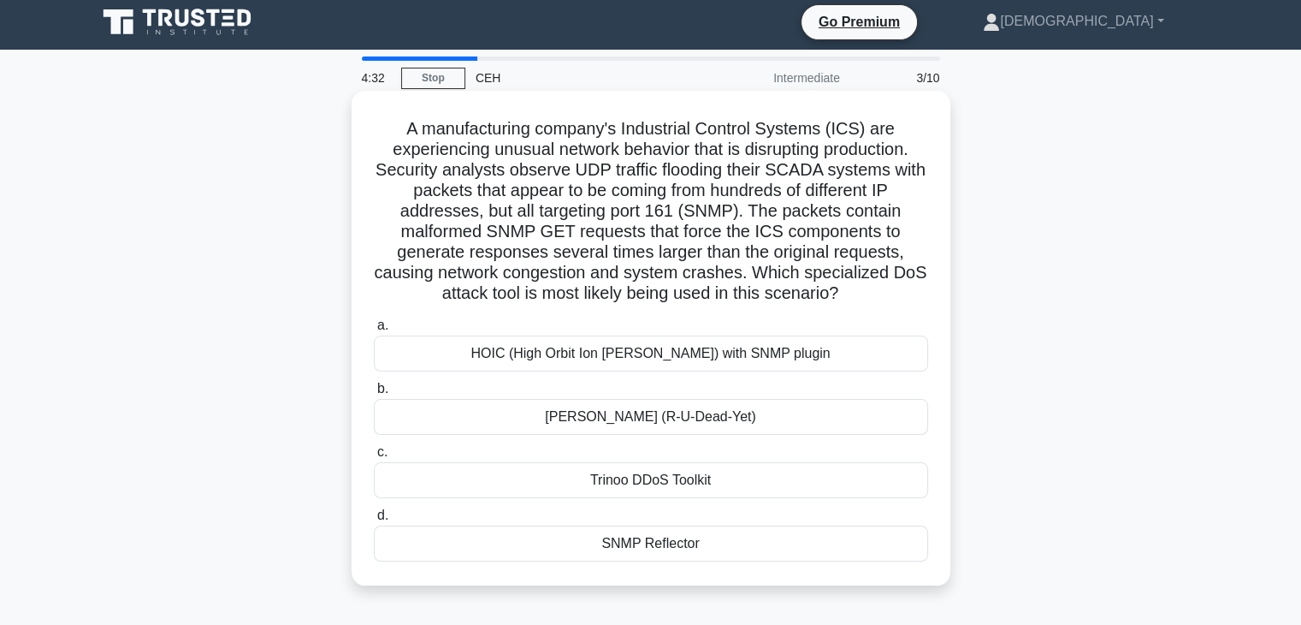
scroll to position [0, 0]
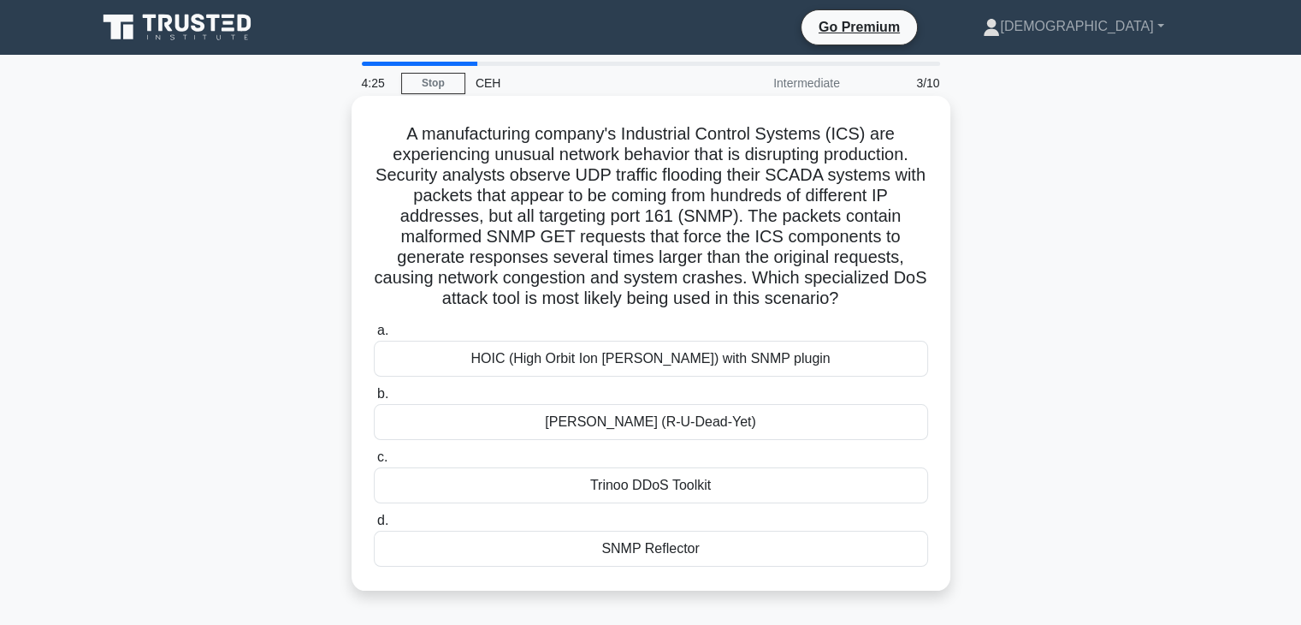
click at [551, 553] on div "SNMP Reflector" at bounding box center [651, 549] width 554 height 36
click at [374, 526] on input "d. SNMP Reflector" at bounding box center [374, 520] width 0 height 11
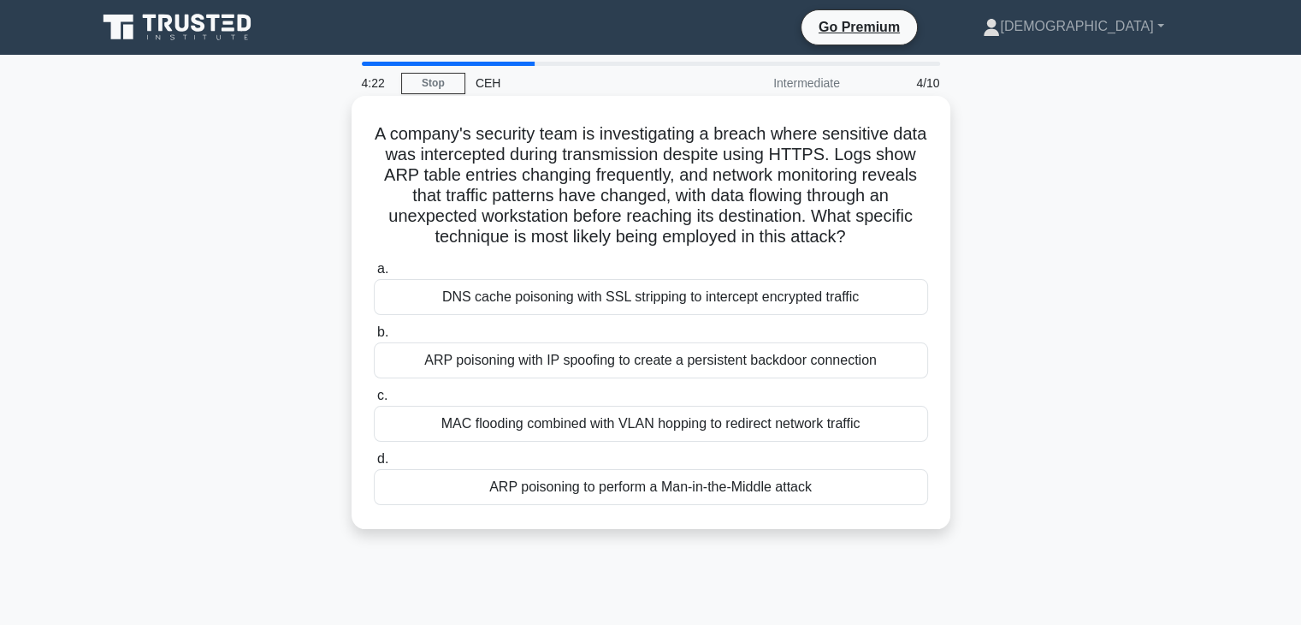
click at [674, 295] on div "DNS cache poisoning with SSL stripping to intercept encrypted traffic" at bounding box center [651, 297] width 554 height 36
click at [374, 275] on input "a. DNS cache poisoning with SSL stripping to intercept encrypted traffic" at bounding box center [374, 269] width 0 height 11
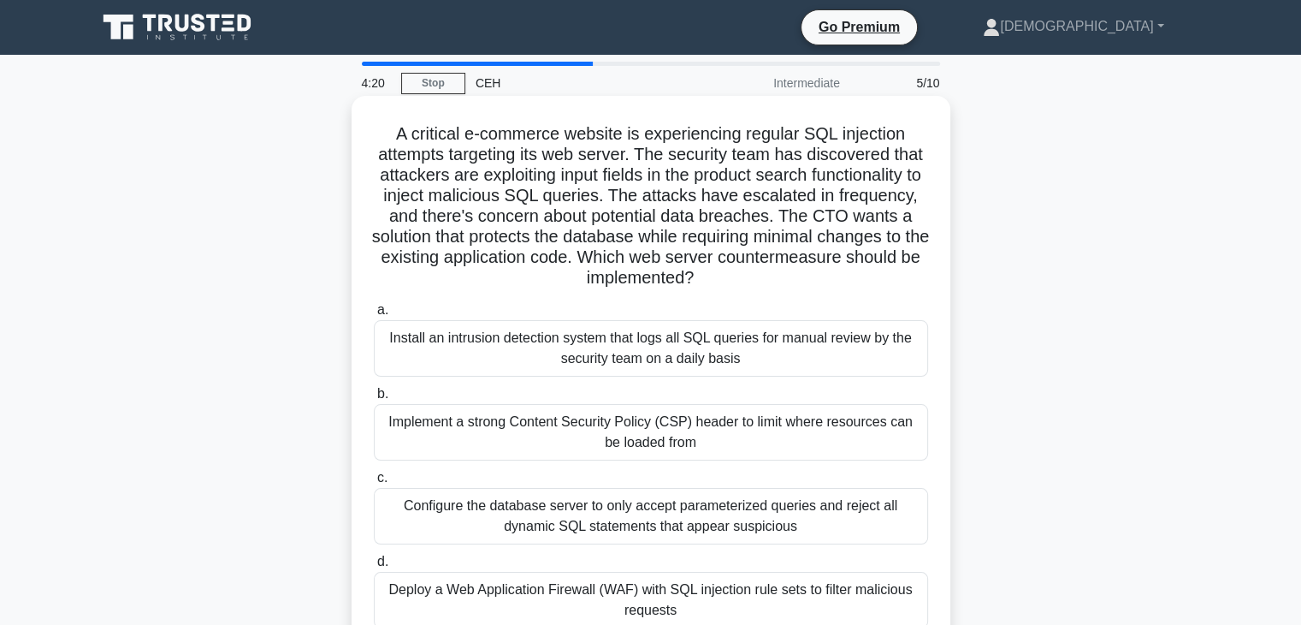
click at [606, 350] on div "Install an intrusion detection system that logs all SQL queries for manual revi…" at bounding box center [651, 348] width 554 height 56
click at [374, 316] on input "a. Install an intrusion detection system that logs all SQL queries for manual r…" at bounding box center [374, 310] width 0 height 11
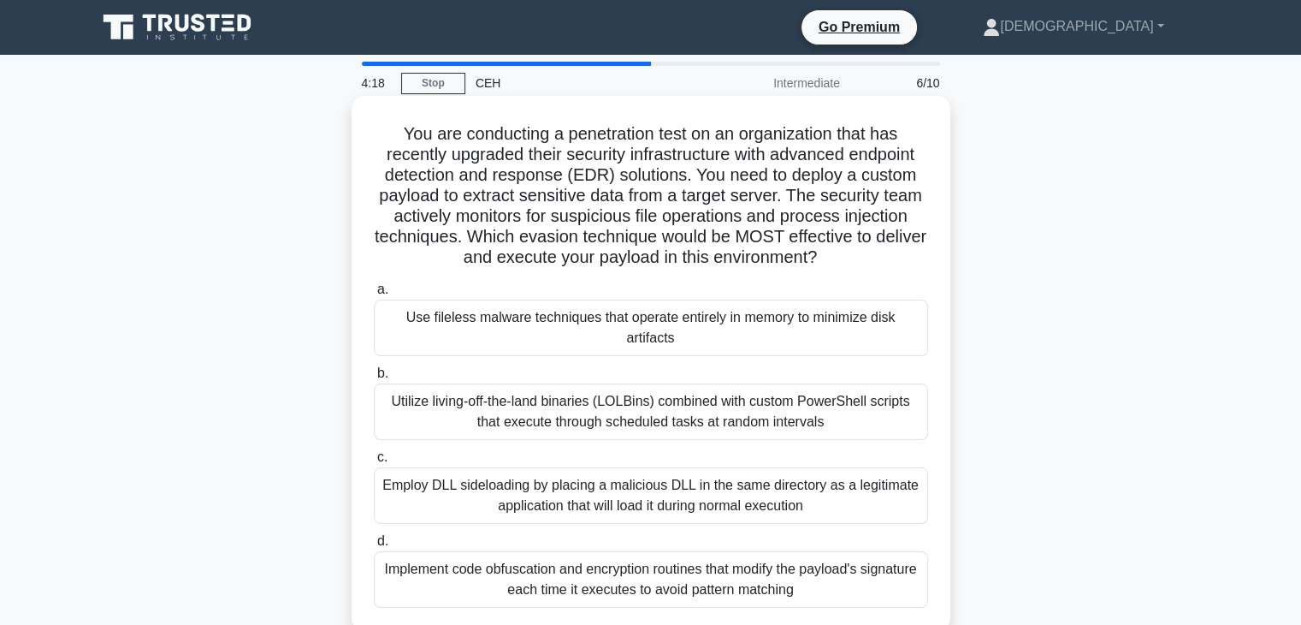
click at [633, 432] on div "Utilize living-off-the-land binaries (LOLBins) combined with custom PowerShell …" at bounding box center [651, 411] width 554 height 56
click at [374, 379] on input "b. Utilize living-off-the-land binaries (LOLBins) combined with custom PowerShe…" at bounding box center [374, 373] width 0 height 11
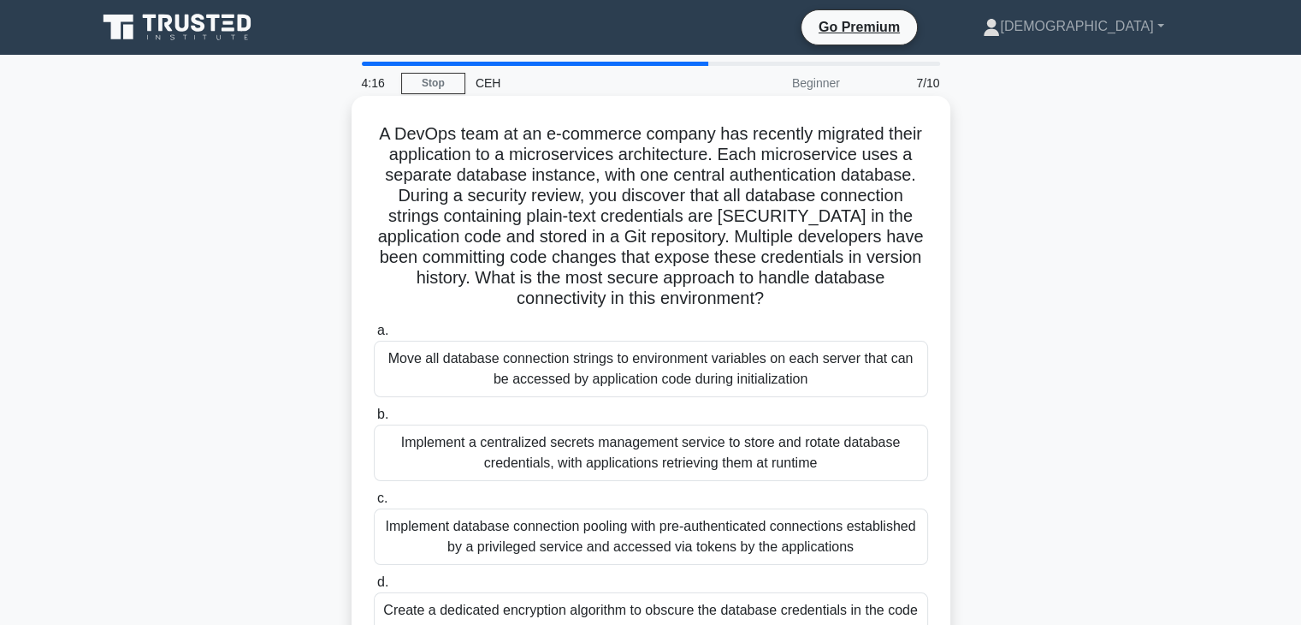
click at [621, 617] on div "Create a dedicated encryption algorithm to obscure the database credentials in …" at bounding box center [651, 620] width 554 height 56
click at [374, 588] on input "d. Create a dedicated encryption algorithm to obscure the database credentials …" at bounding box center [374, 582] width 0 height 11
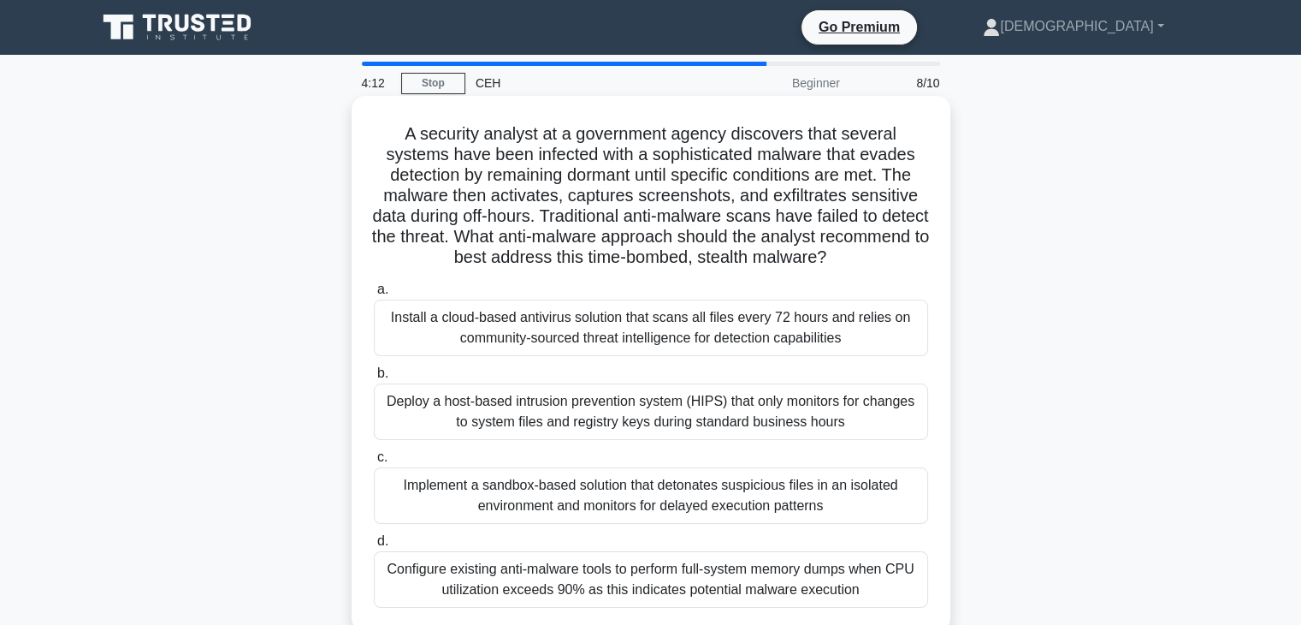
click at [618, 406] on div "Deploy a host-based intrusion prevention system (HIPS) that only monitors for c…" at bounding box center [651, 411] width 554 height 56
click at [374, 379] on input "b. Deploy a host-based intrusion prevention system (HIPS) that only monitors fo…" at bounding box center [374, 373] width 0 height 11
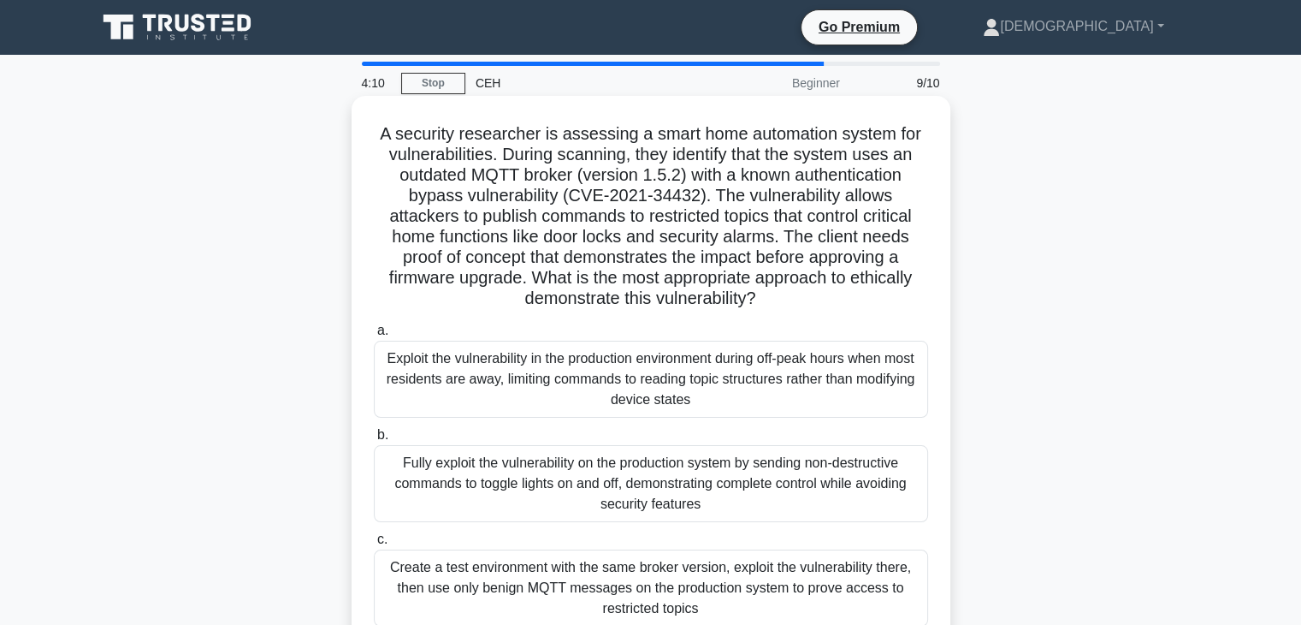
click at [631, 580] on div "Create a test environment with the same broker version, exploit the vulnerabili…" at bounding box center [651, 587] width 554 height 77
click at [374, 545] on input "c. Create a test environment with the same broker version, exploit the vulnerab…" at bounding box center [374, 539] width 0 height 11
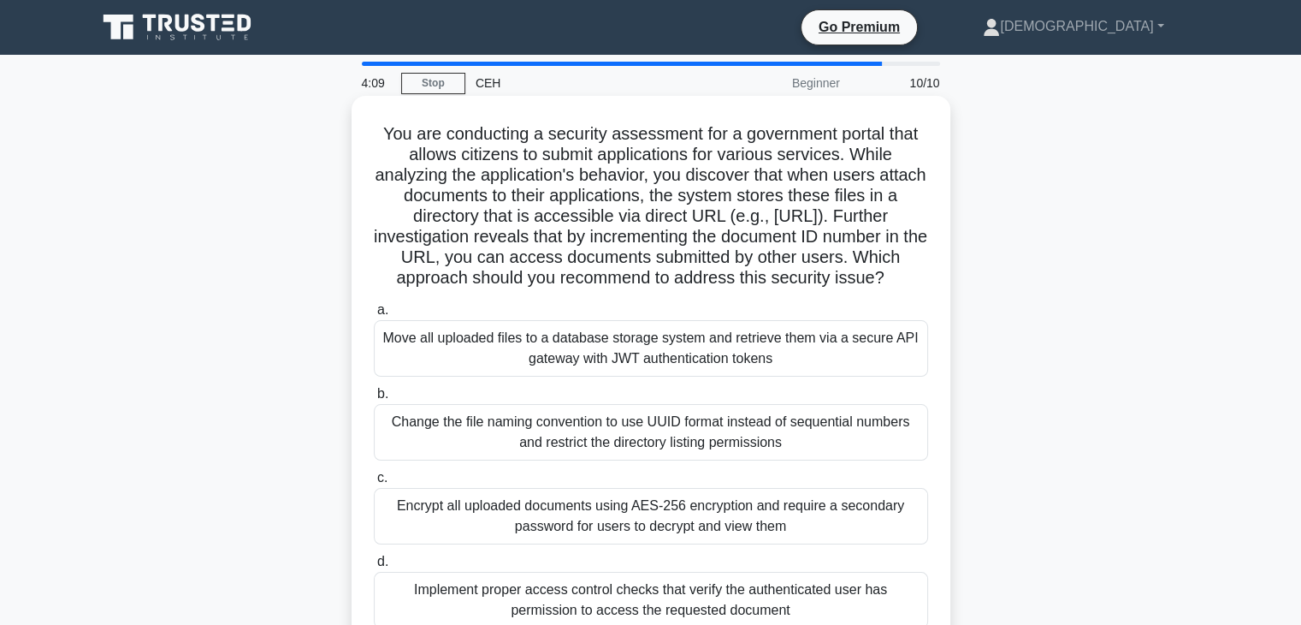
click at [645, 376] on div "Move all uploaded files to a database storage system and retrieve them via a se…" at bounding box center [651, 348] width 554 height 56
click at [374, 316] on input "a. Move all uploaded files to a database storage system and retrieve them via a…" at bounding box center [374, 310] width 0 height 11
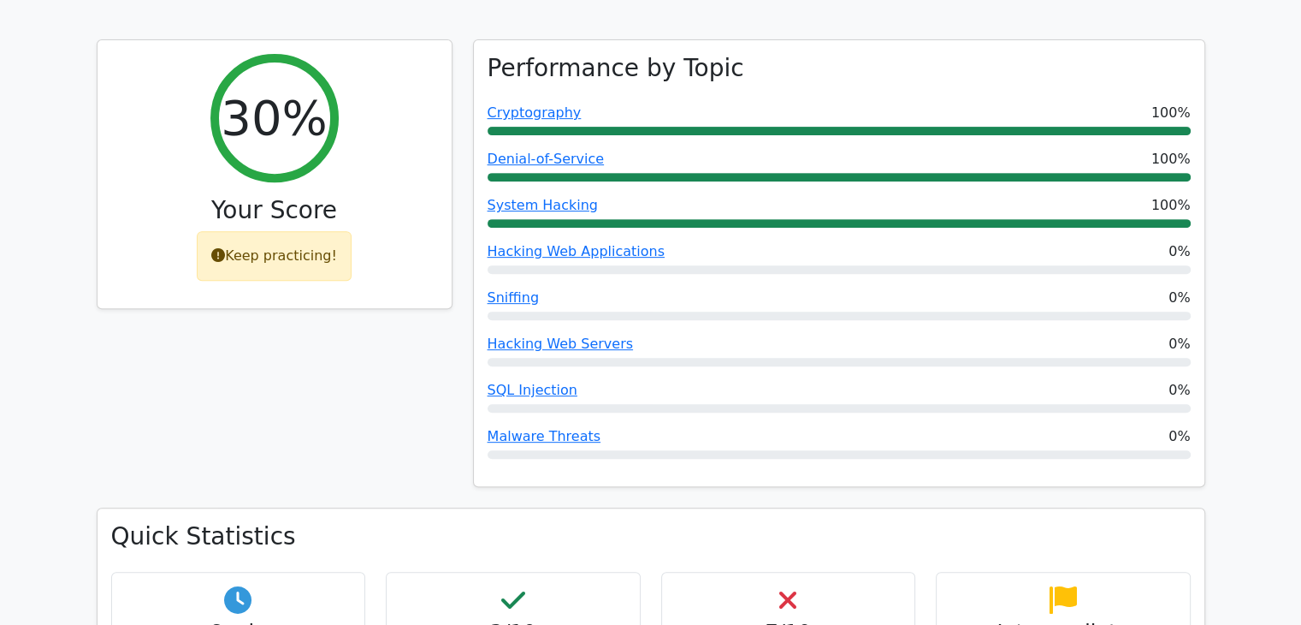
scroll to position [669, 0]
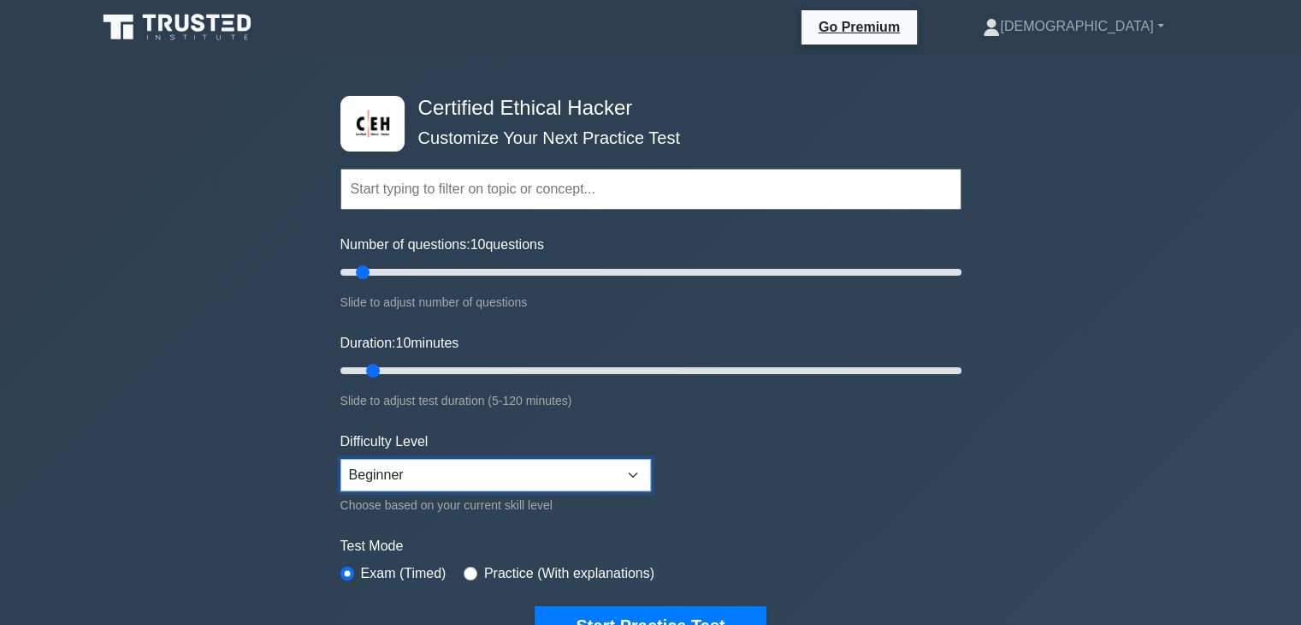
click at [627, 477] on select "Beginner Intermediate Expert" at bounding box center [496, 475] width 311 height 33
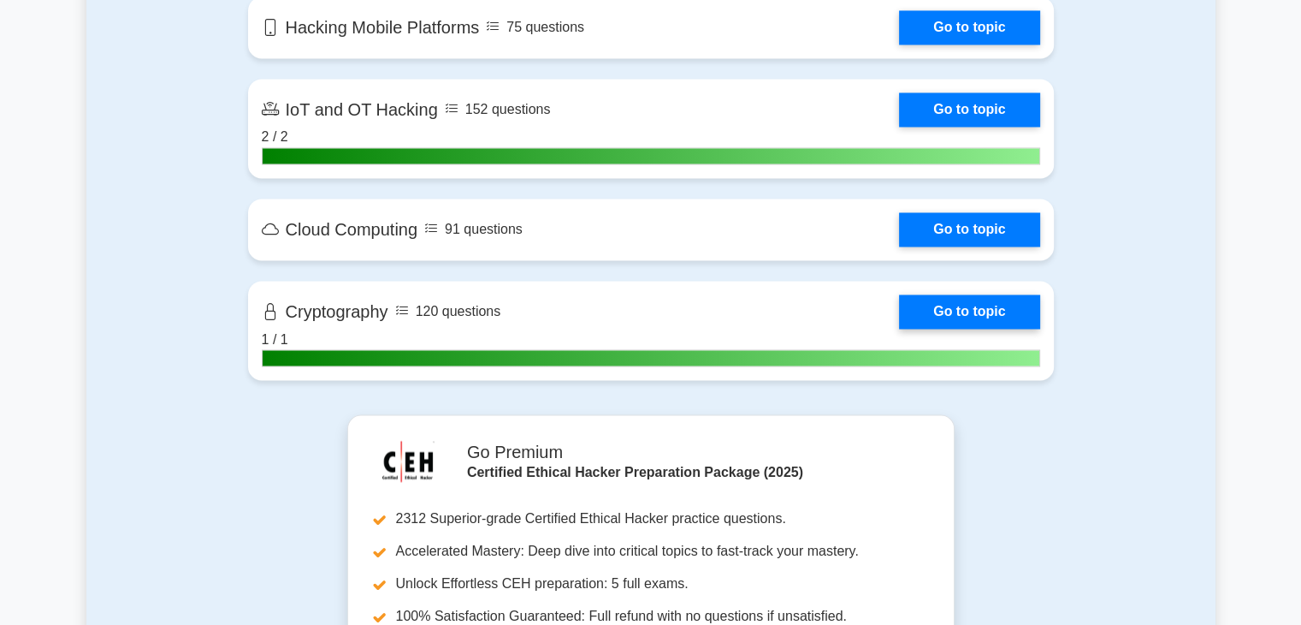
scroll to position [2919, 0]
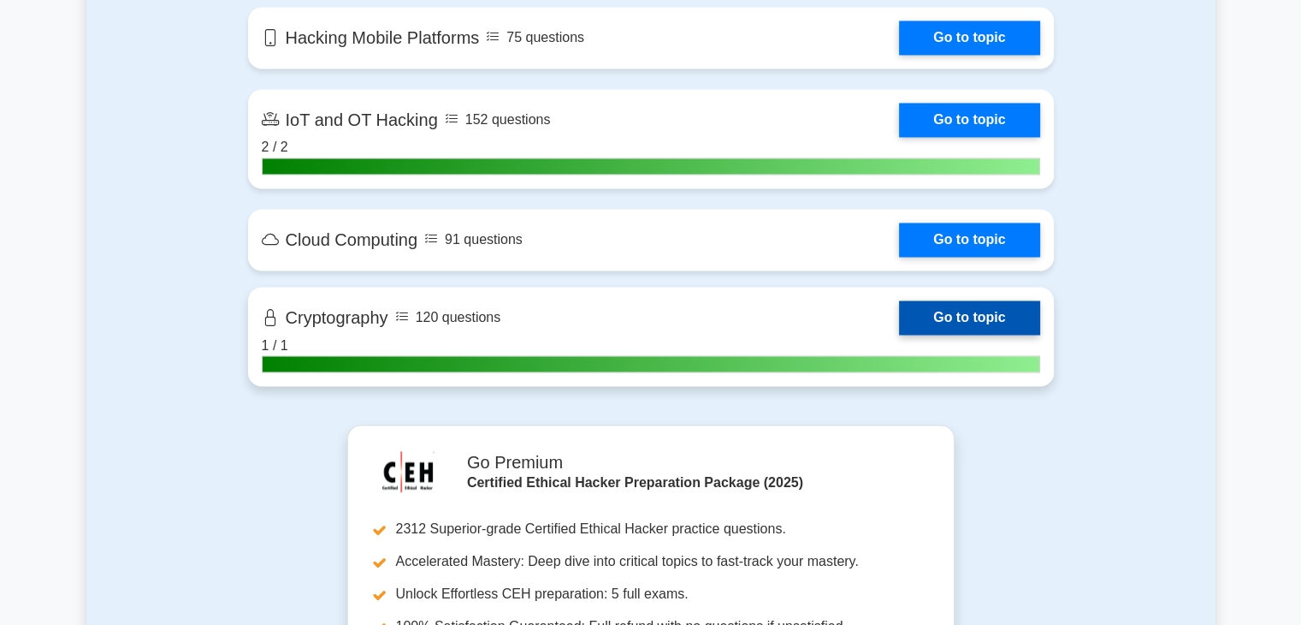
click at [904, 316] on link "Go to topic" at bounding box center [969, 317] width 140 height 34
click at [930, 314] on link "Go to topic" at bounding box center [969, 317] width 140 height 34
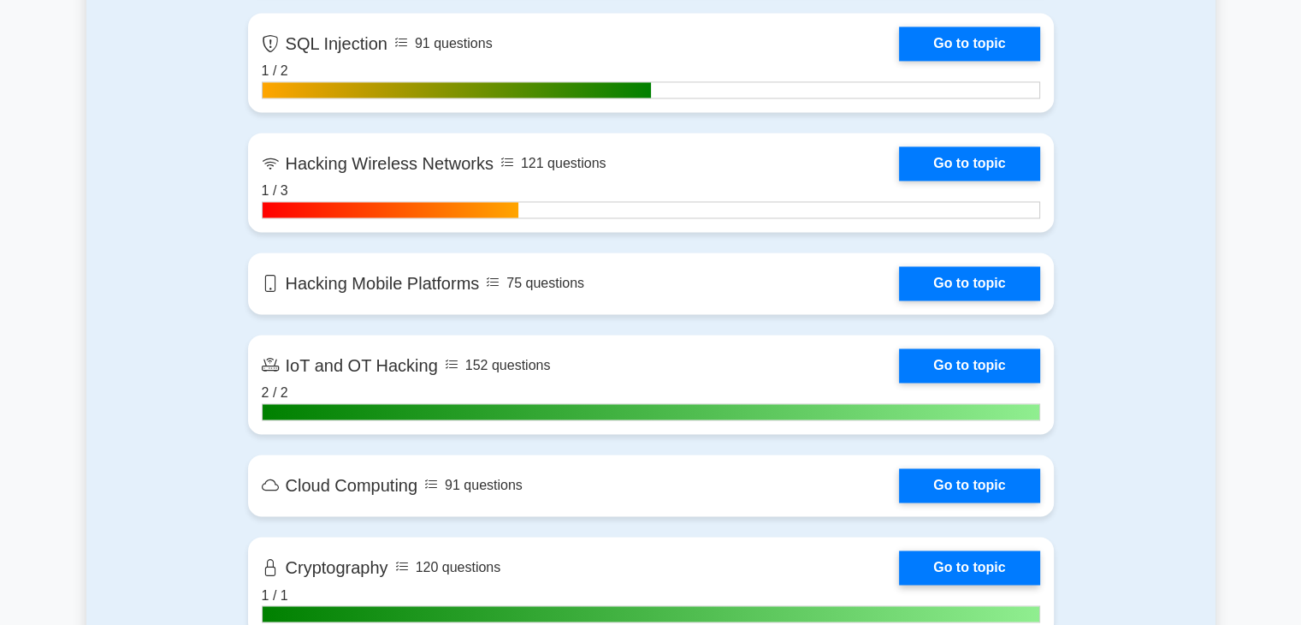
scroll to position [2673, 0]
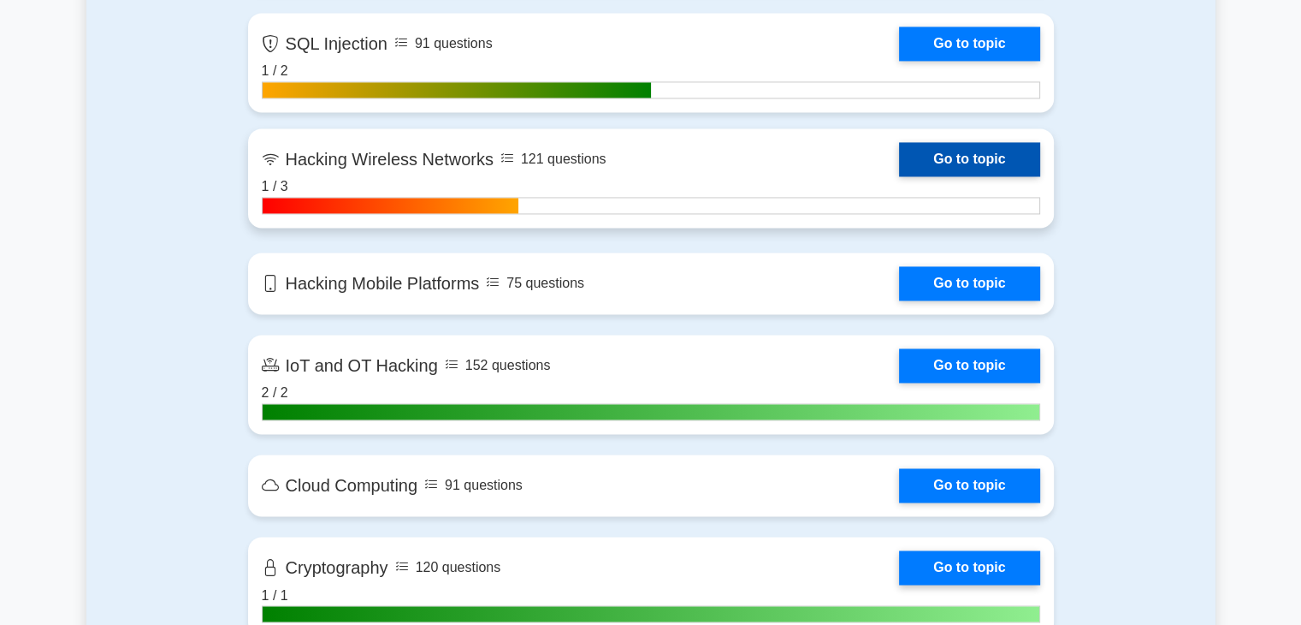
click at [957, 157] on link "Go to topic" at bounding box center [969, 159] width 140 height 34
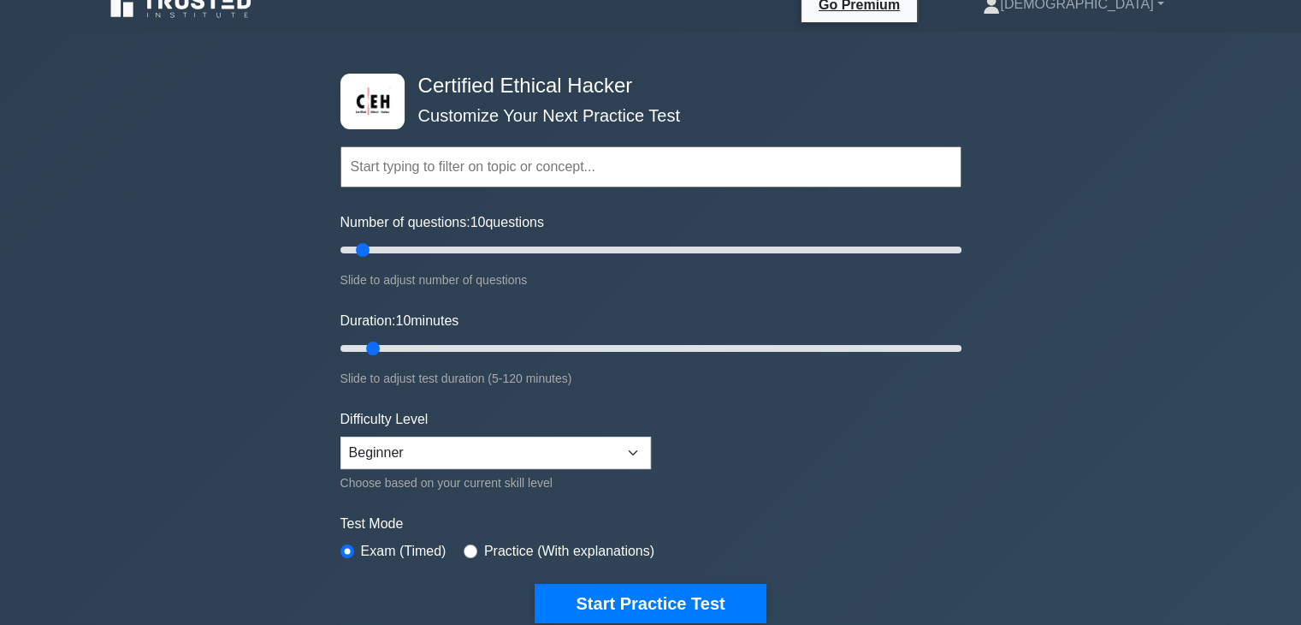
scroll to position [0, 0]
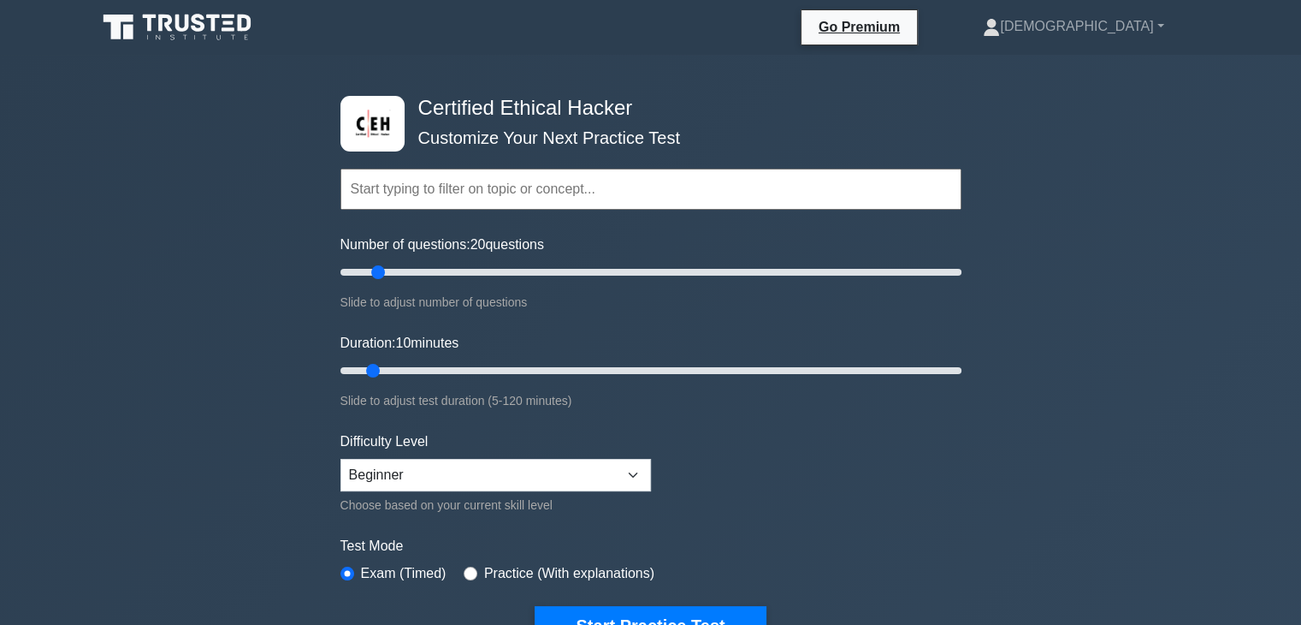
type input "10"
drag, startPoint x: 365, startPoint y: 271, endPoint x: 363, endPoint y: 350, distance: 78.7
click at [363, 282] on input "Number of questions: 10 questions" at bounding box center [651, 272] width 621 height 21
click at [284, 293] on div "Certified Ethical Hacker Customize Your Next Practice Test Topics Introduction …" at bounding box center [650, 571] width 1301 height 1032
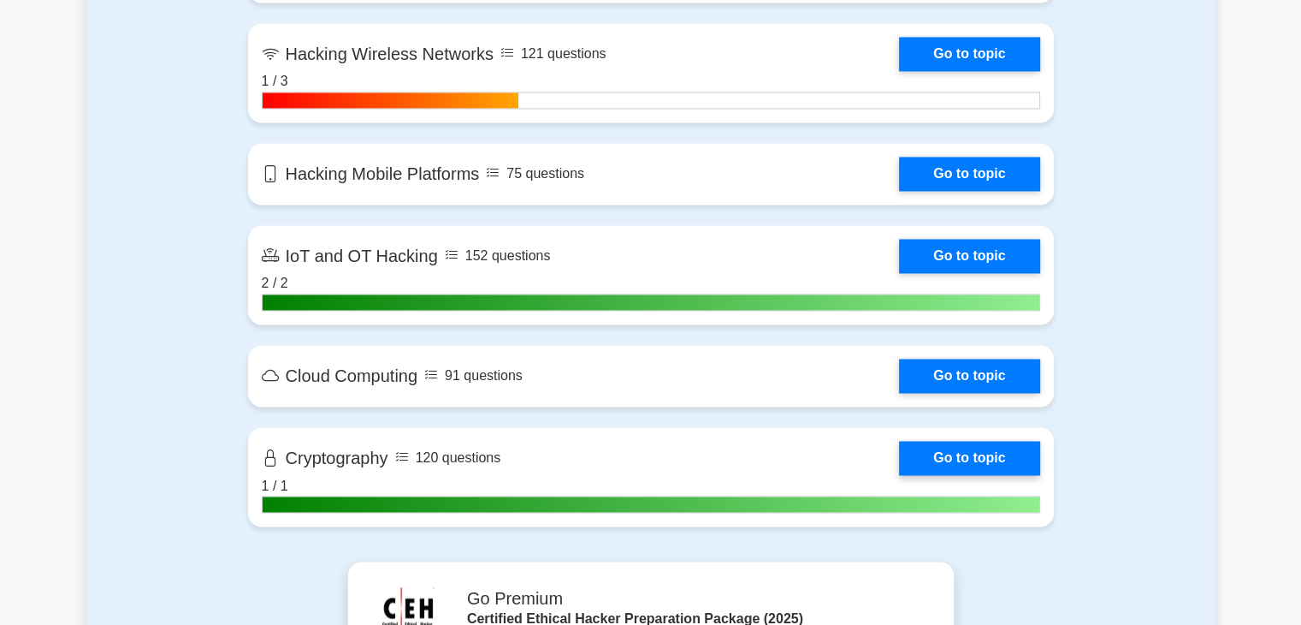
scroll to position [2784, 0]
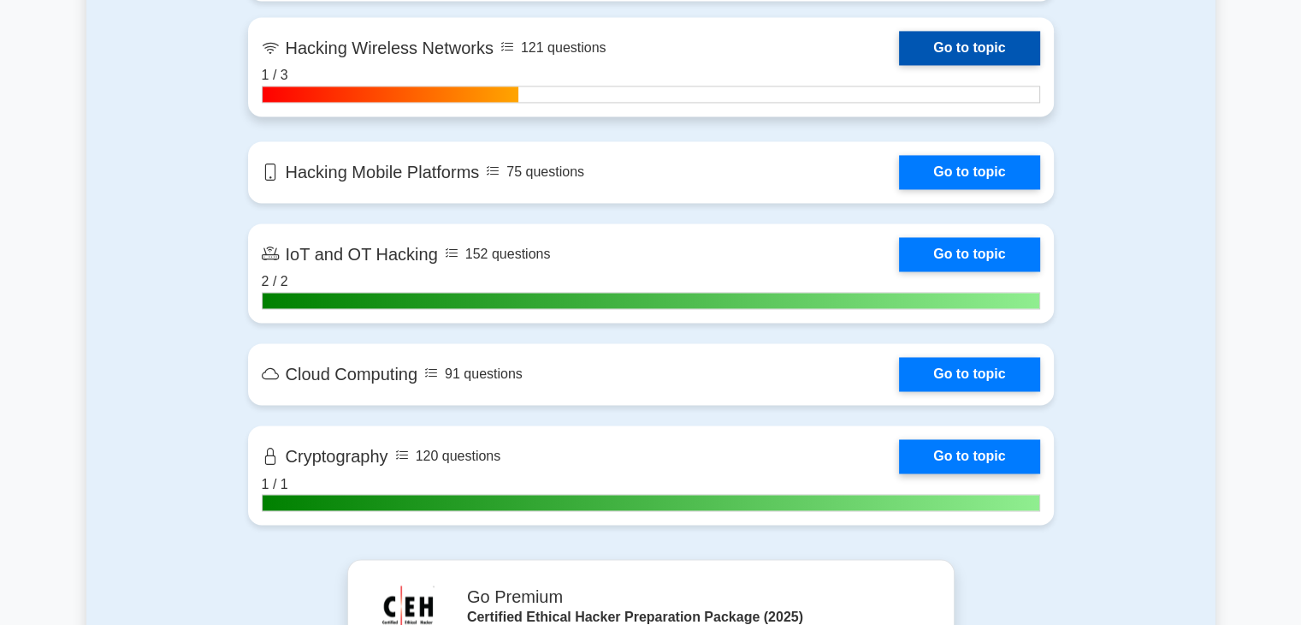
click at [928, 42] on link "Go to topic" at bounding box center [969, 48] width 140 height 34
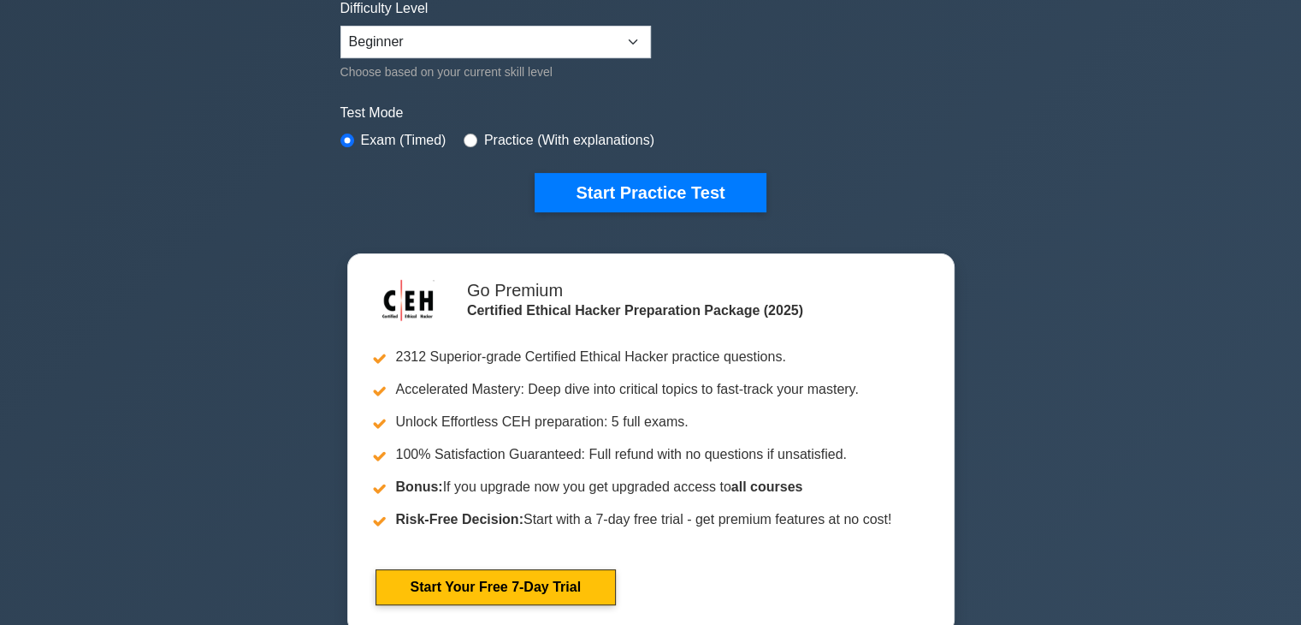
scroll to position [0, 0]
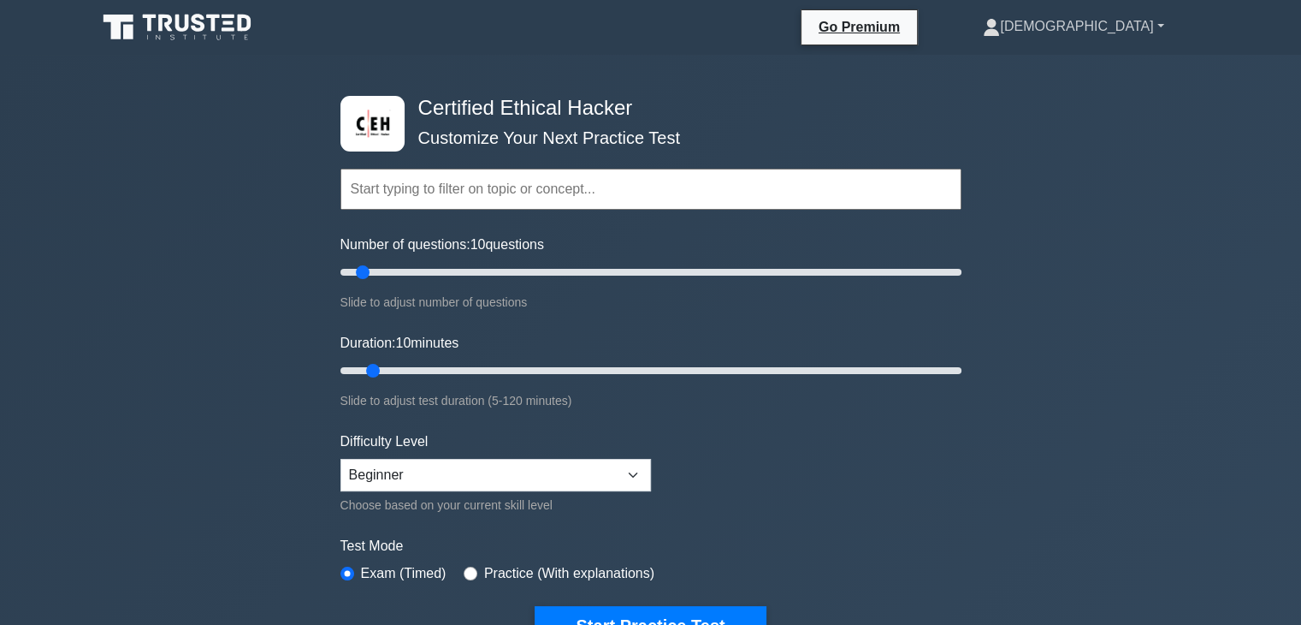
click at [1159, 23] on link "[DEMOGRAPHIC_DATA]" at bounding box center [1073, 26] width 263 height 34
click at [151, 79] on div "Certified Ethical Hacker Customize Your Next Practice Test Topics Introduction …" at bounding box center [650, 571] width 1301 height 1032
click at [1008, 170] on div "Certified Ethical Hacker Customize Your Next Practice Test Topics Introduction …" at bounding box center [650, 571] width 1301 height 1032
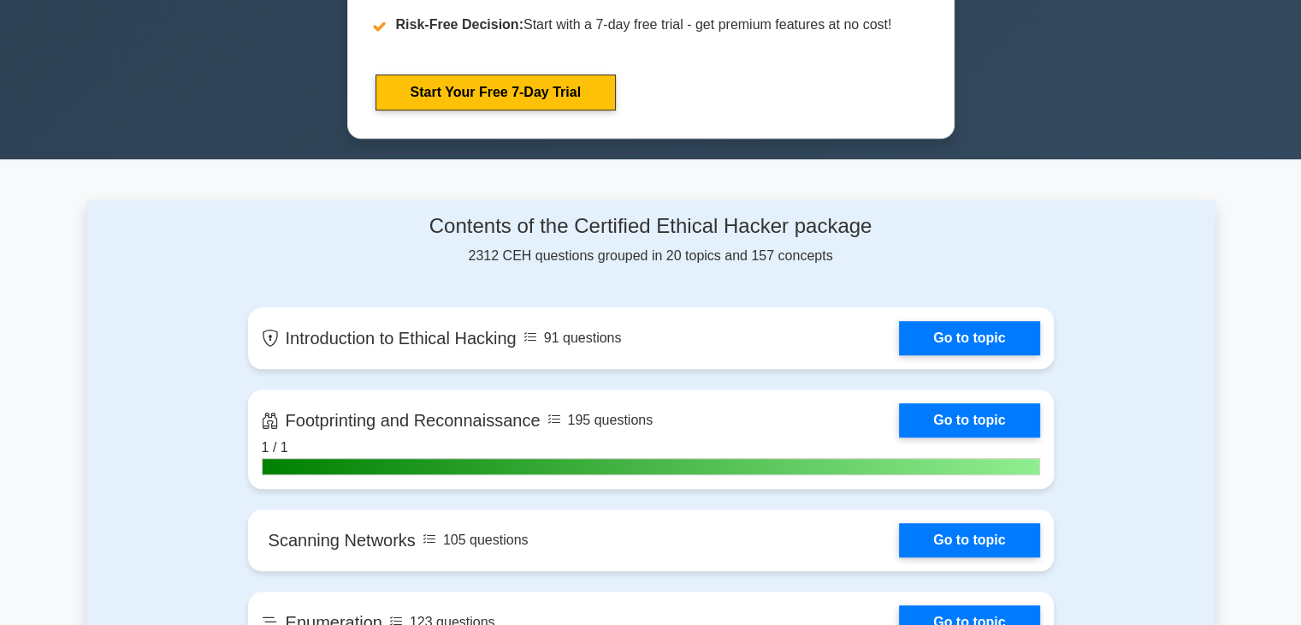
scroll to position [838, 0]
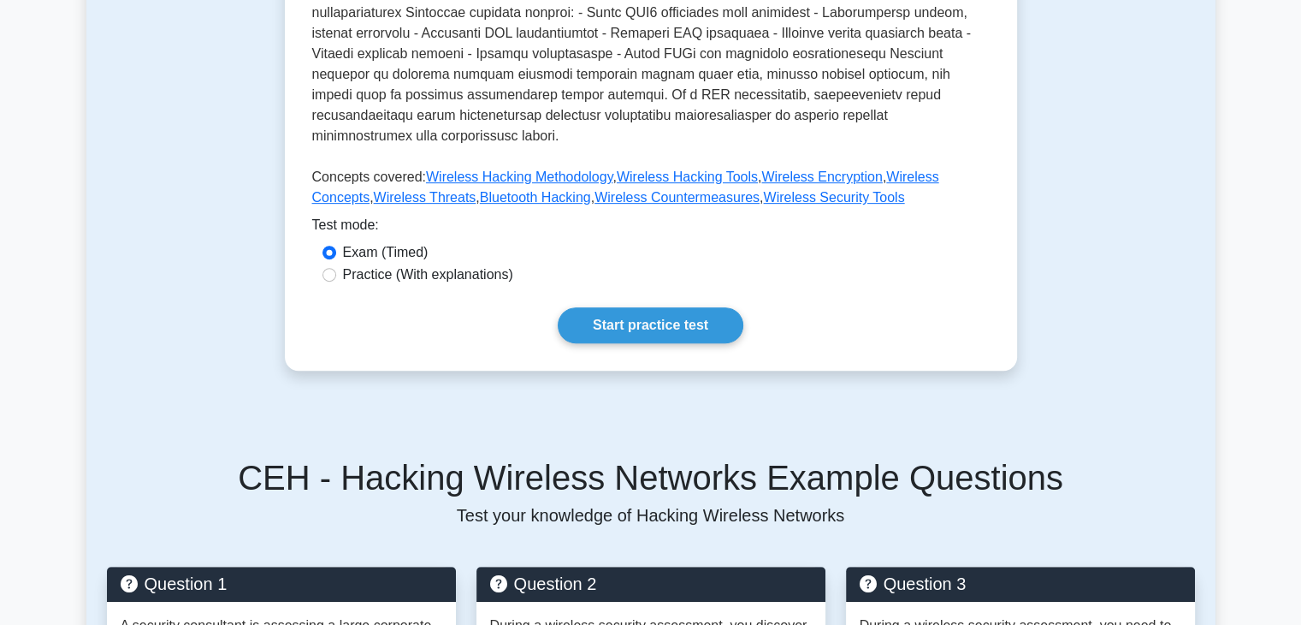
scroll to position [683, 0]
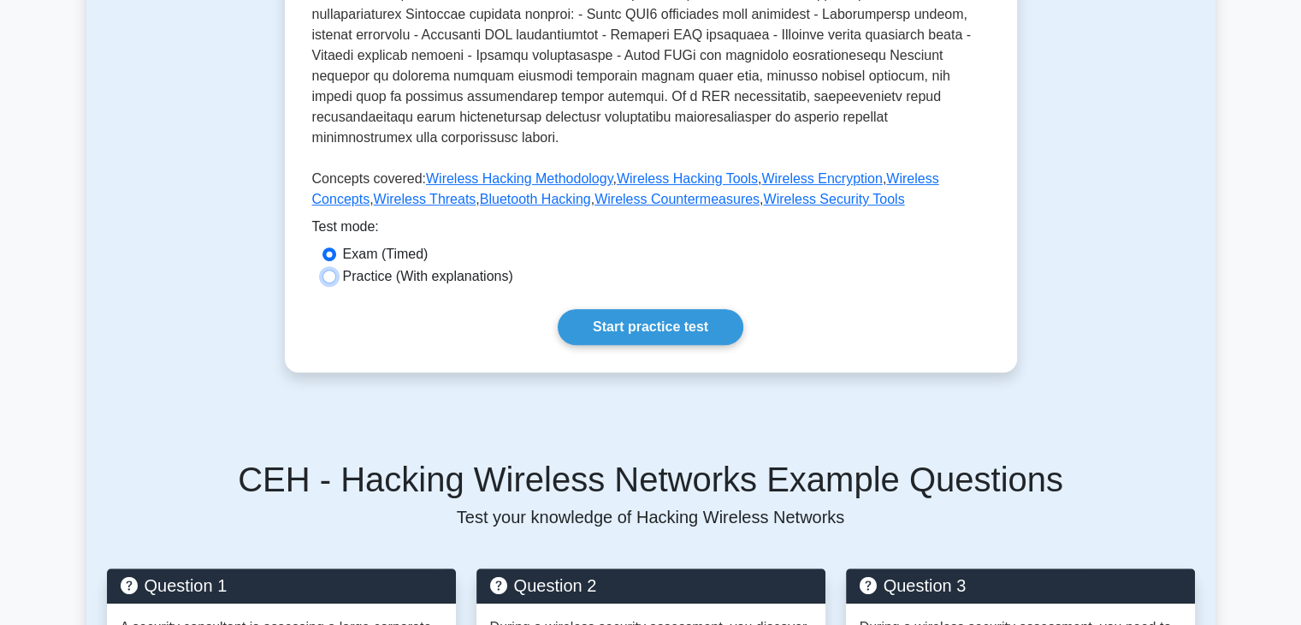
click at [325, 270] on input "Practice (With explanations)" at bounding box center [330, 277] width 14 height 14
radio input "true"
click at [621, 309] on link "Start practice test" at bounding box center [651, 327] width 186 height 36
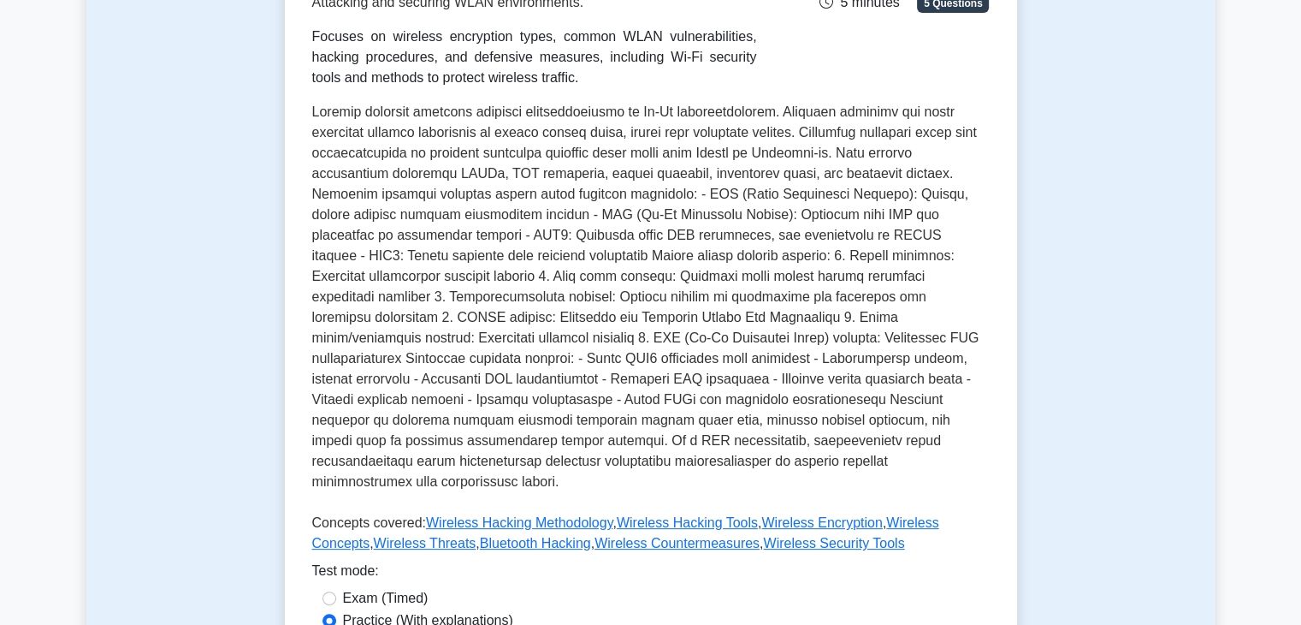
scroll to position [0, 0]
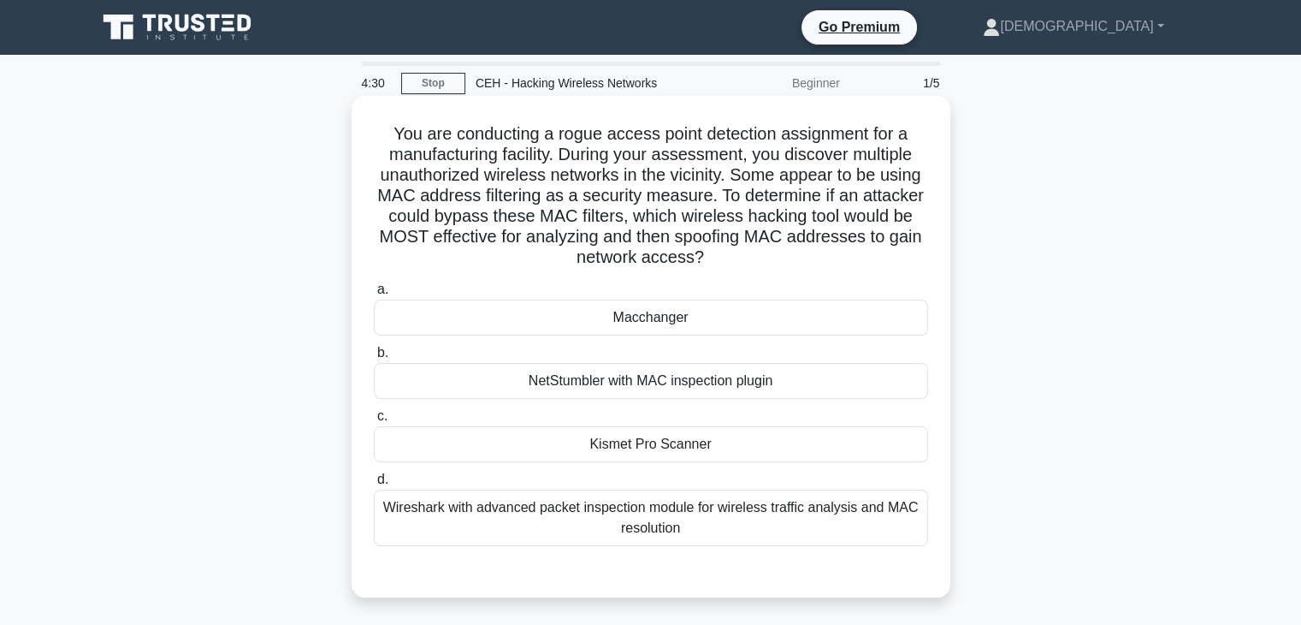
click at [513, 525] on div "Wireshark with advanced packet inspection module for wireless traffic analysis …" at bounding box center [651, 517] width 554 height 56
click at [374, 485] on input "d. Wireshark with advanced packet inspection module for wireless traffic analys…" at bounding box center [374, 479] width 0 height 11
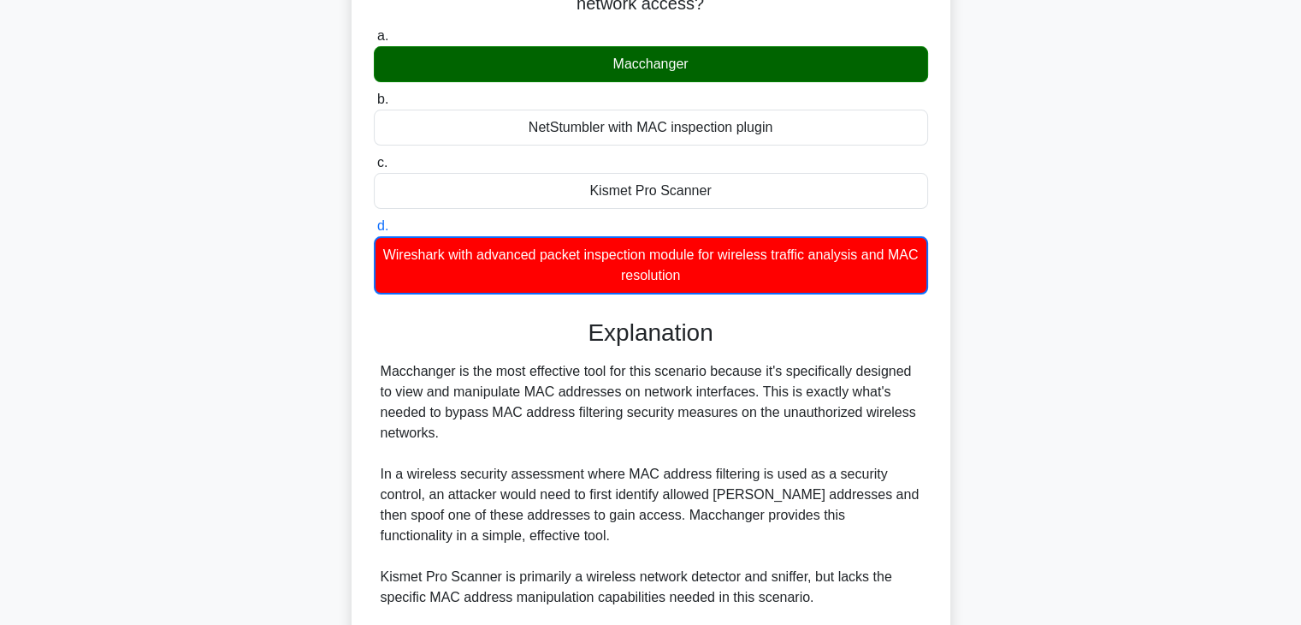
scroll to position [596, 0]
